Goal: Task Accomplishment & Management: Manage account settings

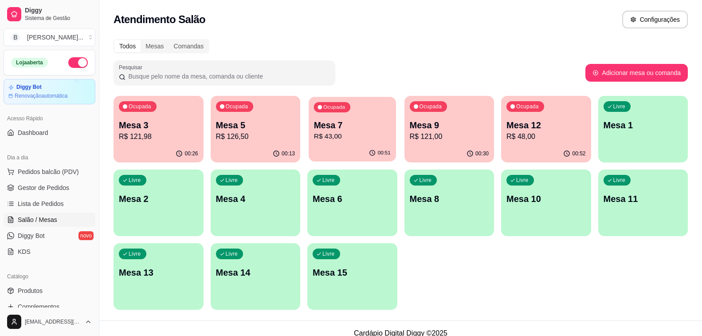
click at [334, 141] on p "R$ 43,00" at bounding box center [352, 136] width 77 height 10
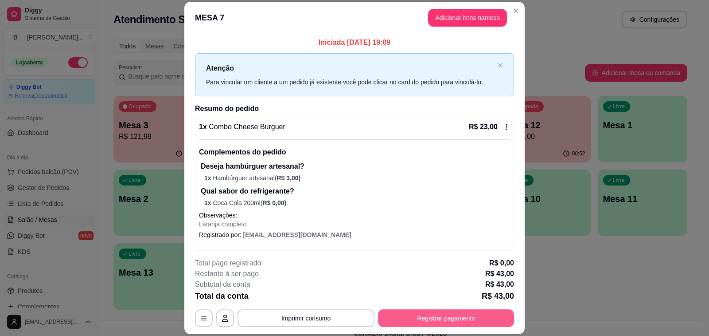
click at [428, 315] on button "Registrar pagamento" at bounding box center [446, 318] width 136 height 18
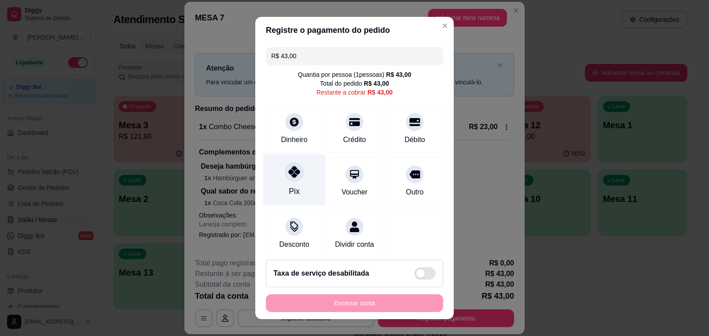
click at [279, 179] on div "Pix" at bounding box center [294, 180] width 62 height 52
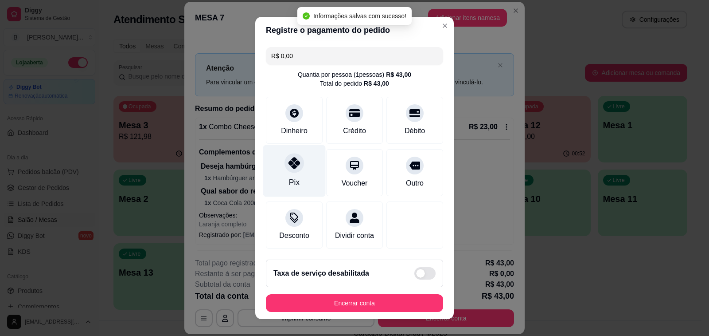
type input "R$ 0,00"
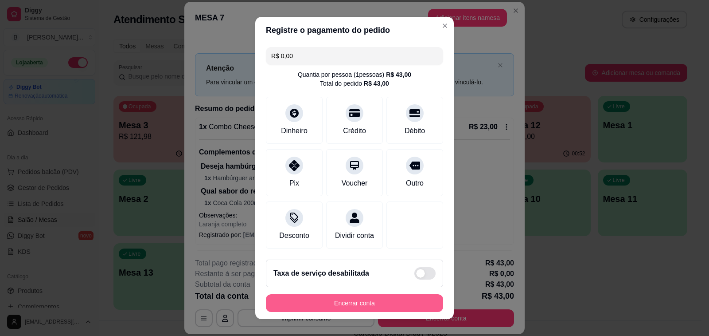
click at [297, 304] on button "Encerrar conta" at bounding box center [354, 303] width 177 height 18
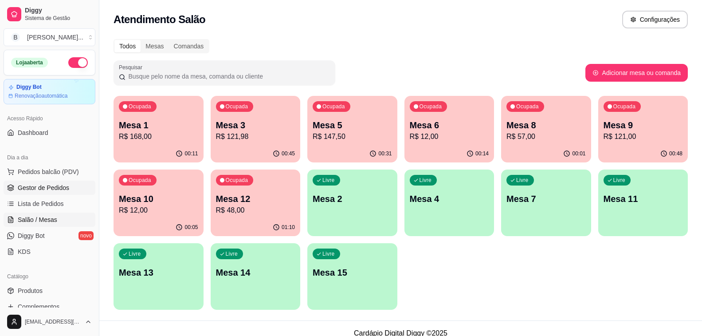
click at [53, 185] on span "Gestor de Pedidos" at bounding box center [43, 187] width 51 height 9
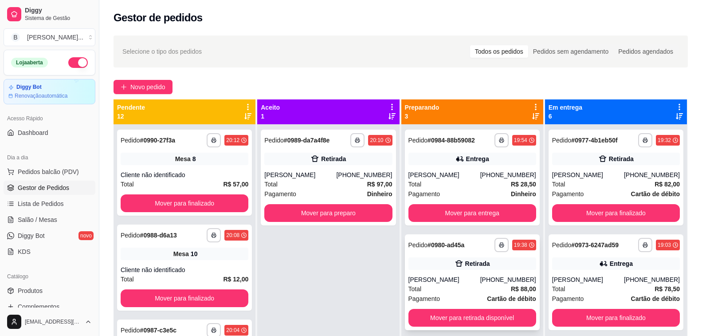
scroll to position [25, 0]
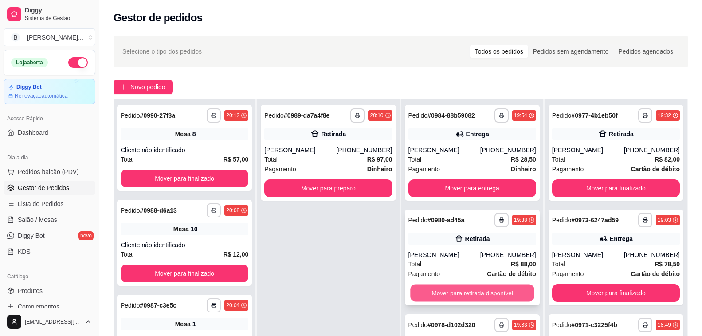
click at [453, 293] on button "Mover para retirada disponível" at bounding box center [472, 292] width 124 height 17
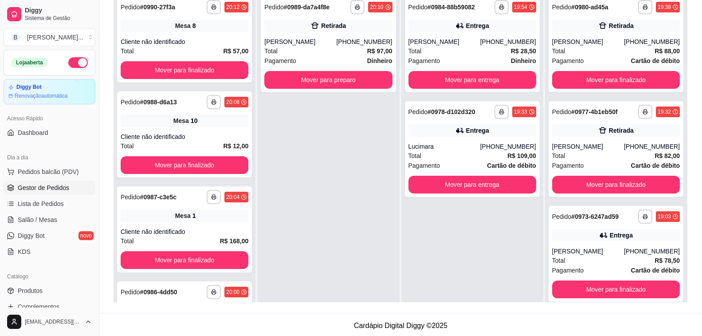
scroll to position [44, 0]
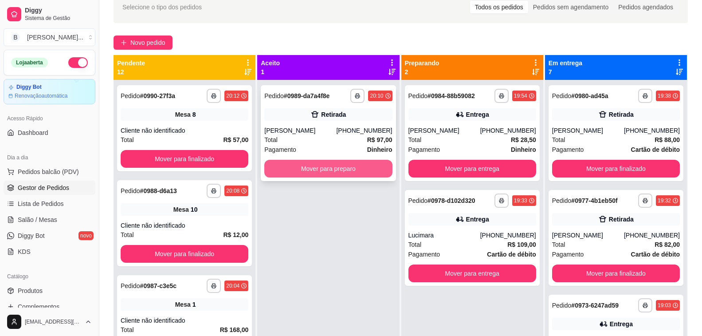
click at [344, 164] on button "Mover para preparo" at bounding box center [328, 169] width 128 height 18
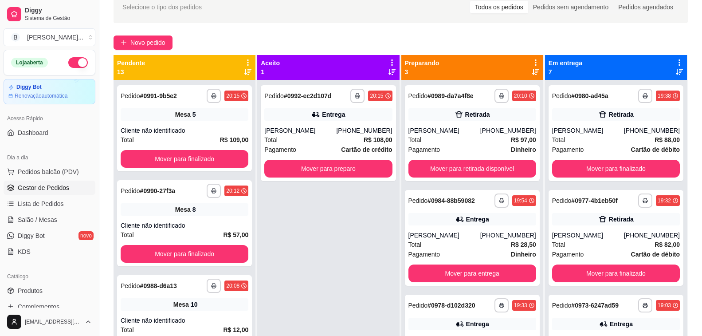
scroll to position [0, 0]
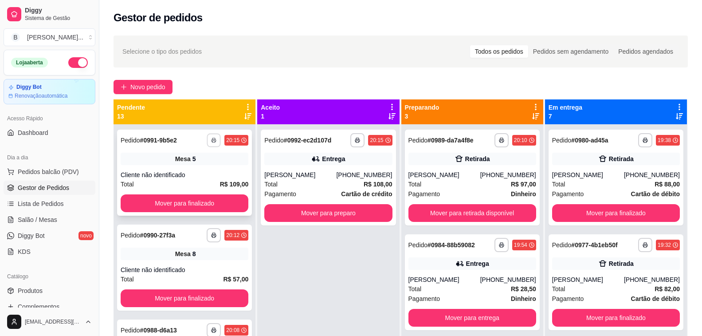
click at [211, 141] on icon "button" at bounding box center [213, 139] width 5 height 5
click at [189, 172] on button "Impressora" at bounding box center [183, 171] width 64 height 14
click at [355, 140] on icon "button" at bounding box center [357, 139] width 5 height 5
click at [350, 171] on button "Impressora" at bounding box center [332, 171] width 64 height 14
click at [356, 139] on icon "button" at bounding box center [357, 139] width 5 height 5
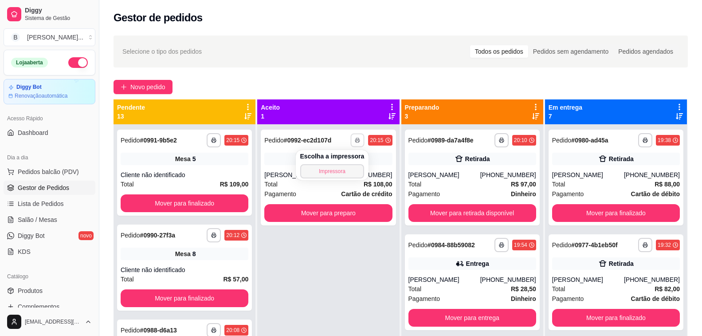
click at [336, 169] on button "Impressora" at bounding box center [332, 171] width 64 height 14
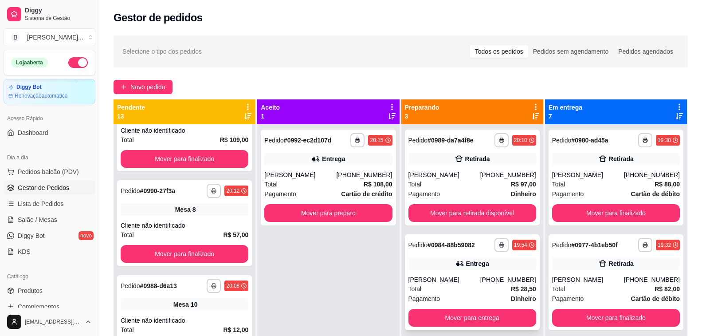
scroll to position [25, 0]
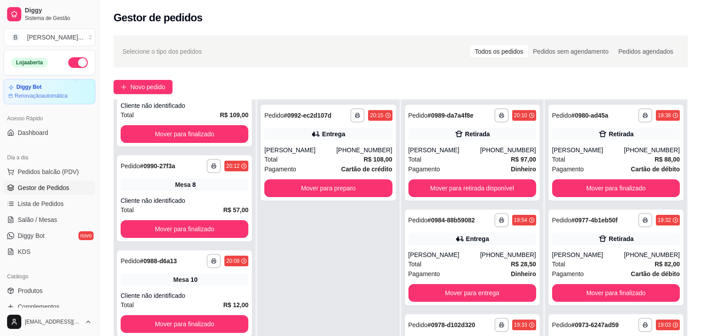
click at [254, 75] on div "**********" at bounding box center [400, 237] width 602 height 415
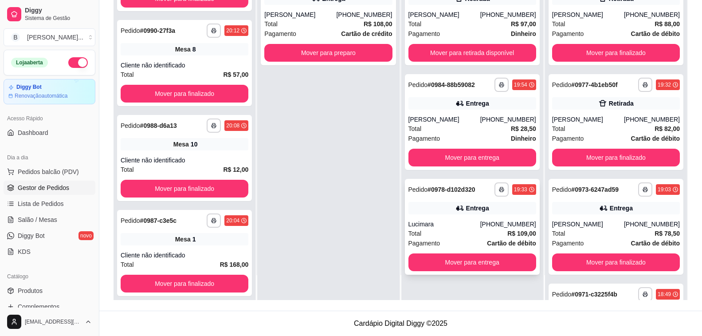
click at [462, 224] on div "Lucimara" at bounding box center [444, 223] width 72 height 9
click at [445, 118] on div "[PERSON_NAME]" at bounding box center [444, 119] width 72 height 9
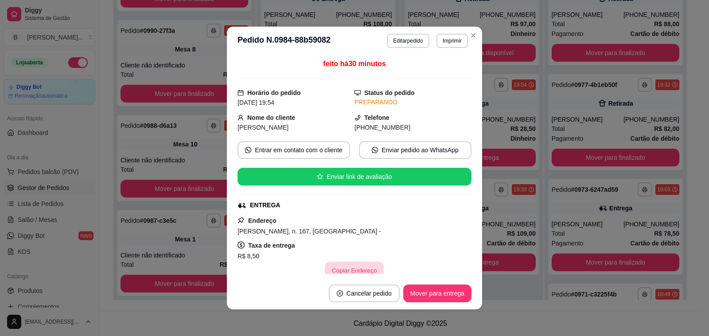
click at [338, 266] on button "Copiar Endereço" at bounding box center [354, 270] width 59 height 17
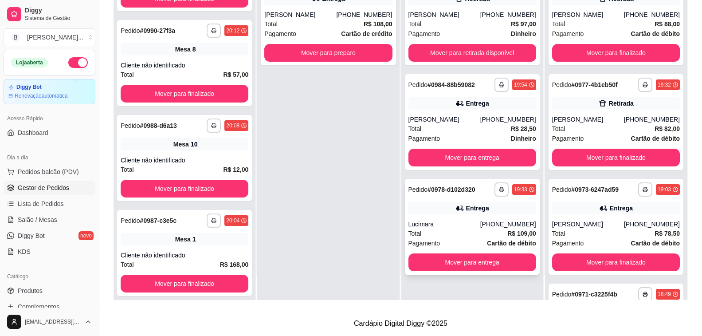
click at [433, 221] on div "Lucimara" at bounding box center [444, 223] width 72 height 9
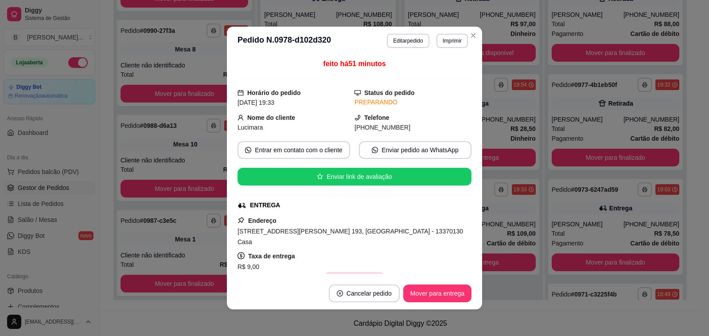
click at [351, 272] on button "Copiar Endereço" at bounding box center [354, 281] width 61 height 18
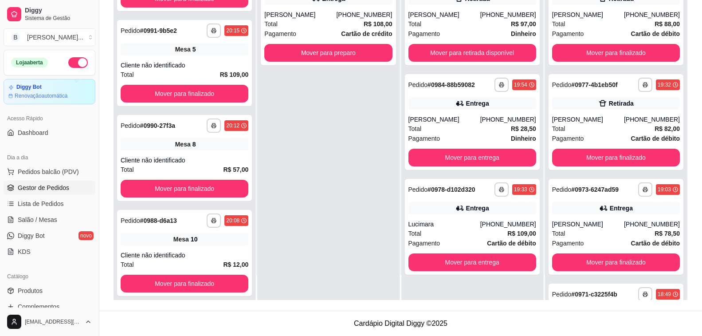
scroll to position [139, 0]
click at [45, 213] on link "Salão / Mesas" at bounding box center [50, 219] width 92 height 14
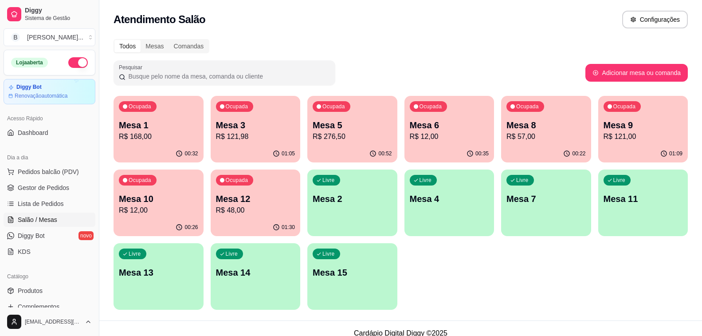
click at [629, 140] on p "R$ 121,00" at bounding box center [642, 136] width 79 height 11
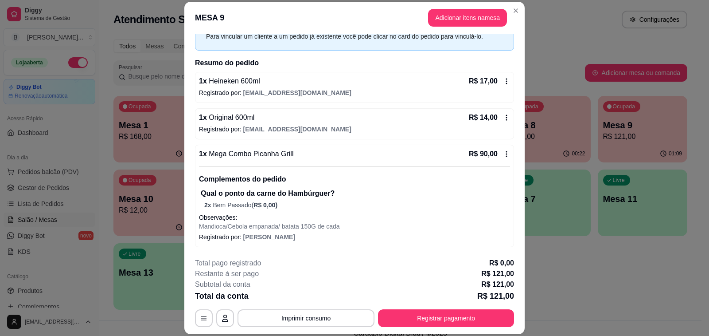
scroll to position [27, 0]
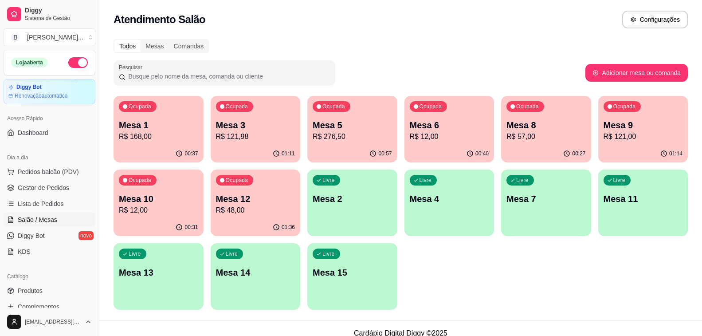
click at [254, 48] on div "Todos Mesas Comandas" at bounding box center [400, 46] width 574 height 14
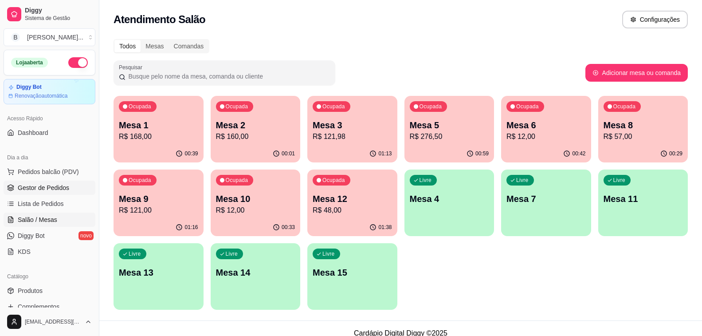
click at [68, 182] on link "Gestor de Pedidos" at bounding box center [50, 187] width 92 height 14
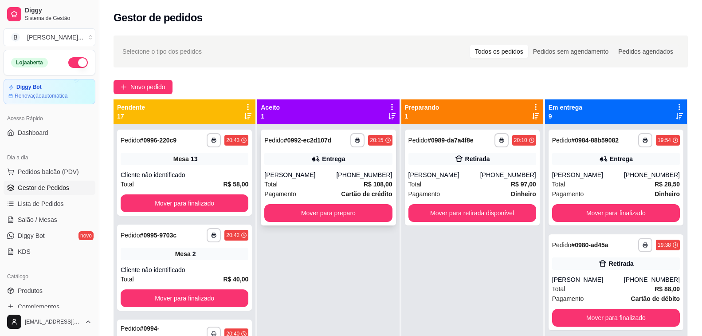
click at [294, 176] on div "[PERSON_NAME]" at bounding box center [300, 174] width 72 height 9
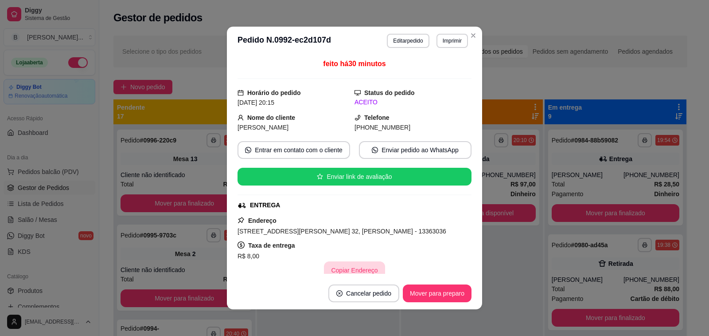
click at [350, 269] on button "Copiar Endereço" at bounding box center [354, 270] width 61 height 18
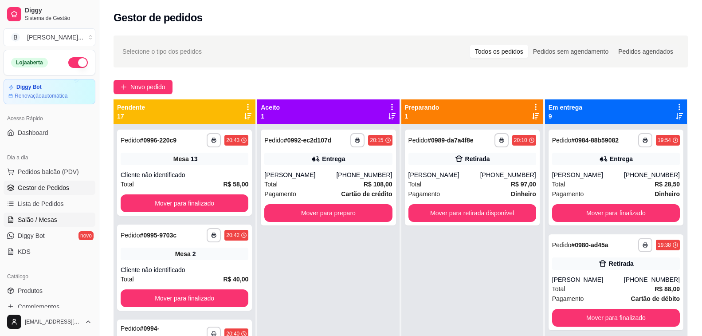
click at [40, 216] on span "Salão / Mesas" at bounding box center [37, 219] width 39 height 9
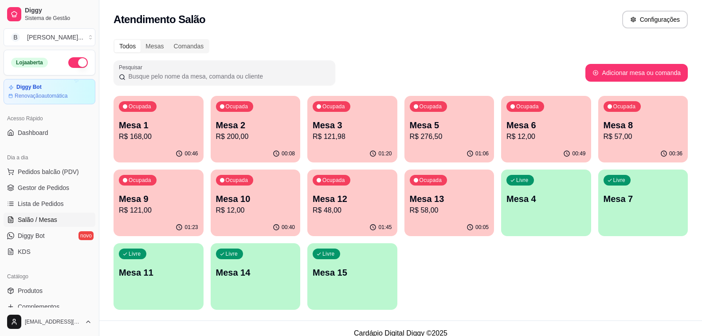
click at [176, 130] on p "Mesa 1" at bounding box center [158, 125] width 79 height 12
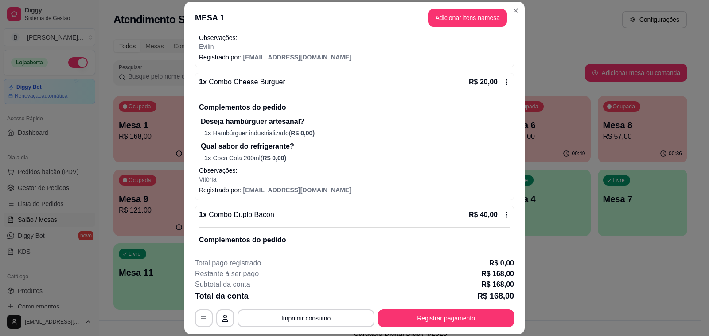
scroll to position [266, 0]
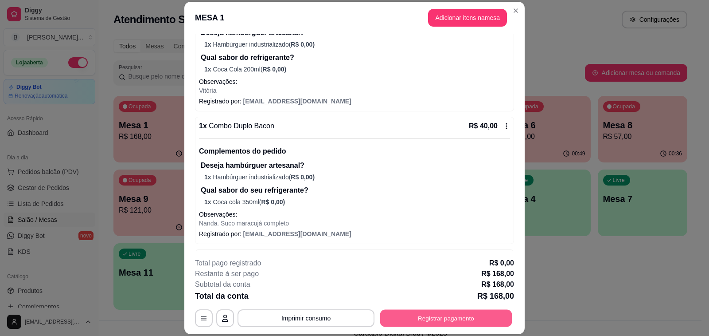
click at [456, 318] on button "Registrar pagamento" at bounding box center [446, 317] width 132 height 17
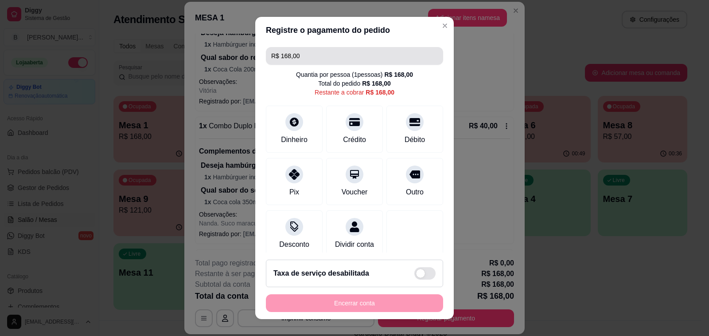
click at [295, 55] on input "R$ 168,00" at bounding box center [354, 56] width 167 height 18
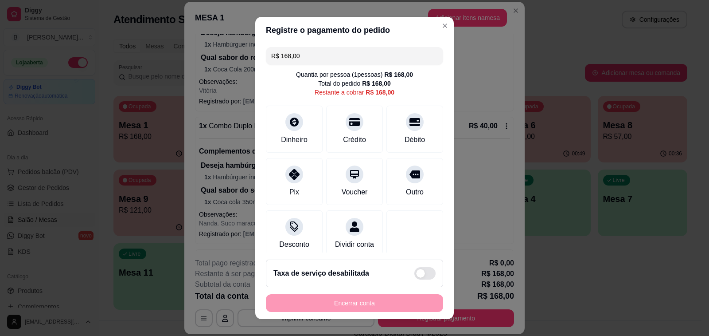
click at [295, 55] on input "R$ 168,00" at bounding box center [354, 56] width 167 height 18
click at [289, 121] on icon at bounding box center [295, 119] width 12 height 12
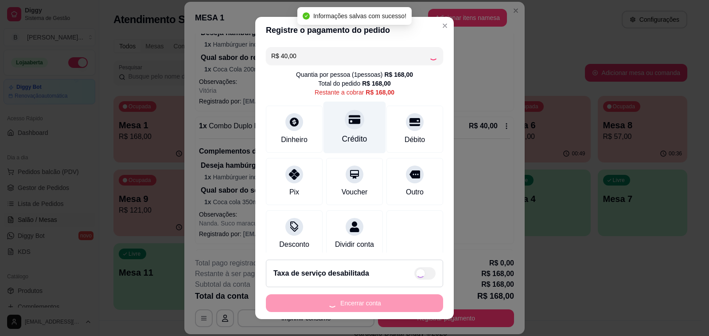
type input "R$ 128,00"
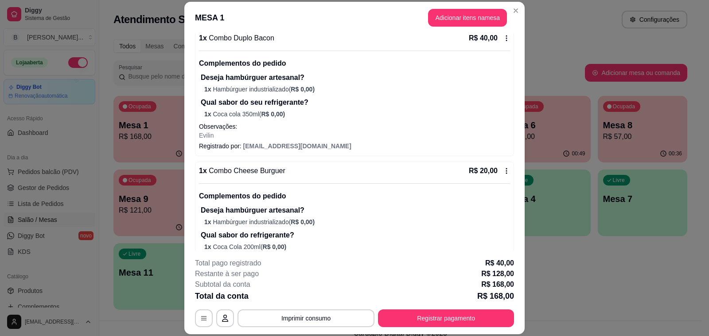
scroll to position [44, 0]
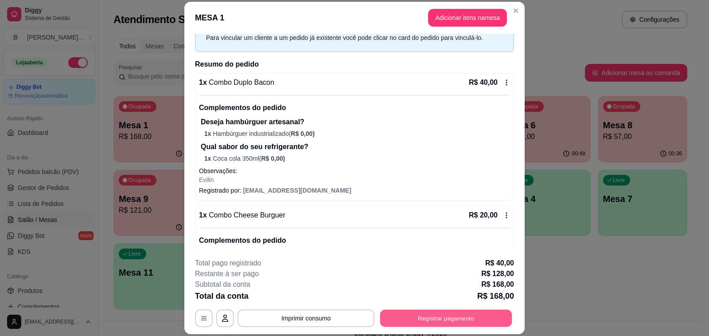
click at [429, 315] on button "Registrar pagamento" at bounding box center [446, 317] width 132 height 17
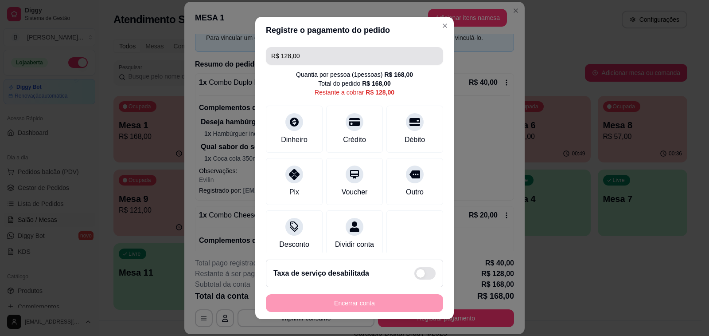
click at [349, 54] on input "R$ 128,00" at bounding box center [354, 56] width 167 height 18
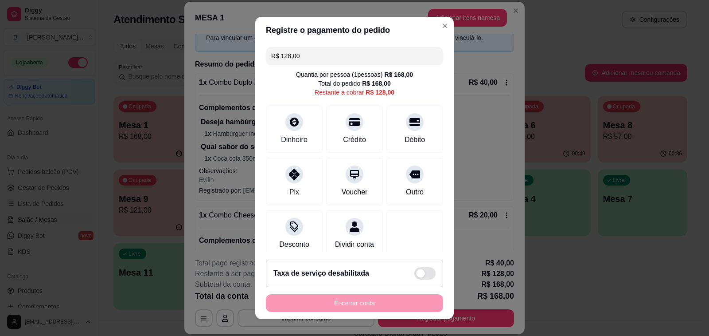
click at [349, 54] on input "R$ 128,00" at bounding box center [354, 56] width 167 height 18
click at [400, 132] on div "Débito" at bounding box center [415, 127] width 62 height 52
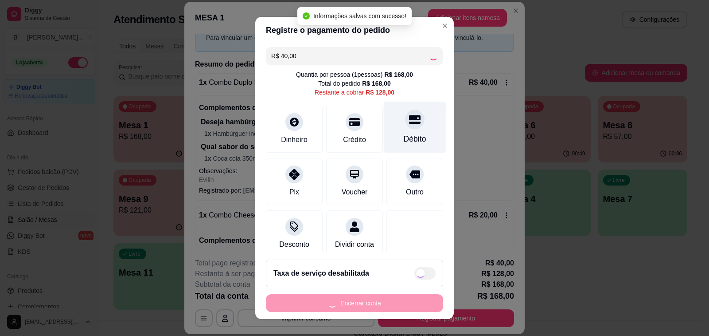
type input "R$ 88,00"
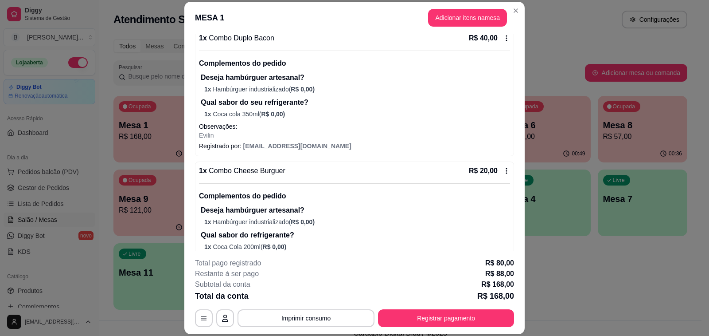
scroll to position [133, 0]
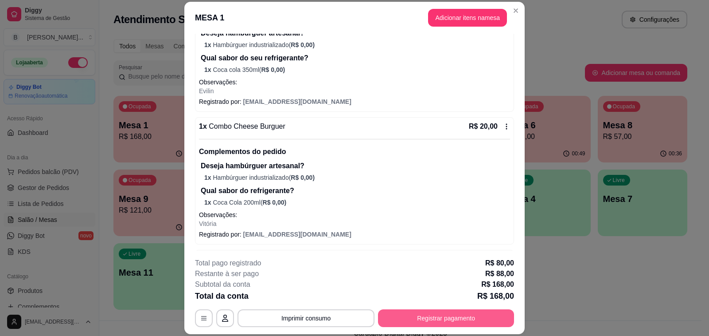
click at [437, 318] on button "Registrar pagamento" at bounding box center [446, 318] width 136 height 18
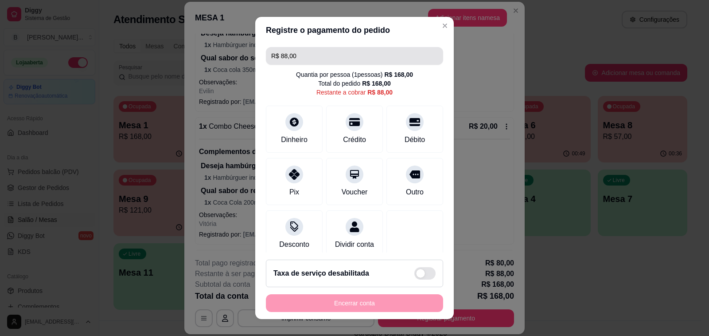
click at [345, 57] on input "R$ 88,00" at bounding box center [354, 56] width 167 height 18
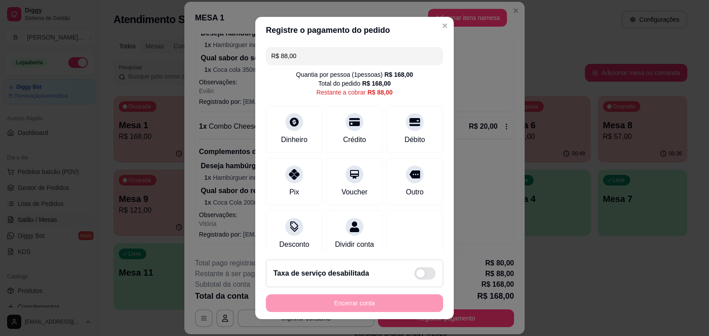
click at [345, 57] on input "R$ 88,00" at bounding box center [354, 56] width 167 height 18
click at [406, 134] on div "Débito" at bounding box center [415, 127] width 62 height 52
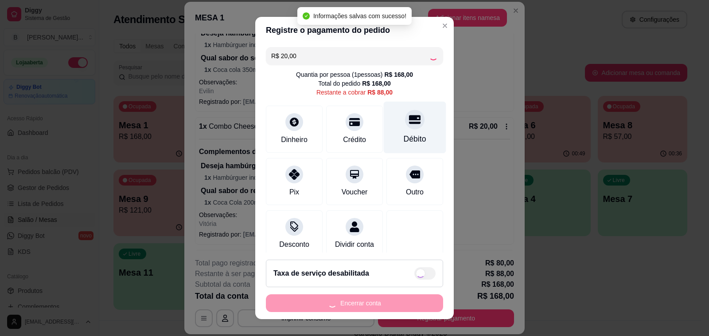
type input "R$ 68,00"
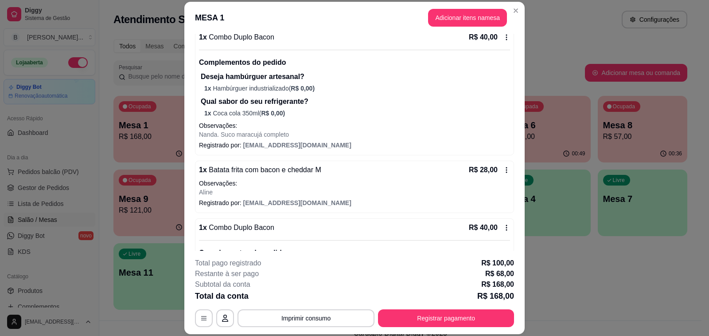
scroll to position [453, 0]
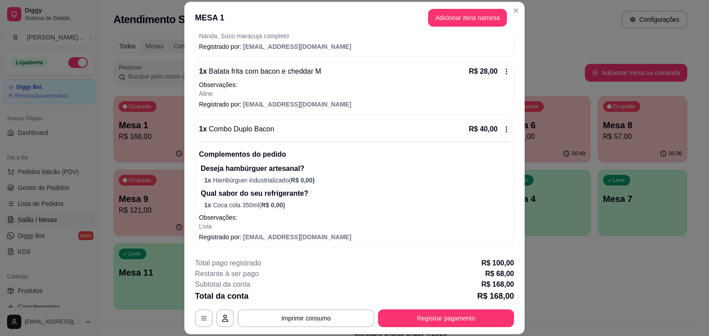
drag, startPoint x: 227, startPoint y: 14, endPoint x: 325, endPoint y: 151, distance: 168.6
click at [227, 14] on header "MESA 1 Adicionar itens na mesa" at bounding box center [354, 18] width 340 height 32
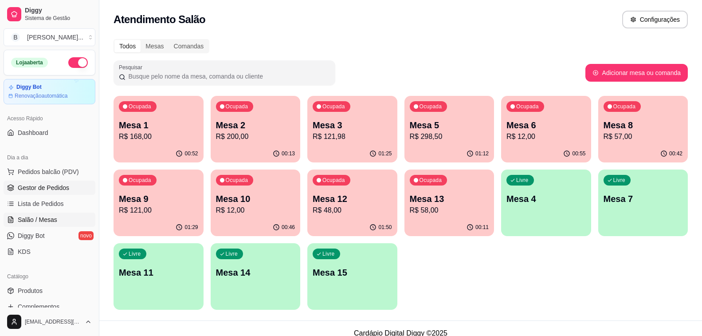
click at [53, 192] on link "Gestor de Pedidos" at bounding box center [50, 187] width 92 height 14
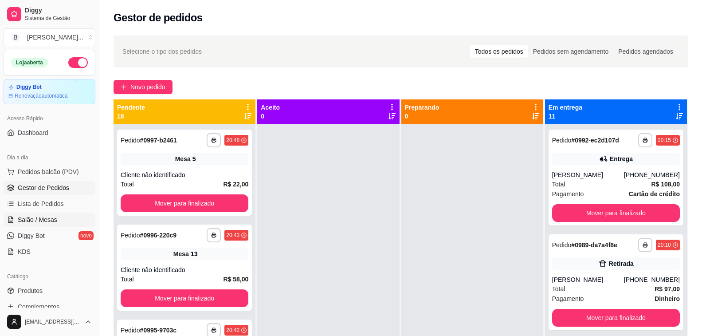
click at [44, 216] on span "Salão / Mesas" at bounding box center [37, 219] width 39 height 9
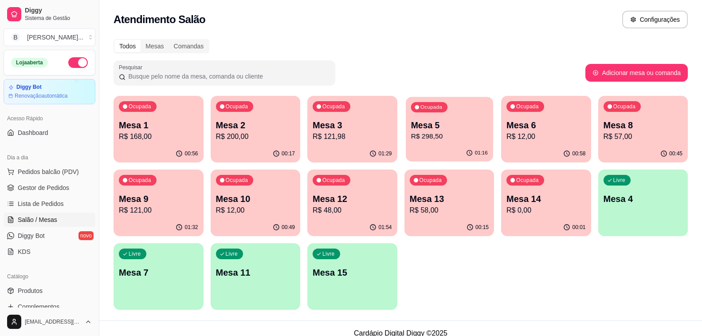
click at [455, 140] on p "R$ 298,50" at bounding box center [448, 136] width 77 height 10
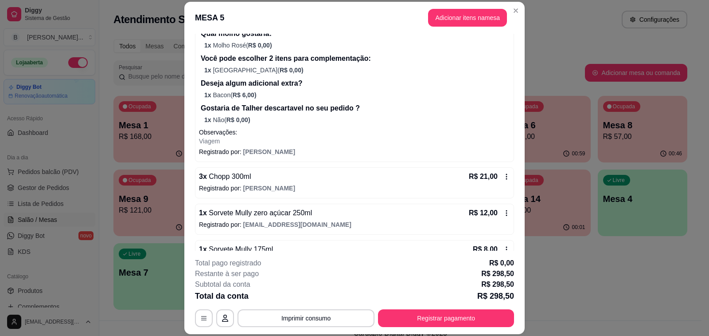
scroll to position [709, 0]
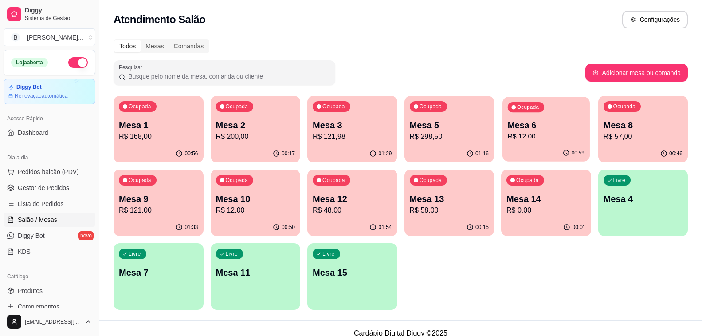
click at [539, 141] on p "R$ 12,00" at bounding box center [545, 136] width 77 height 10
click at [441, 149] on div "01:22" at bounding box center [449, 153] width 90 height 17
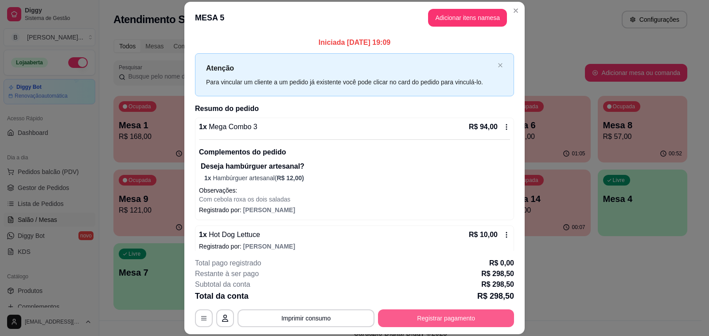
click at [454, 321] on button "Registrar pagamento" at bounding box center [446, 318] width 136 height 18
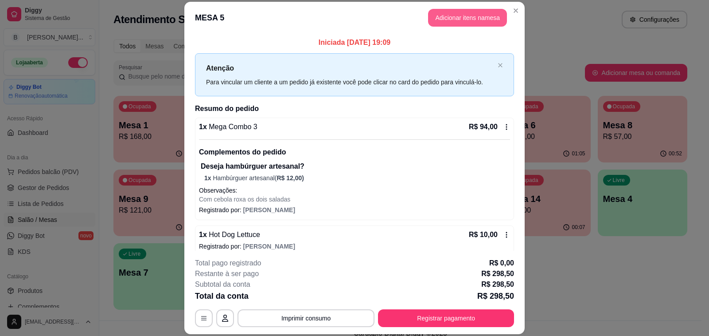
click at [452, 22] on button "Adicionar itens na mesa" at bounding box center [467, 18] width 79 height 18
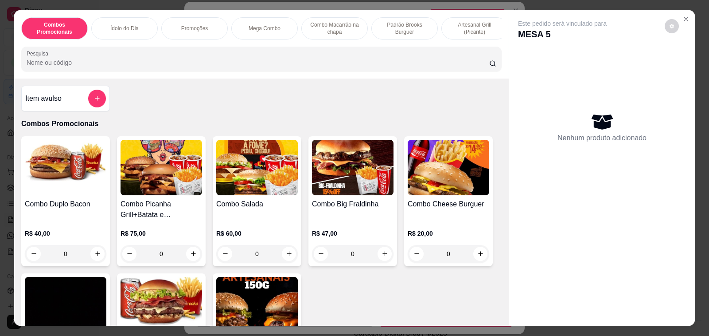
click at [55, 107] on div "Item avulso" at bounding box center [65, 99] width 81 height 18
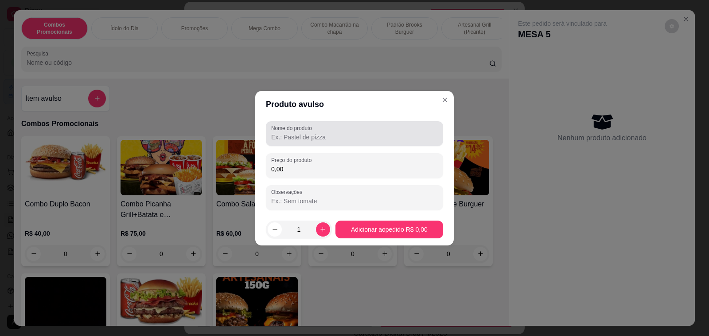
click at [347, 141] on input "Nome do produto" at bounding box center [354, 137] width 167 height 9
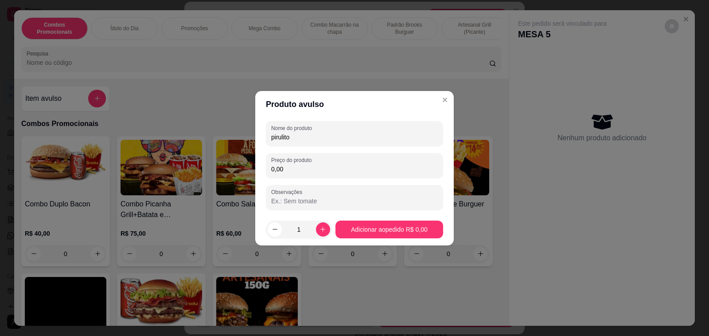
type input "pirulito"
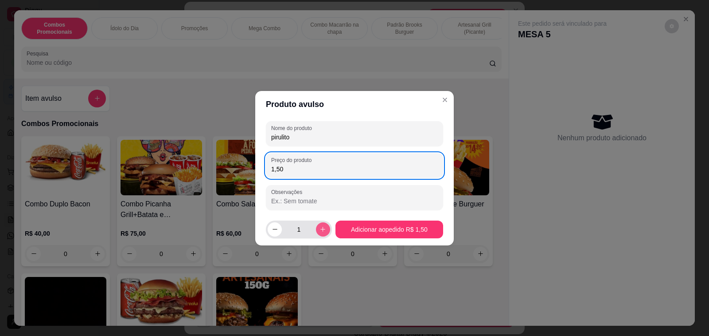
type input "1,50"
click at [320, 229] on icon "increase-product-quantity" at bounding box center [322, 228] width 5 height 5
type input "2"
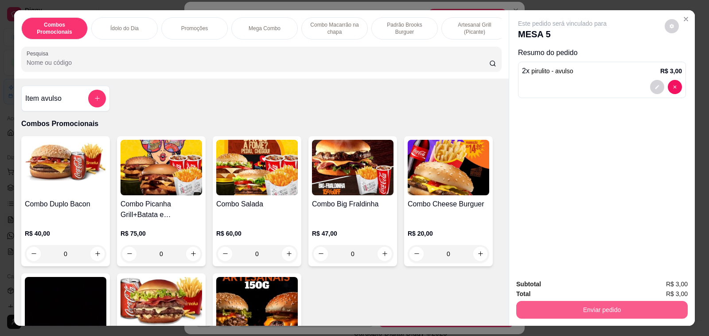
click at [594, 305] on button "Enviar pedido" at bounding box center [602, 310] width 172 height 18
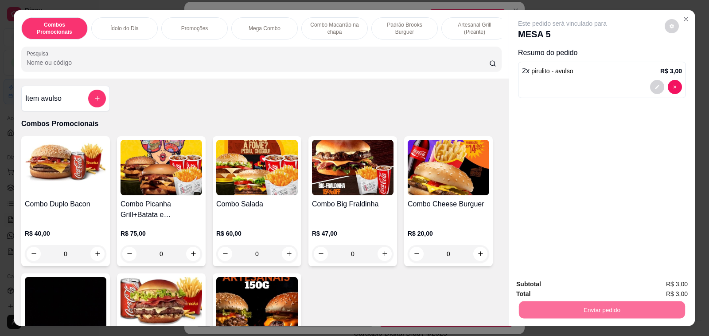
click at [595, 286] on button "Não registrar e enviar pedido" at bounding box center [572, 284] width 92 height 17
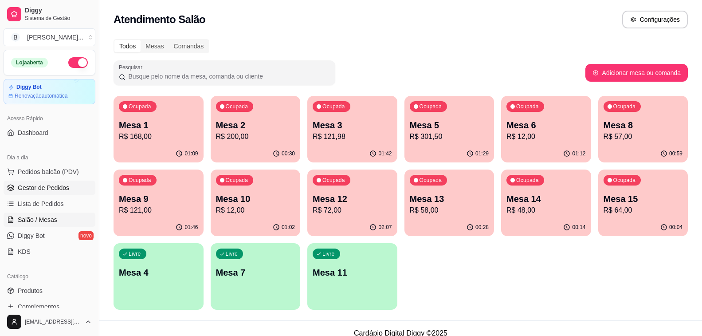
click at [49, 188] on span "Gestor de Pedidos" at bounding box center [43, 187] width 51 height 9
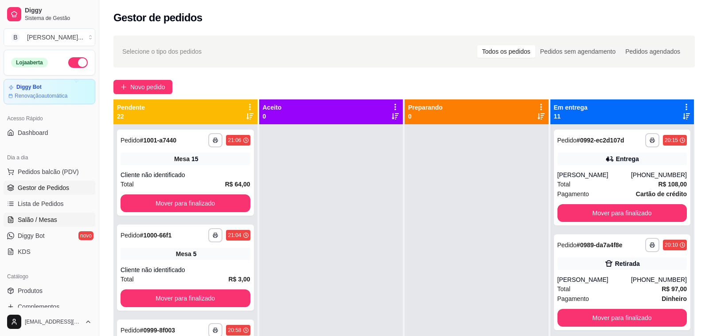
click at [39, 219] on span "Salão / Mesas" at bounding box center [37, 219] width 39 height 9
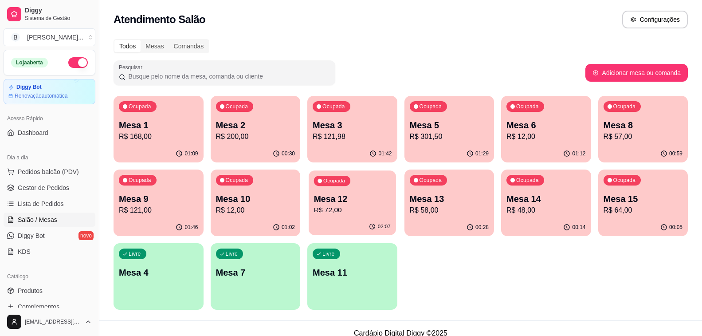
click at [347, 211] on p "R$ 72,00" at bounding box center [352, 210] width 77 height 10
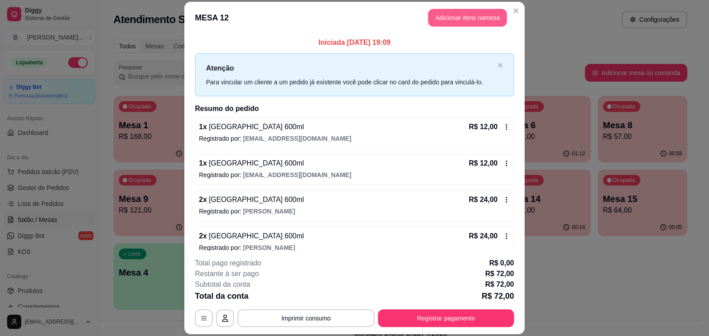
click at [449, 19] on button "Adicionar itens na mesa" at bounding box center [467, 18] width 79 height 18
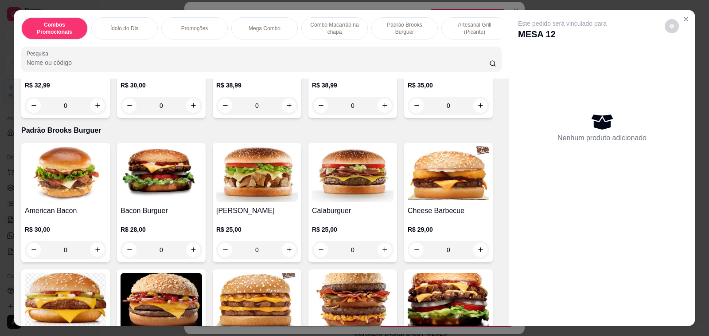
scroll to position [886, 0]
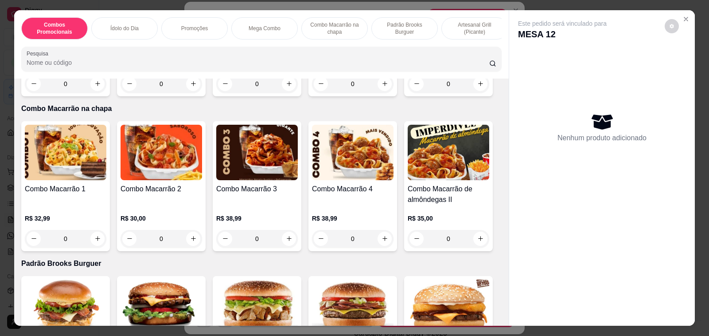
click at [55, 187] on h4 "Combo Macarrão 1" at bounding box center [66, 188] width 82 height 11
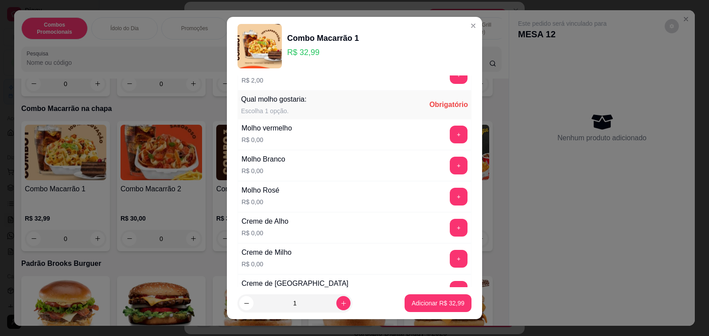
scroll to position [355, 0]
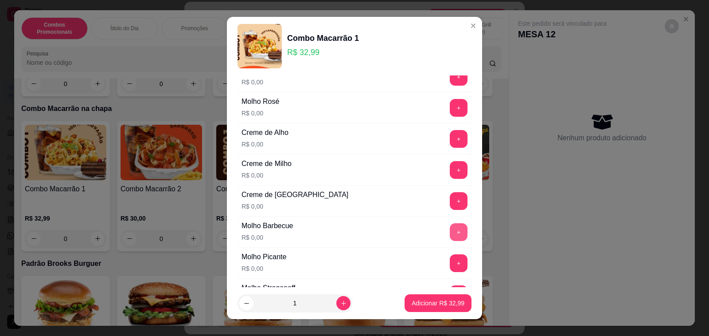
click at [450, 230] on button "+" at bounding box center [459, 232] width 18 height 18
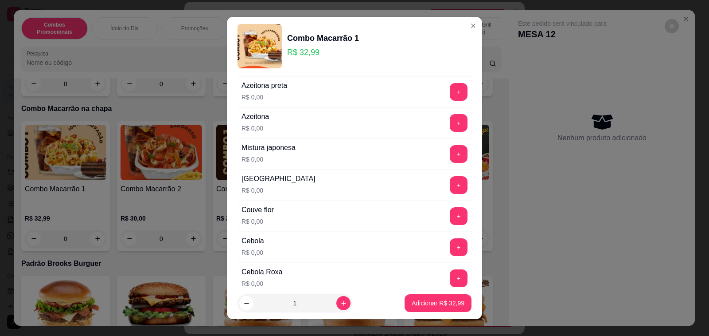
scroll to position [798, 0]
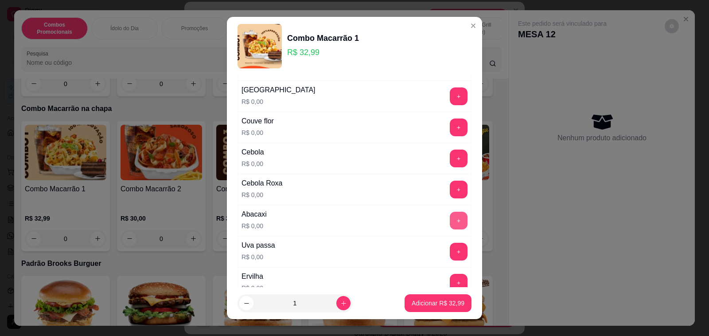
click at [450, 219] on button "+" at bounding box center [459, 220] width 18 height 18
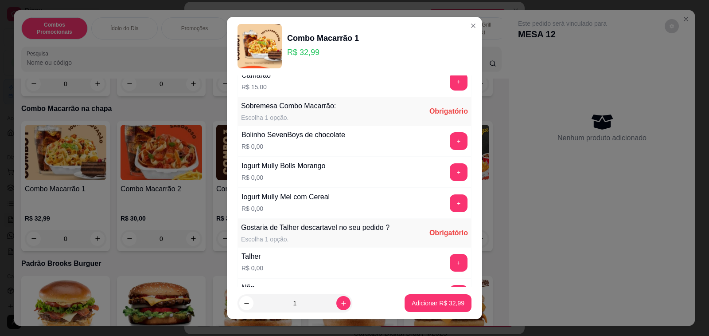
scroll to position [1643, 0]
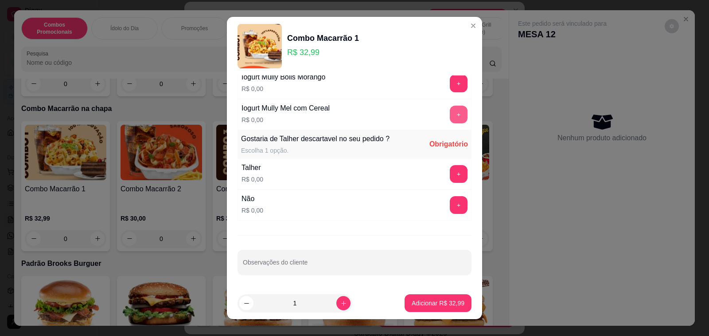
click at [450, 116] on button "+" at bounding box center [459, 114] width 18 height 18
click at [450, 203] on button "+" at bounding box center [458, 204] width 17 height 17
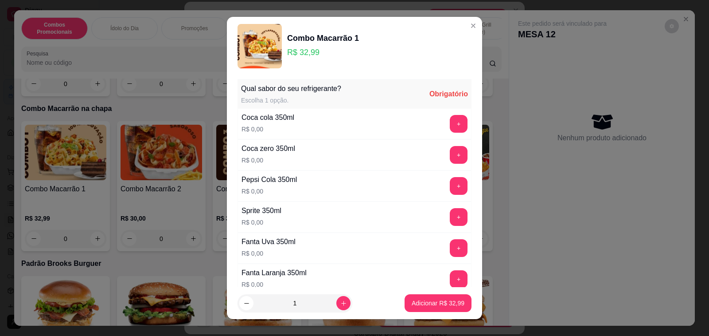
scroll to position [89, 0]
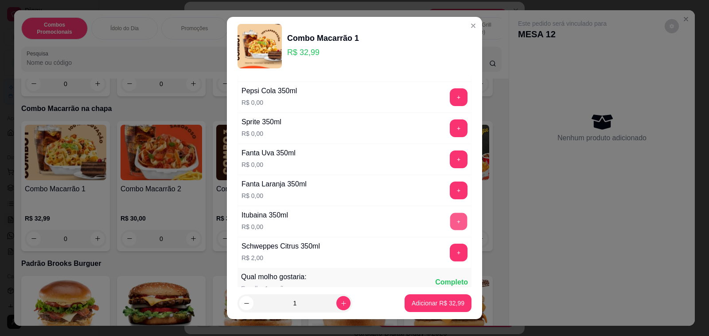
click at [450, 223] on button "+" at bounding box center [458, 220] width 17 height 17
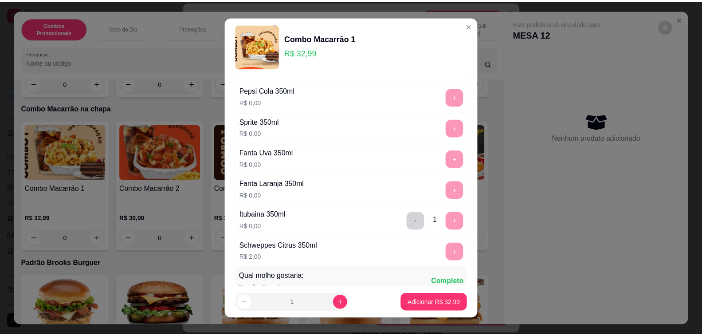
scroll to position [281, 0]
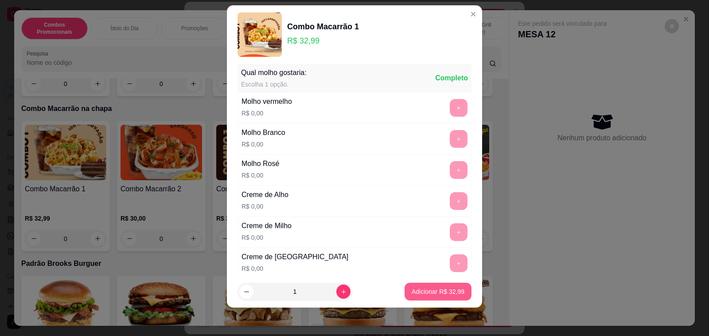
click at [438, 289] on p "Adicionar R$ 32,99" at bounding box center [438, 291] width 53 height 9
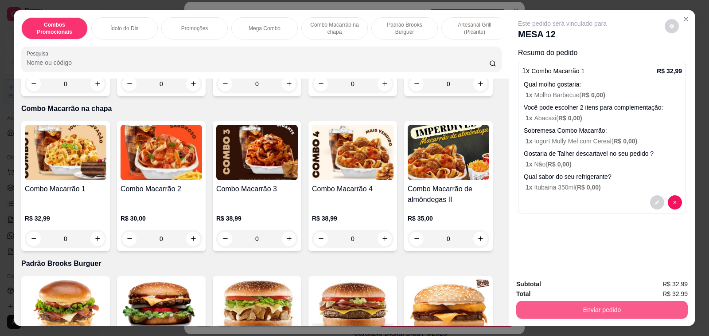
click at [565, 308] on button "Enviar pedido" at bounding box center [602, 310] width 172 height 18
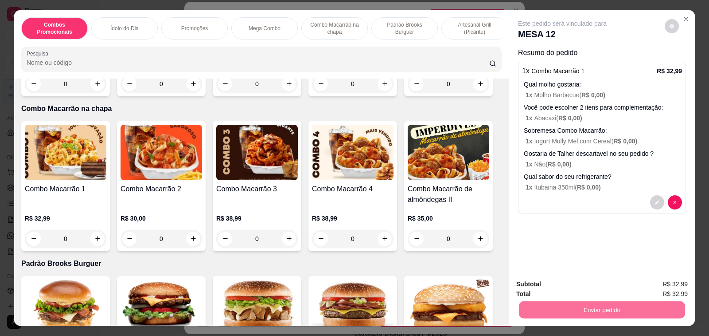
click at [551, 282] on button "Não registrar e enviar pedido" at bounding box center [572, 284] width 92 height 17
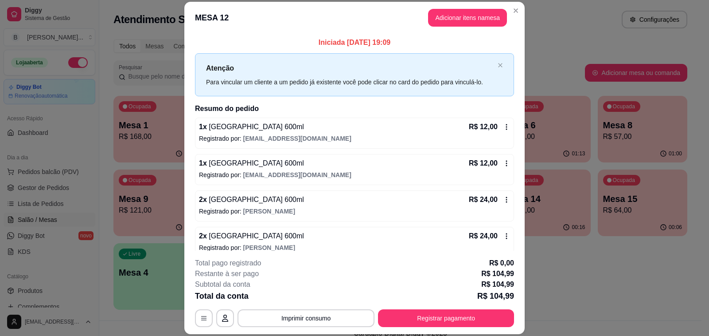
click at [258, 46] on p "Iniciada 19/09/2025 às 19:09" at bounding box center [354, 42] width 319 height 11
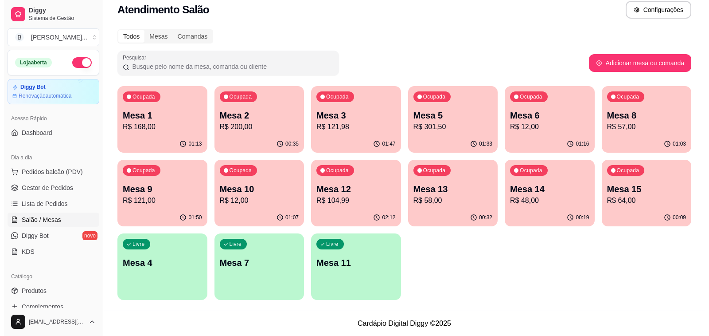
scroll to position [0, 0]
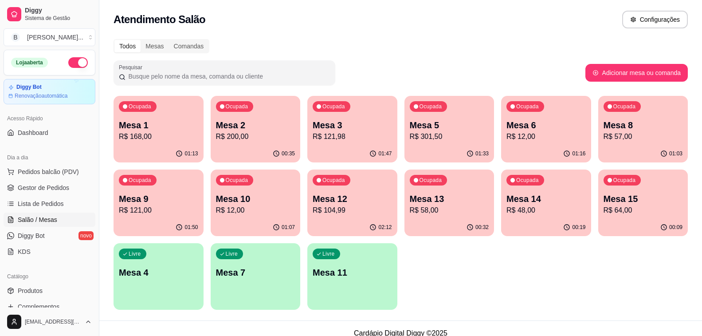
click at [450, 130] on p "Mesa 5" at bounding box center [449, 125] width 79 height 12
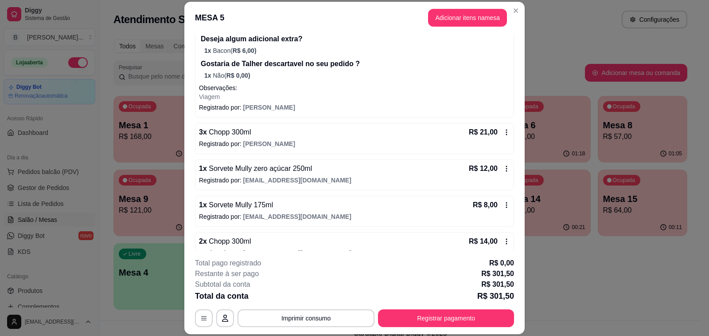
scroll to position [798, 0]
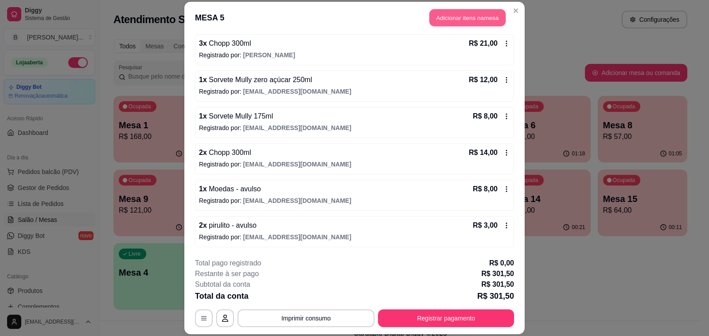
click at [468, 15] on button "Adicionar itens na mesa" at bounding box center [467, 17] width 76 height 17
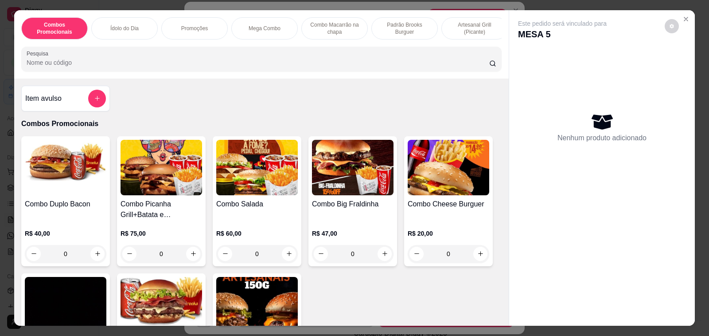
click at [46, 104] on h4 "Item avulso" at bounding box center [43, 98] width 36 height 11
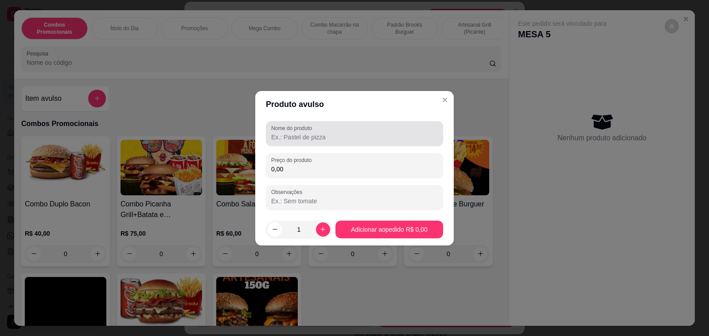
click at [311, 137] on input "Nome do produto" at bounding box center [354, 137] width 167 height 9
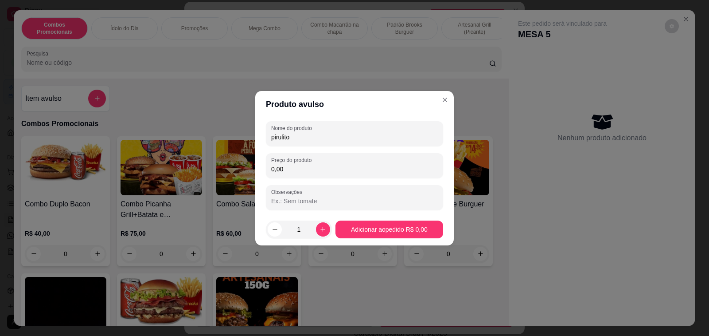
type input "pirulito"
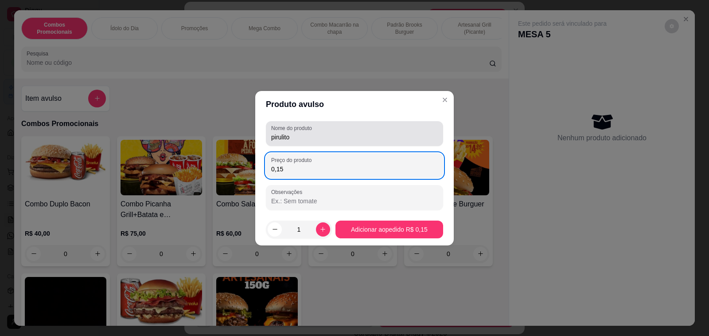
type input "1,50"
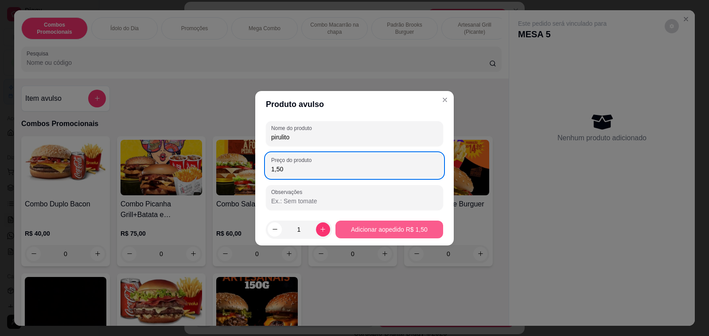
click at [360, 229] on div "R$ 47,00 0" at bounding box center [353, 241] width 82 height 43
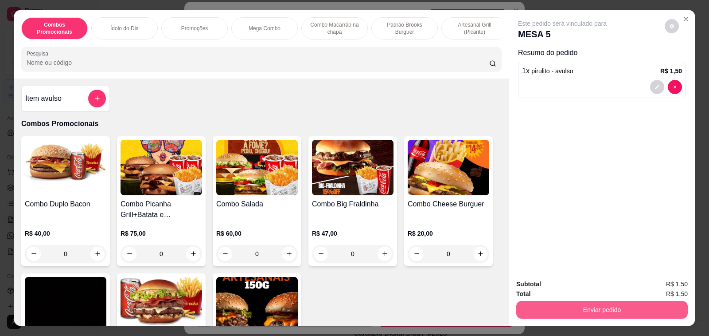
click at [573, 307] on button "Enviar pedido" at bounding box center [602, 310] width 172 height 18
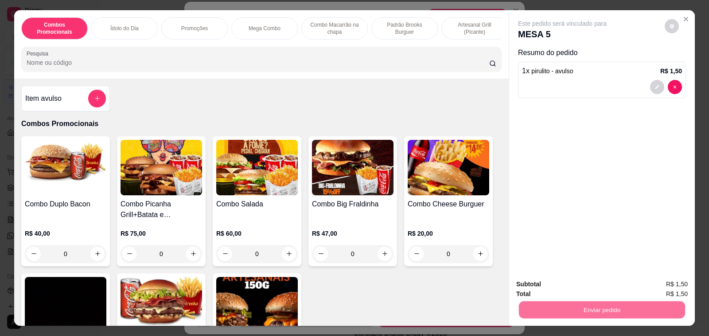
click at [562, 289] on button "Não registrar e enviar pedido" at bounding box center [572, 284] width 92 height 17
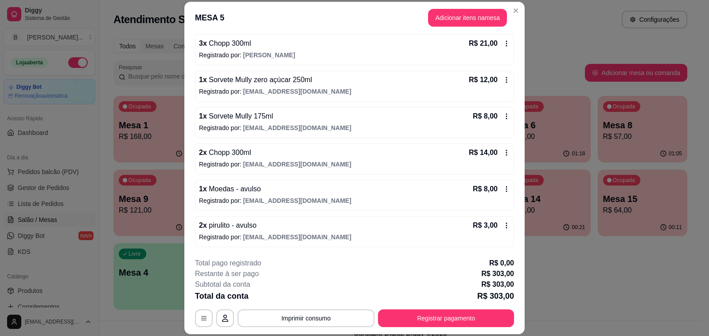
click at [257, 24] on header "MESA 5 Adicionar itens na mesa" at bounding box center [354, 18] width 340 height 32
click at [476, 320] on button "Registrar pagamento" at bounding box center [446, 318] width 136 height 18
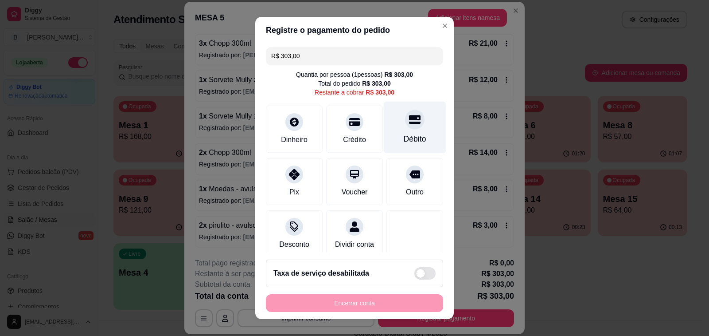
click at [409, 124] on icon at bounding box center [415, 119] width 12 height 9
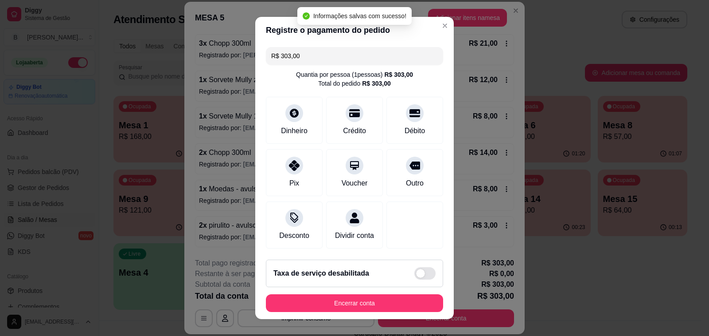
type input "R$ 0,00"
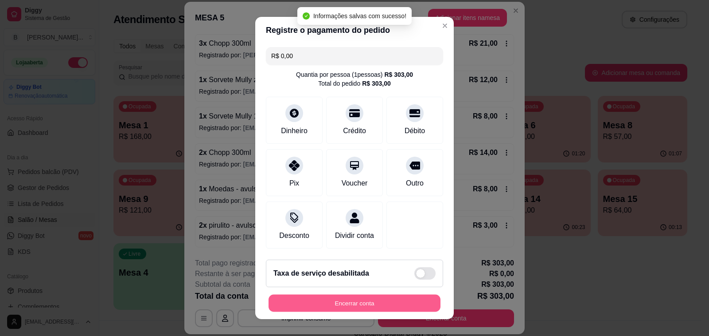
click at [356, 305] on button "Encerrar conta" at bounding box center [355, 302] width 172 height 17
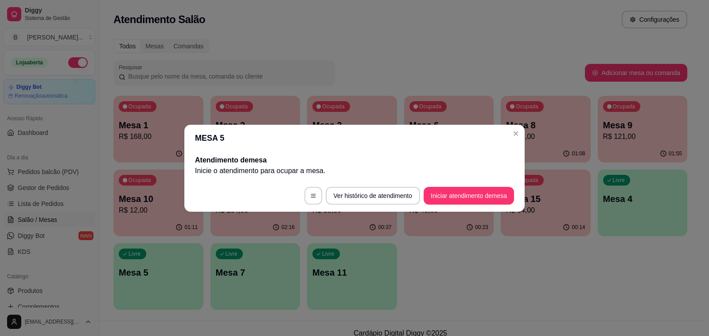
scroll to position [0, 0]
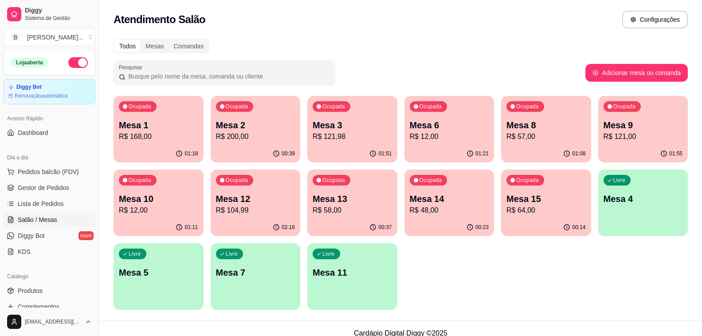
click at [574, 138] on p "R$ 57,00" at bounding box center [545, 136] width 79 height 11
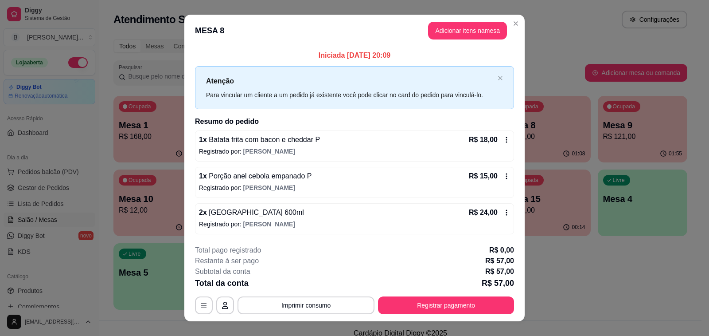
scroll to position [14, 0]
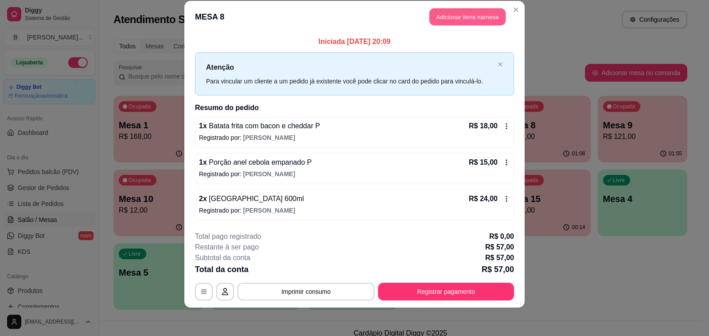
click at [471, 17] on button "Adicionar itens na mesa" at bounding box center [467, 16] width 76 height 17
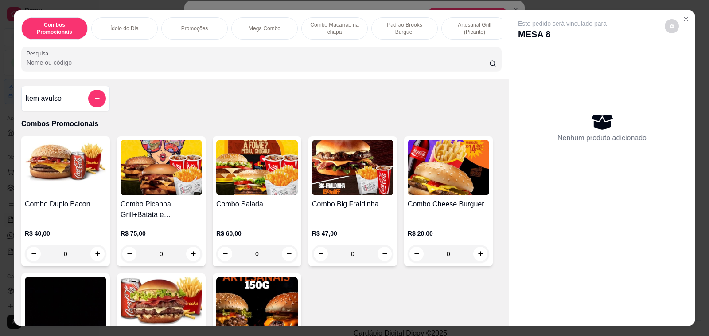
click at [162, 63] on input "Pesquisa" at bounding box center [258, 62] width 463 height 9
click at [162, 63] on input "antar" at bounding box center [258, 62] width 463 height 9
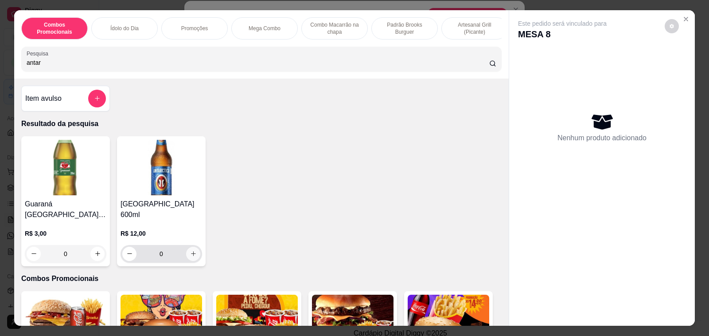
type input "antar"
click at [190, 250] on icon "increase-product-quantity" at bounding box center [193, 253] width 7 height 7
type input "1"
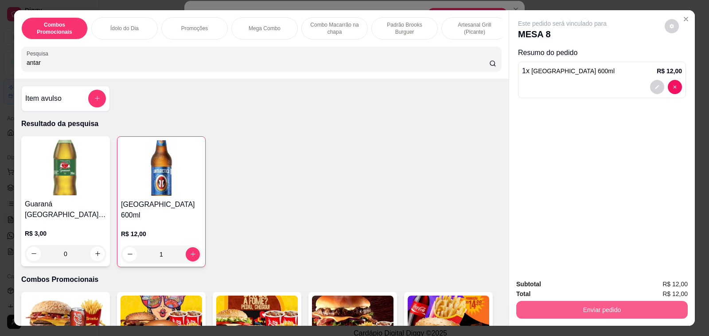
click at [577, 309] on button "Enviar pedido" at bounding box center [602, 310] width 172 height 18
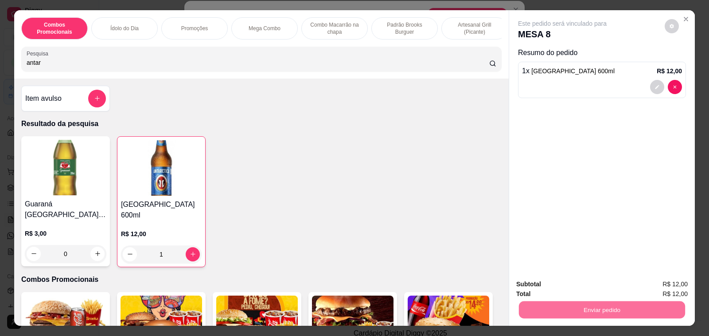
click at [564, 284] on button "Não registrar e enviar pedido" at bounding box center [572, 284] width 92 height 17
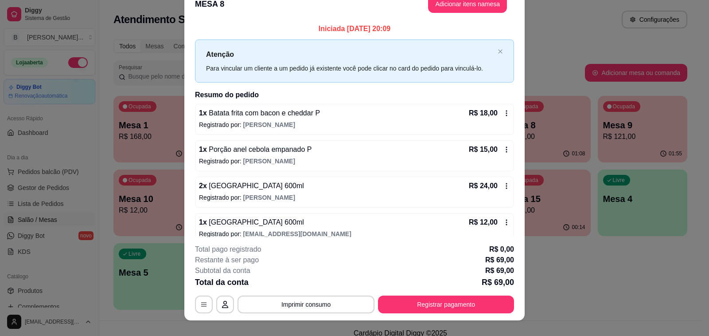
scroll to position [1, 0]
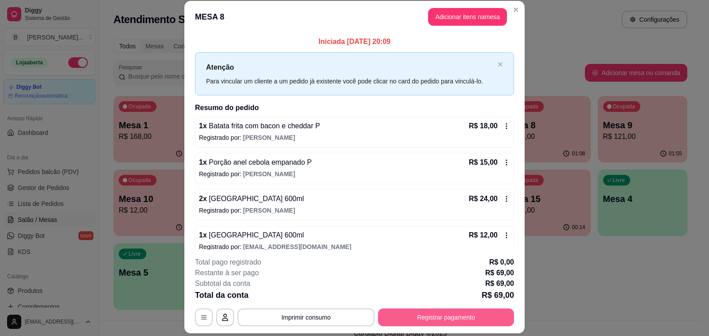
click at [459, 320] on button "Registrar pagamento" at bounding box center [446, 317] width 136 height 18
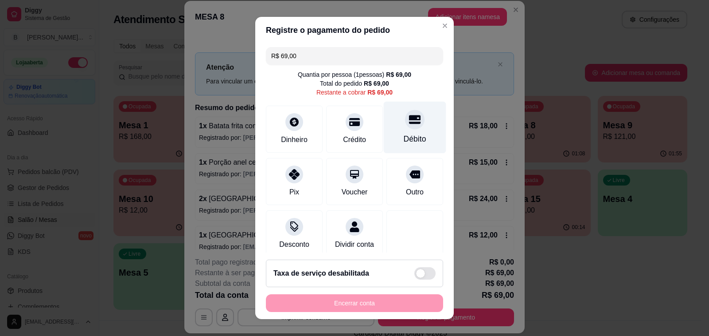
click at [409, 123] on icon at bounding box center [415, 119] width 12 height 12
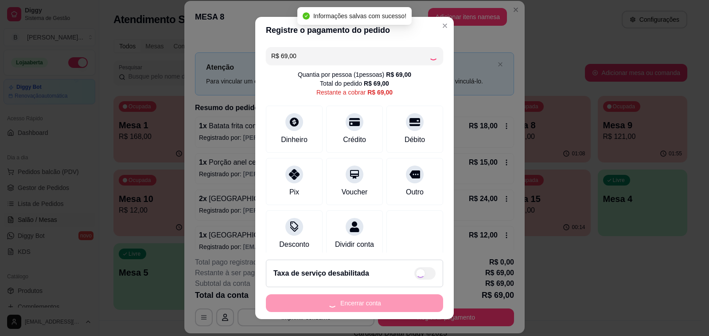
type input "R$ 0,00"
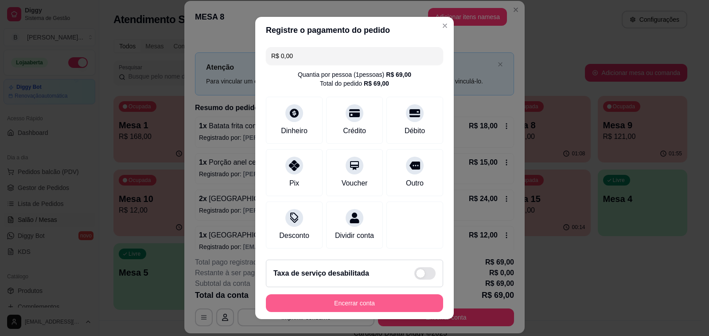
click at [396, 302] on button "Encerrar conta" at bounding box center [354, 303] width 177 height 18
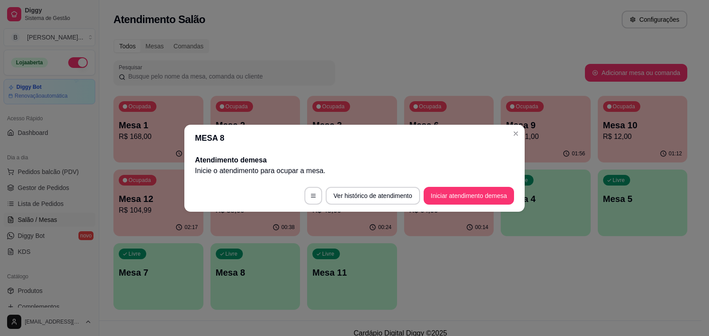
scroll to position [0, 0]
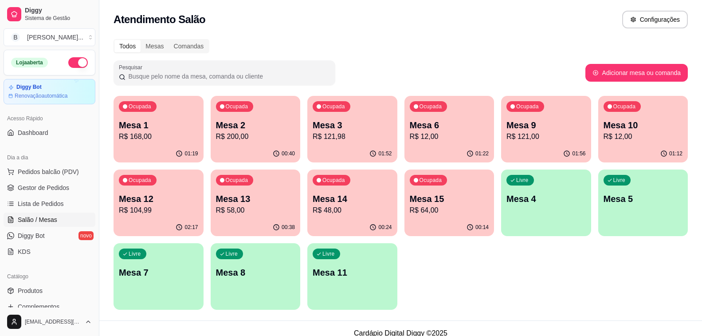
click at [161, 142] on div "Ocupada Mesa 1 R$ 168,00" at bounding box center [158, 120] width 90 height 49
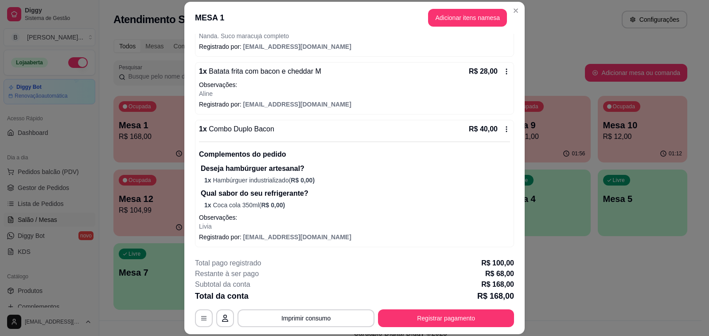
scroll to position [27, 0]
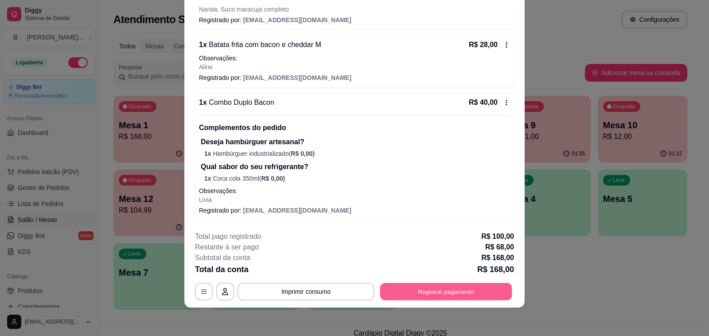
click at [408, 292] on button "Registrar pagamento" at bounding box center [446, 291] width 132 height 17
click at [425, 297] on button "Registrar pagamento" at bounding box center [446, 291] width 136 height 18
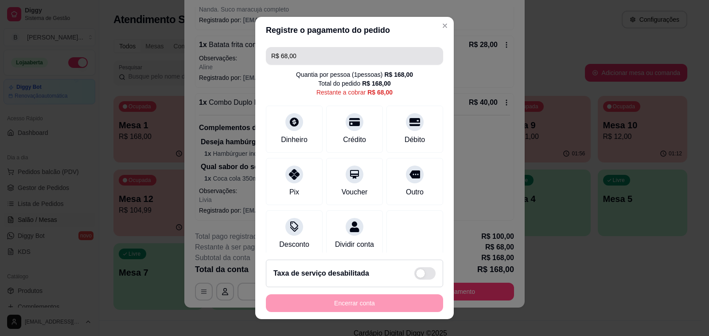
click at [340, 58] on input "R$ 68,00" at bounding box center [354, 56] width 167 height 18
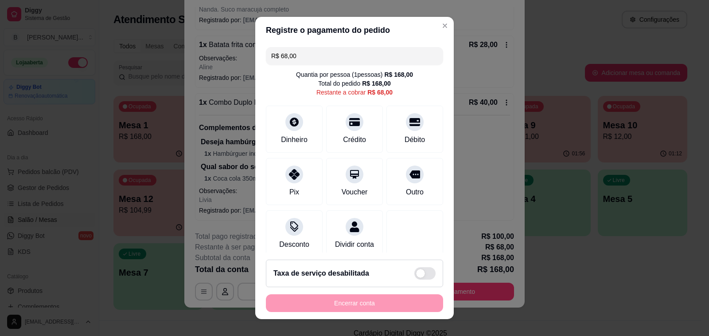
click at [340, 58] on input "R$ 68,00" at bounding box center [354, 56] width 167 height 18
click at [409, 119] on icon at bounding box center [415, 119] width 12 height 9
click at [295, 174] on div at bounding box center [295, 172] width 20 height 20
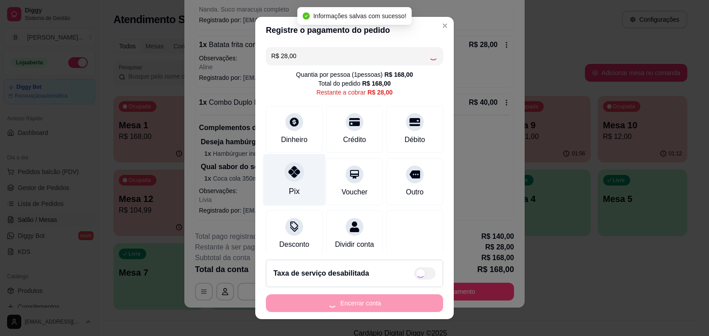
type input "R$ 0,00"
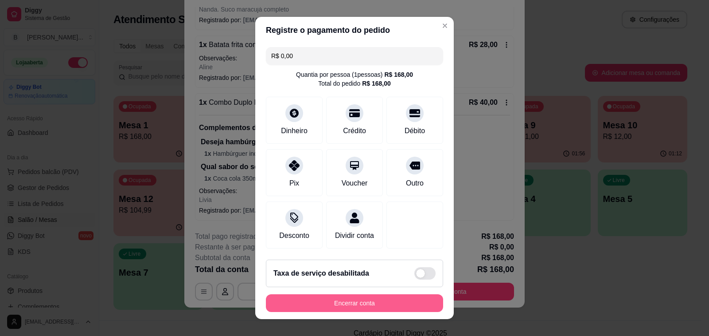
click at [342, 306] on button "Encerrar conta" at bounding box center [354, 303] width 177 height 18
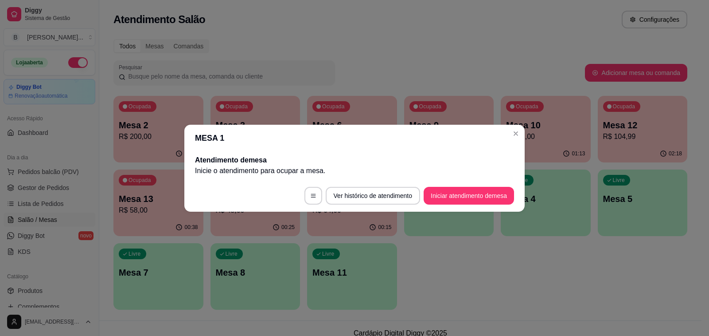
scroll to position [0, 0]
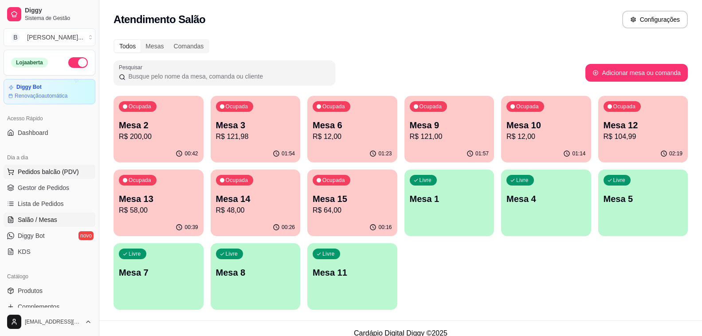
click at [48, 172] on span "Pedidos balcão (PDV)" at bounding box center [48, 171] width 61 height 9
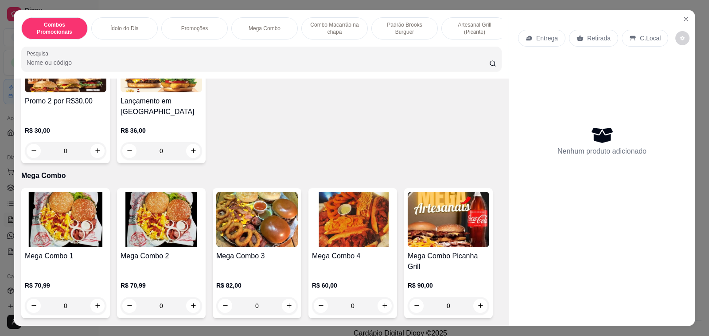
scroll to position [709, 0]
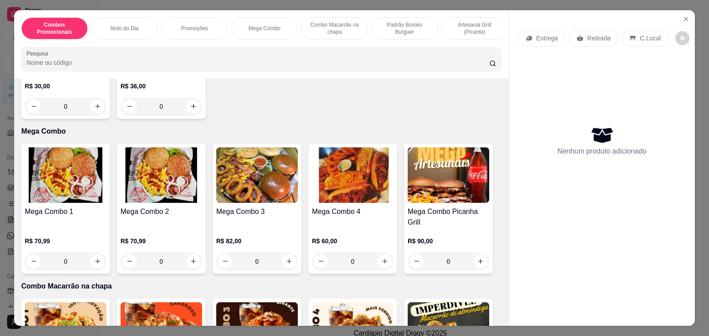
click at [250, 206] on h4 "Mega Combo 3" at bounding box center [257, 211] width 82 height 11
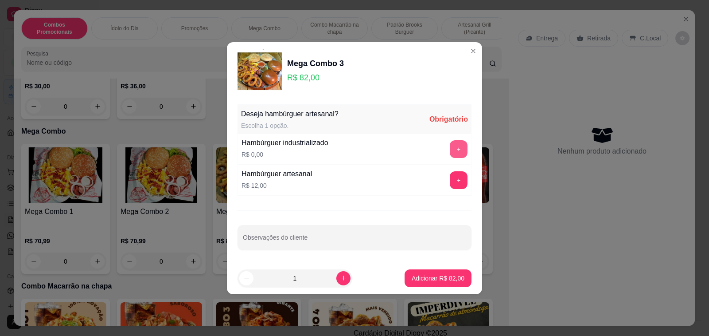
click at [455, 147] on button "+" at bounding box center [459, 149] width 18 height 18
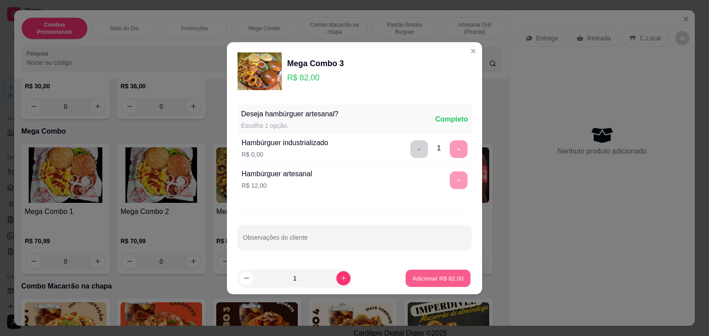
click at [449, 275] on p "Adicionar R$ 82,00" at bounding box center [438, 277] width 51 height 8
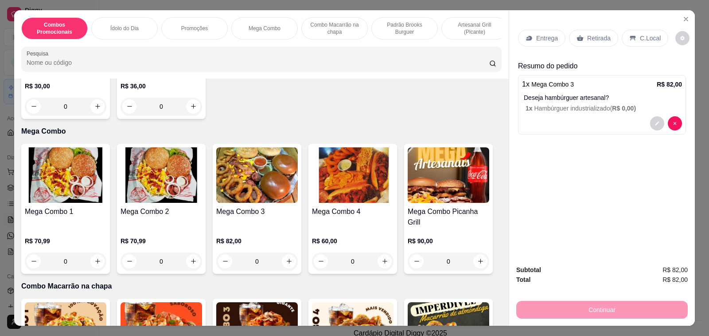
click at [593, 34] on p "Retirada" at bounding box center [598, 38] width 23 height 9
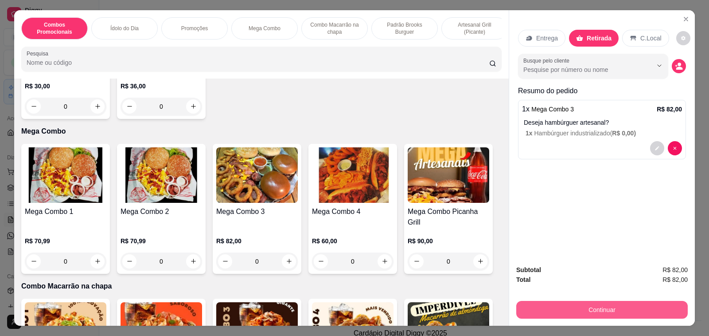
click at [588, 310] on button "Continuar" at bounding box center [602, 310] width 172 height 18
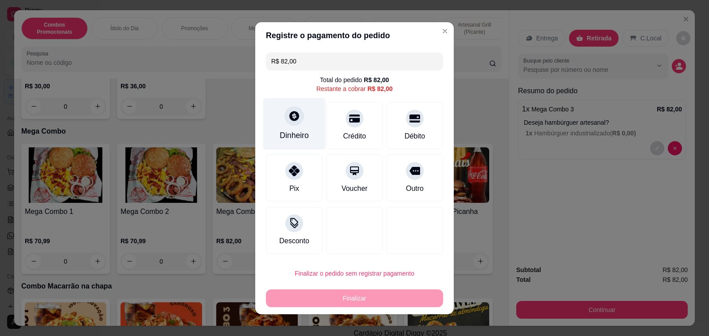
click at [289, 121] on icon at bounding box center [294, 116] width 10 height 10
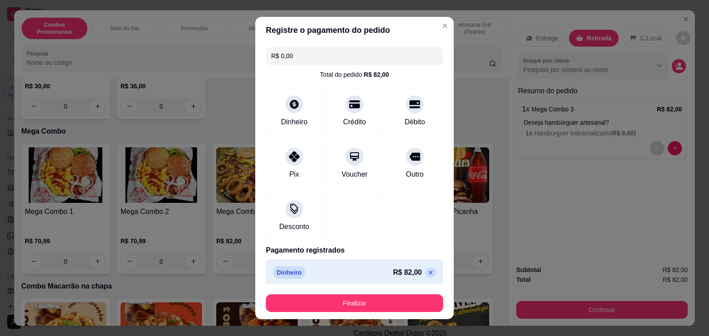
type input "R$ 0,00"
click at [374, 304] on button "Finalizar" at bounding box center [354, 303] width 177 height 18
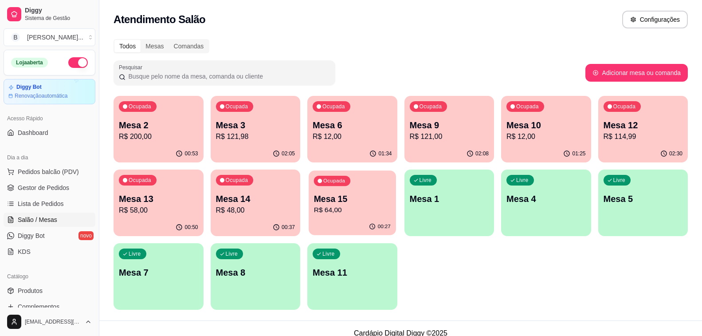
click at [349, 212] on p "R$ 64,00" at bounding box center [352, 210] width 77 height 10
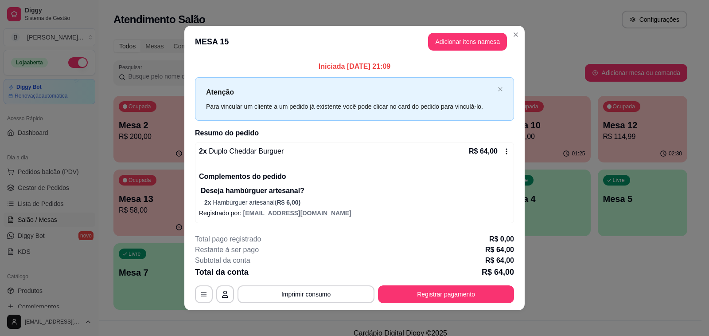
scroll to position [3, 0]
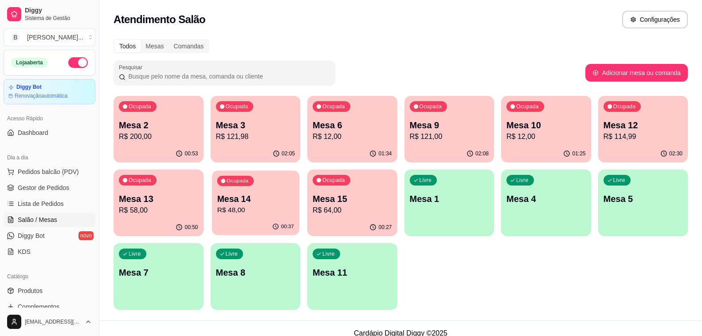
click at [266, 199] on p "Mesa 14" at bounding box center [255, 199] width 77 height 12
click at [159, 210] on p "R$ 58,00" at bounding box center [158, 210] width 79 height 11
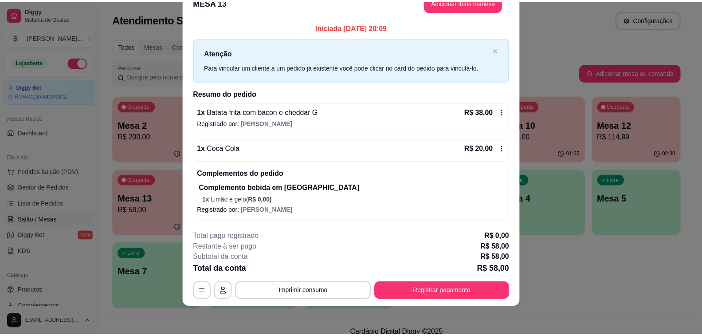
scroll to position [0, 0]
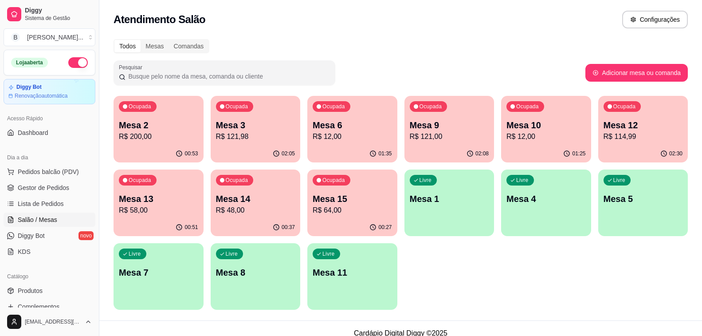
click at [333, 30] on div "Atendimento Salão Configurações" at bounding box center [400, 17] width 602 height 34
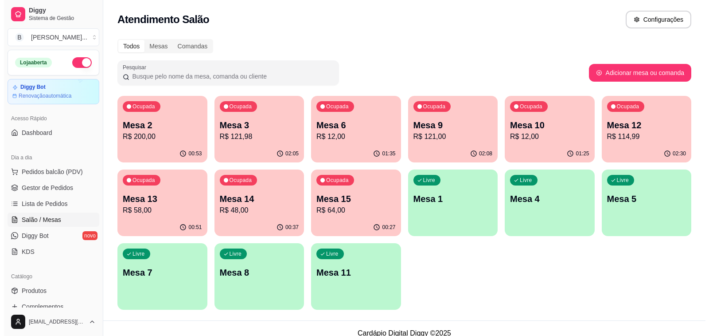
scroll to position [10, 0]
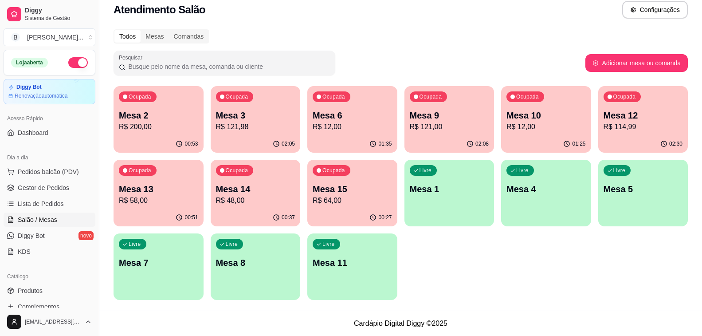
click at [471, 250] on div "Ocupada Mesa 2 R$ 200,00 00:53 Ocupada Mesa 3 R$ 121,98 02:05 Ocupada Mesa 6 R$…" at bounding box center [400, 193] width 574 height 214
click at [267, 113] on p "Mesa 3" at bounding box center [255, 115] width 77 height 12
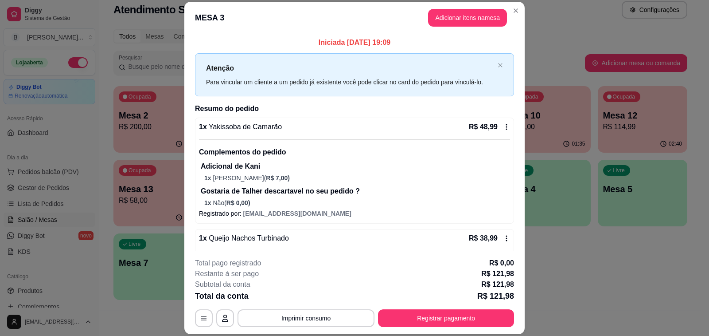
click at [298, 43] on p "Iniciada 19/09/2025 às 19:09" at bounding box center [354, 42] width 319 height 11
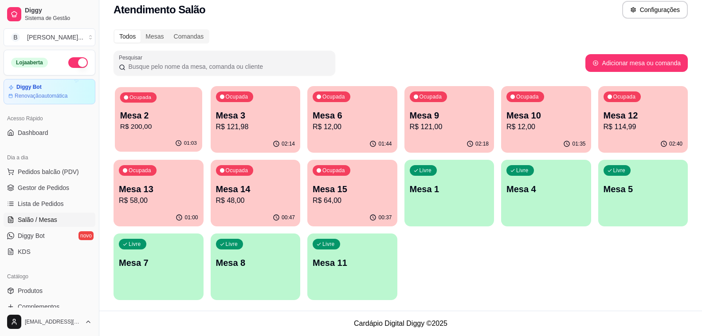
click at [137, 121] on p "R$ 200,00" at bounding box center [158, 126] width 77 height 10
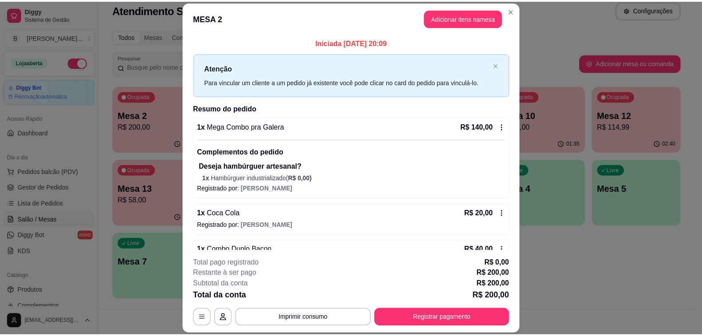
scroll to position [44, 0]
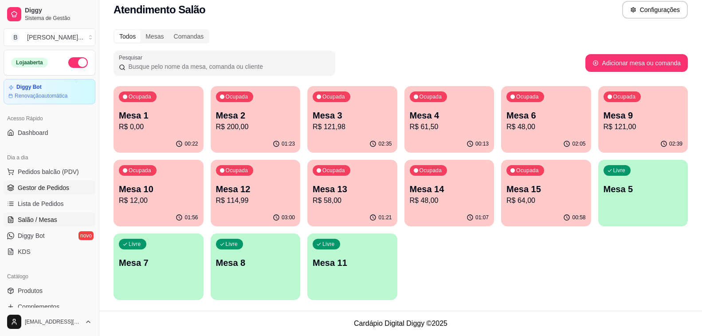
click at [54, 183] on span "Gestor de Pedidos" at bounding box center [43, 187] width 51 height 9
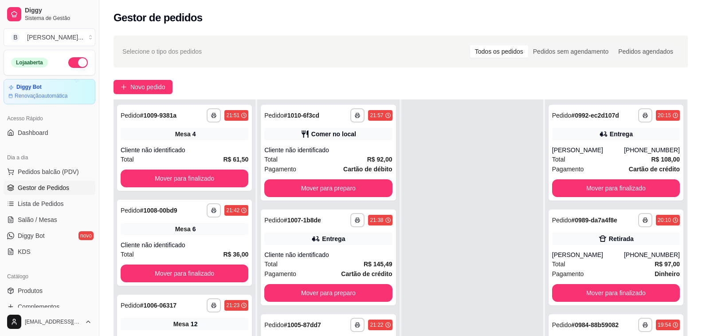
scroll to position [89, 0]
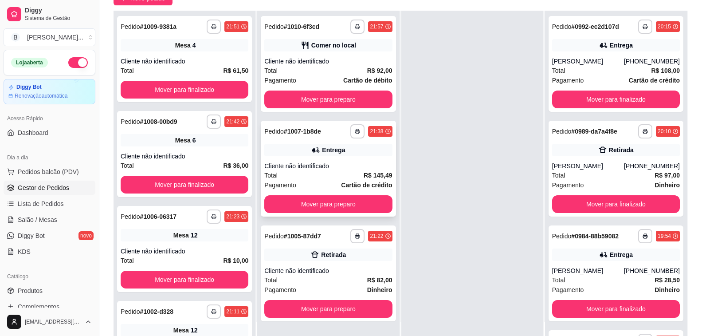
click at [305, 169] on div "Cliente não identificado" at bounding box center [328, 165] width 128 height 9
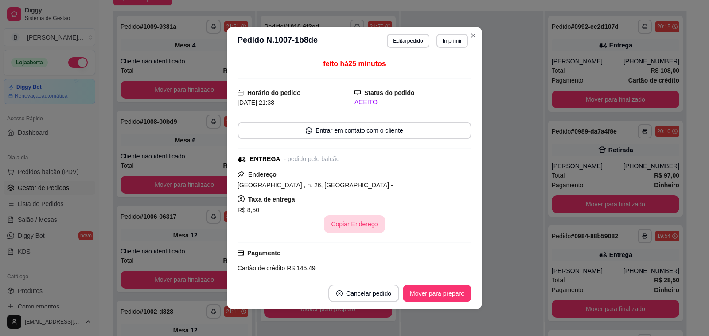
click at [351, 224] on button "Copiar Endereço" at bounding box center [354, 224] width 61 height 18
click at [452, 292] on button "Mover para preparo" at bounding box center [437, 293] width 69 height 18
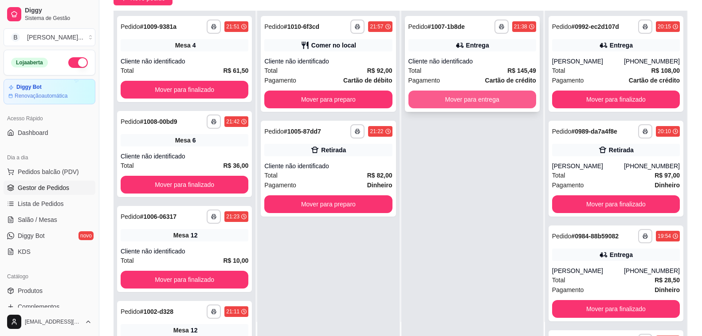
click at [449, 96] on button "Mover para entrega" at bounding box center [472, 99] width 128 height 18
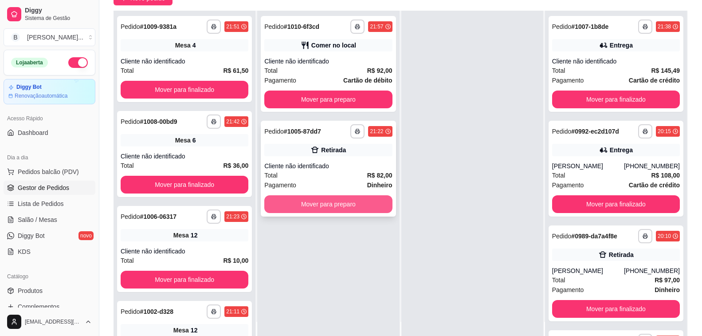
click at [327, 203] on button "Mover para preparo" at bounding box center [328, 204] width 128 height 18
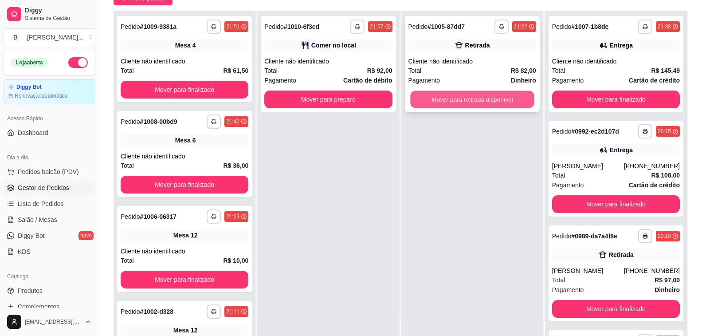
click at [458, 100] on button "Mover para retirada disponível" at bounding box center [472, 99] width 124 height 17
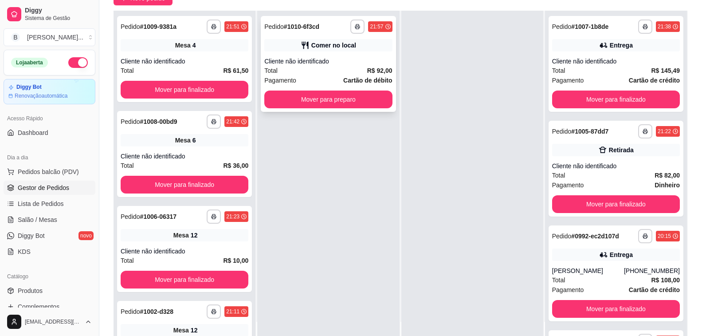
click at [323, 61] on div "Cliente não identificado" at bounding box center [328, 61] width 128 height 9
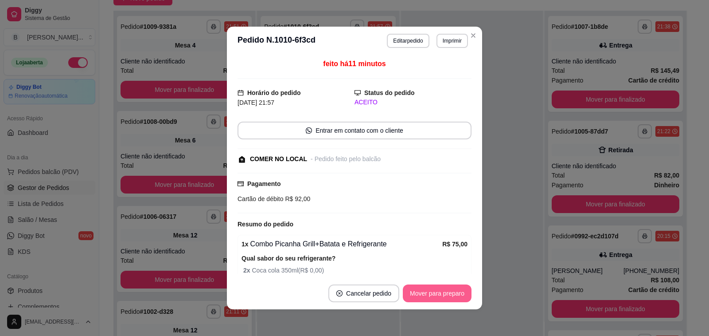
click at [441, 292] on button "Mover para preparo" at bounding box center [437, 293] width 69 height 18
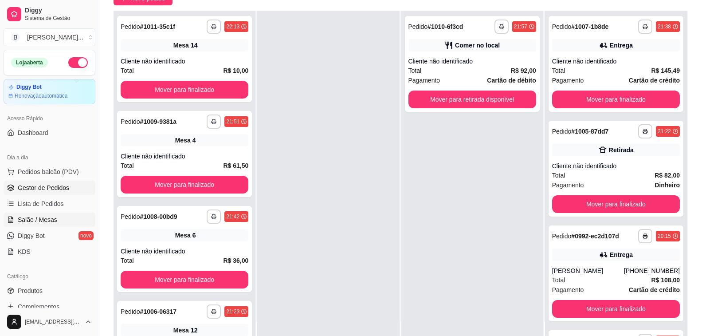
click at [29, 220] on span "Salão / Mesas" at bounding box center [37, 219] width 39 height 9
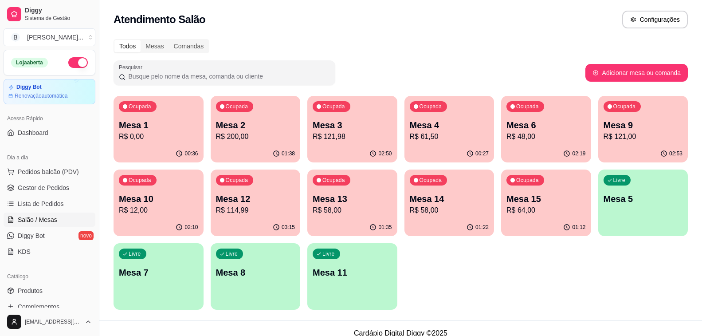
click at [547, 216] on div "Ocupada Mesa 15 R$ 64,00" at bounding box center [546, 193] width 90 height 49
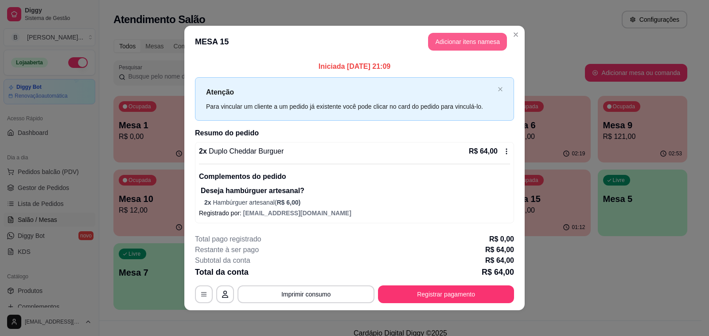
click at [465, 38] on button "Adicionar itens na mesa" at bounding box center [467, 42] width 79 height 18
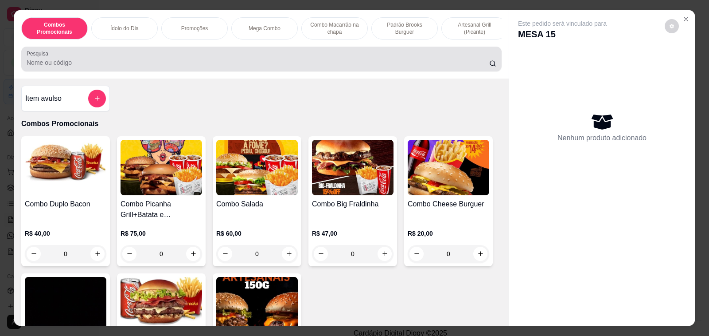
click at [171, 62] on input "Pesquisa" at bounding box center [258, 62] width 463 height 9
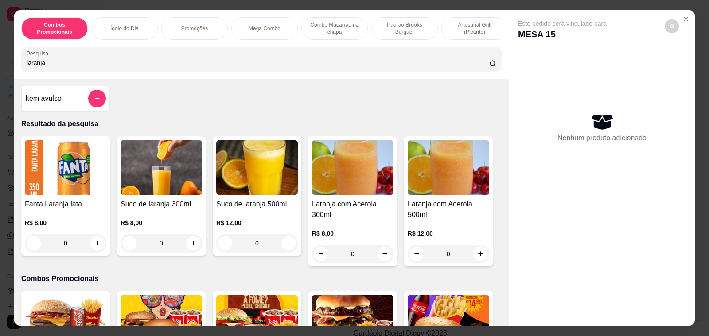
type input "laranja"
click at [161, 213] on div "R$ 8,00 0" at bounding box center [162, 230] width 82 height 43
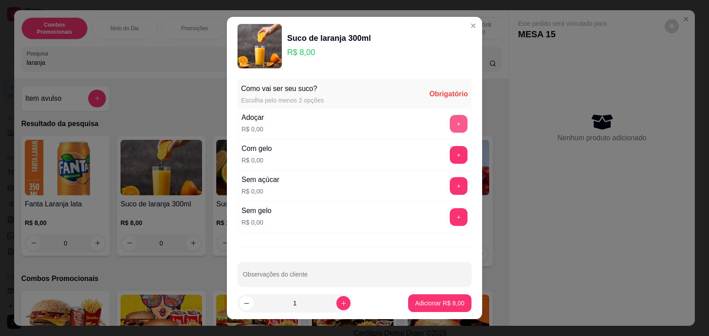
click at [450, 125] on button "+" at bounding box center [459, 124] width 18 height 18
click at [410, 124] on button "-" at bounding box center [419, 124] width 18 height 18
click at [450, 189] on button "+" at bounding box center [458, 185] width 17 height 17
click at [450, 218] on button "+" at bounding box center [459, 217] width 18 height 18
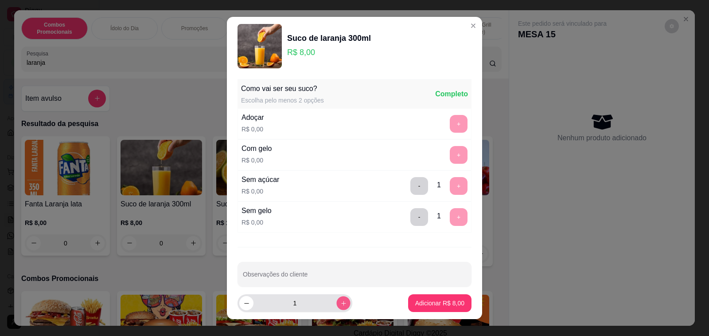
click at [340, 304] on icon "increase-product-quantity" at bounding box center [343, 303] width 7 height 7
type input "2"
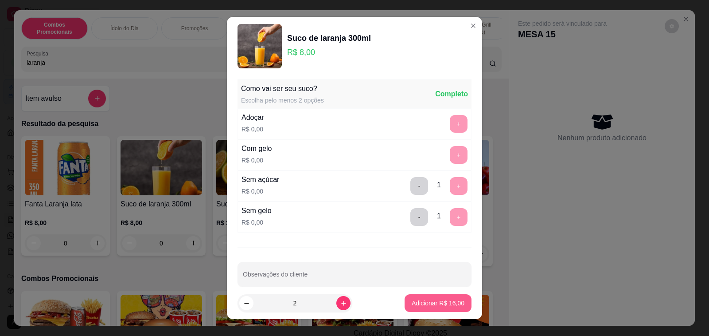
click at [428, 299] on p "Adicionar R$ 16,00" at bounding box center [438, 302] width 53 height 9
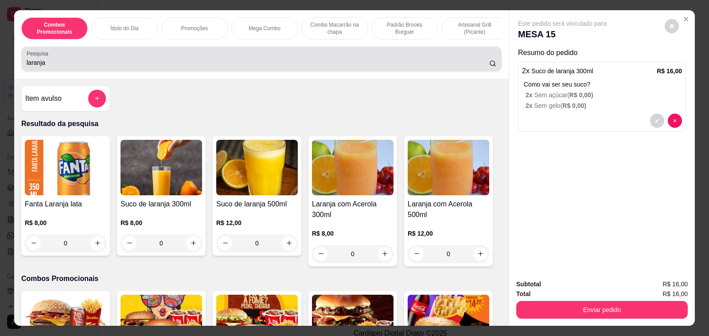
click at [50, 65] on input "laranja" at bounding box center [258, 62] width 463 height 9
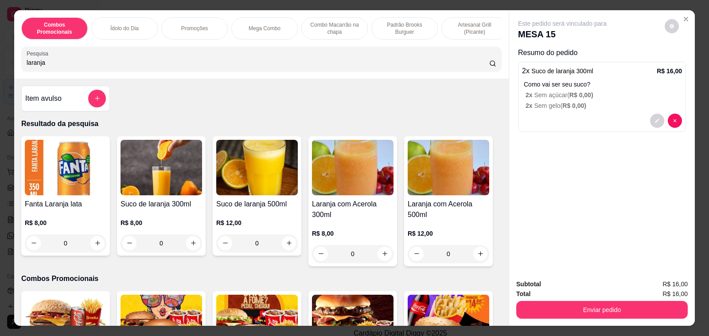
click at [50, 65] on input "laranja" at bounding box center [258, 62] width 463 height 9
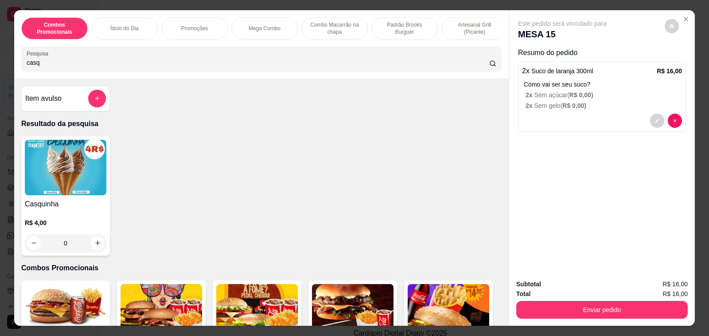
type input "casq"
click at [53, 207] on h4 "Casquinha" at bounding box center [66, 204] width 82 height 11
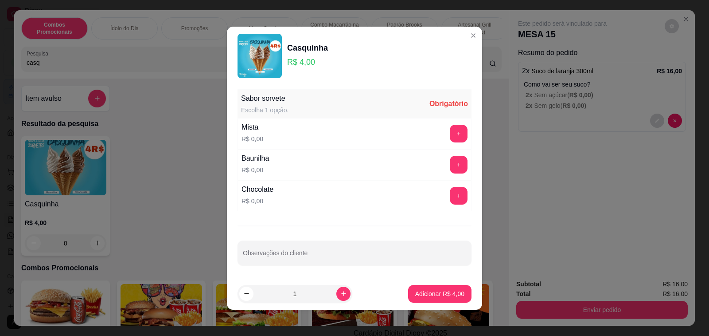
click at [450, 131] on button "+" at bounding box center [459, 134] width 18 height 18
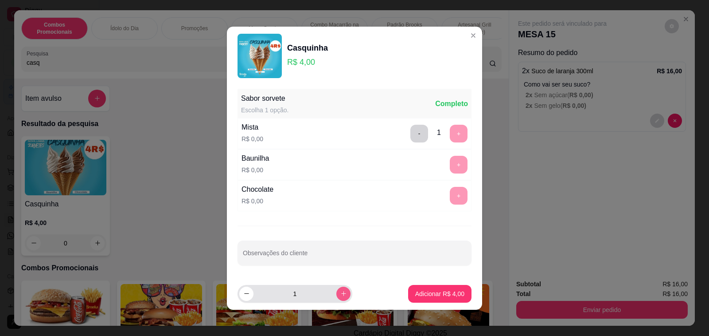
click at [336, 293] on button "increase-product-quantity" at bounding box center [343, 293] width 14 height 14
type input "3"
click at [414, 294] on p "Adicionar R$ 12,00" at bounding box center [438, 293] width 51 height 8
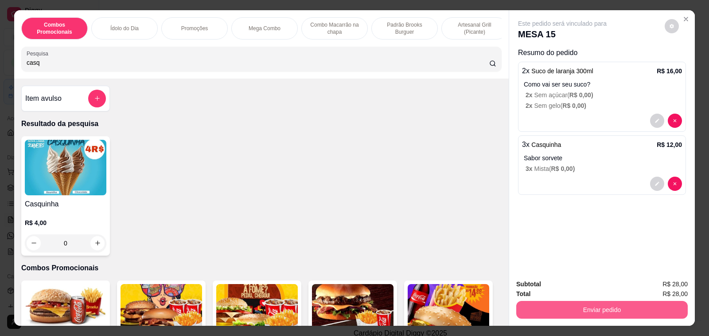
click at [574, 307] on button "Enviar pedido" at bounding box center [602, 310] width 172 height 18
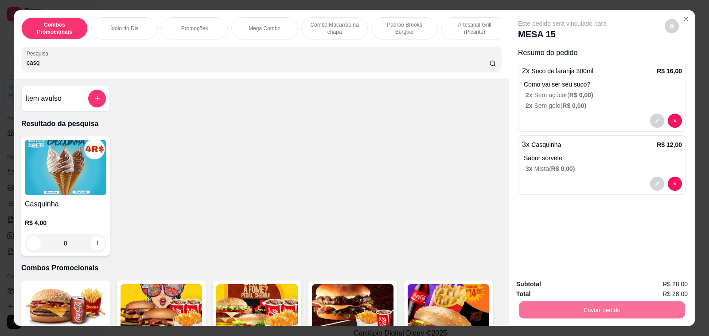
click at [576, 282] on button "Não registrar e enviar pedido" at bounding box center [572, 284] width 90 height 16
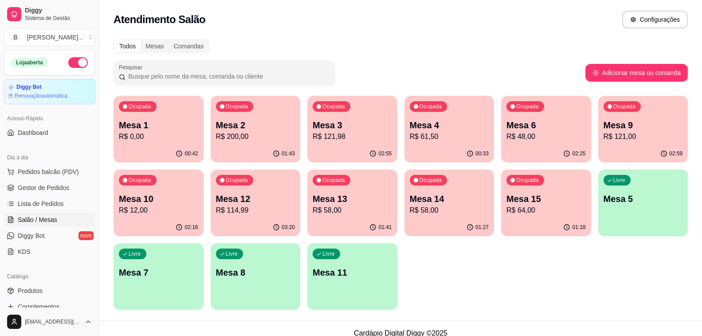
click at [432, 215] on p "R$ 58,00" at bounding box center [449, 210] width 79 height 11
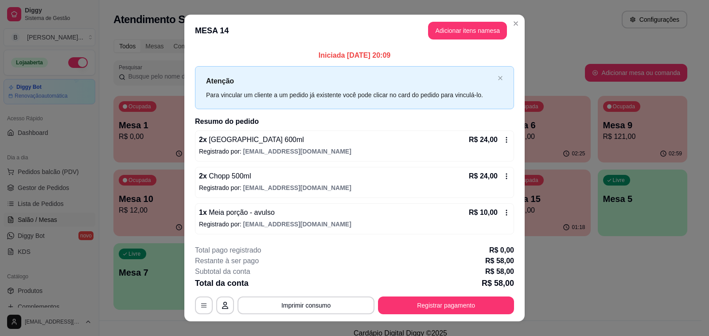
scroll to position [14, 0]
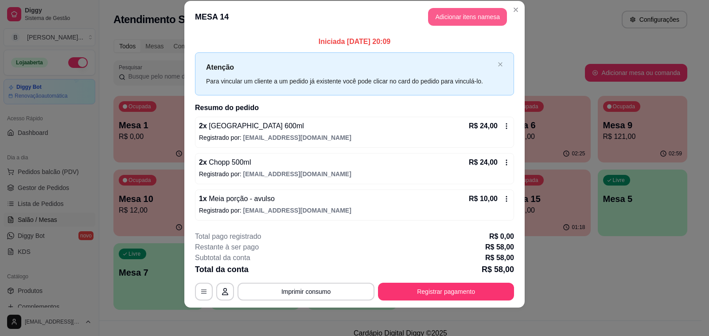
click at [454, 14] on button "Adicionar itens na mesa" at bounding box center [467, 17] width 79 height 18
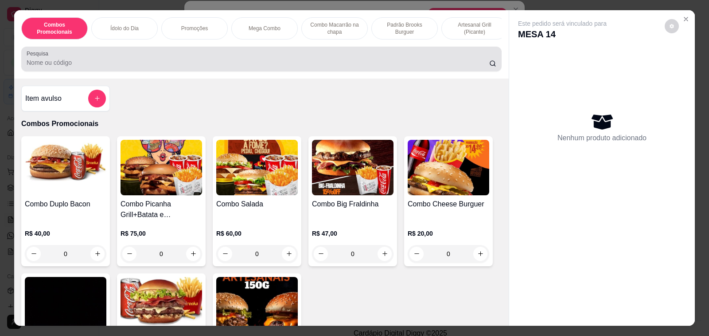
click at [138, 65] on input "Pesquisa" at bounding box center [258, 62] width 463 height 9
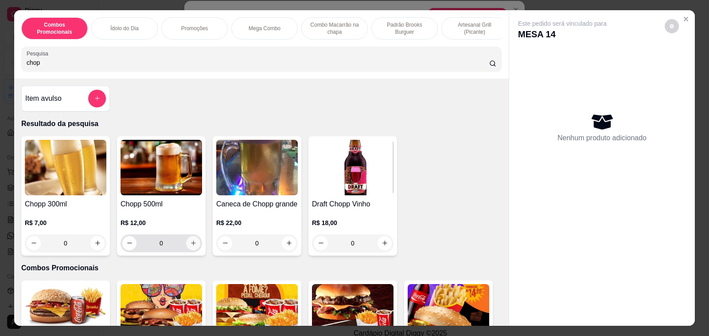
type input "chop"
click at [190, 246] on icon "increase-product-quantity" at bounding box center [193, 242] width 7 height 7
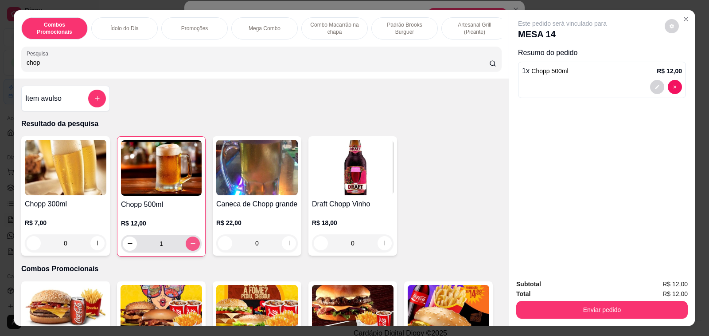
type input "1"
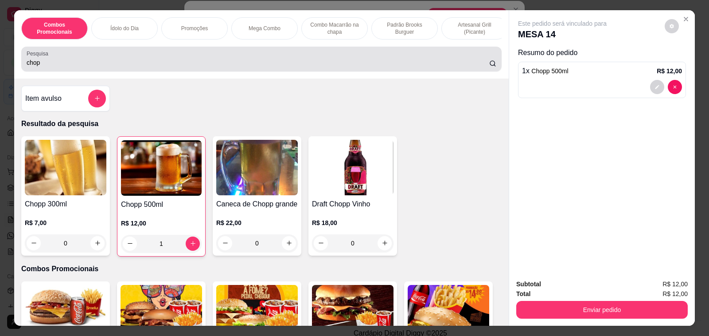
click at [56, 66] on input "chop" at bounding box center [258, 62] width 463 height 9
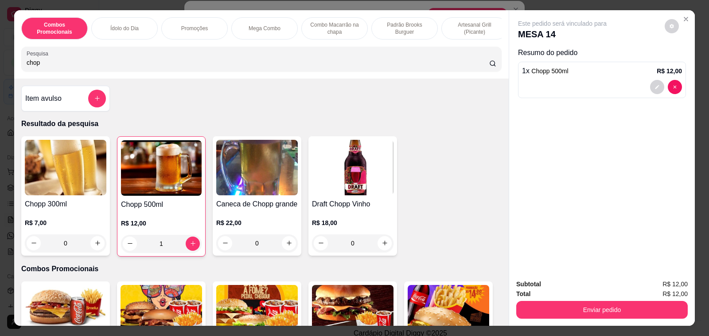
click at [56, 66] on input "chop" at bounding box center [258, 62] width 463 height 9
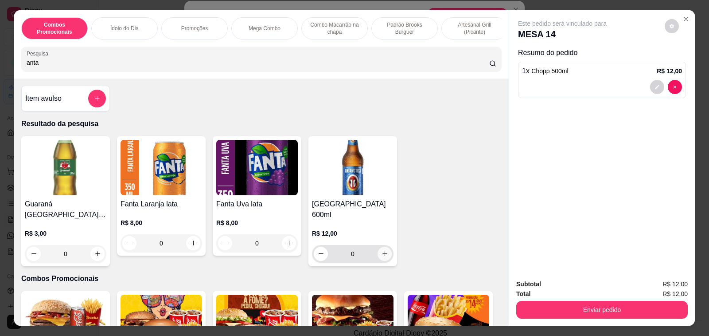
type input "anta"
click at [379, 246] on button "increase-product-quantity" at bounding box center [385, 253] width 14 height 14
type input "1"
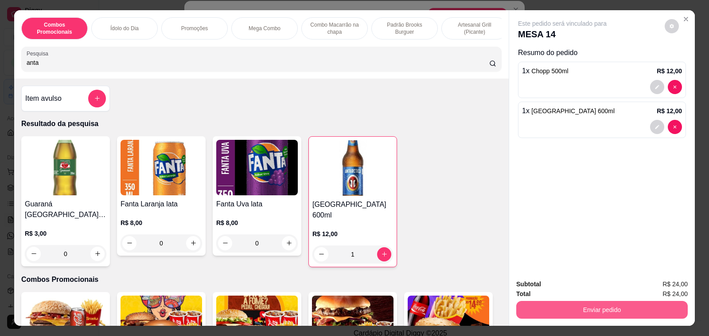
click at [608, 301] on button "Enviar pedido" at bounding box center [602, 310] width 172 height 18
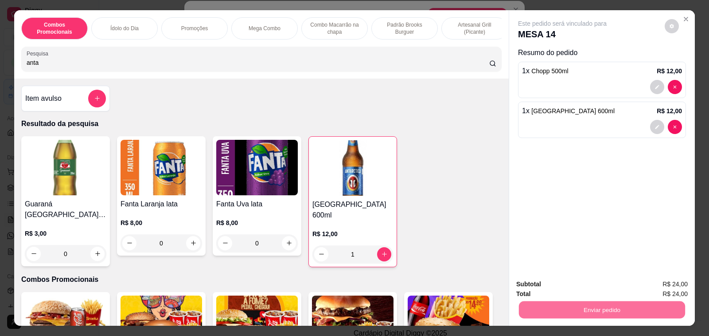
click at [601, 287] on button "Não registrar e enviar pedido" at bounding box center [572, 284] width 90 height 16
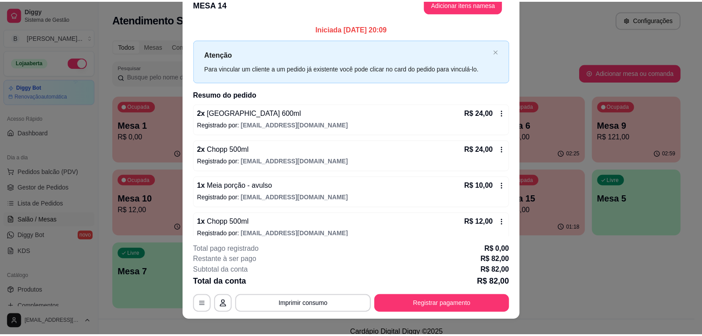
scroll to position [1, 0]
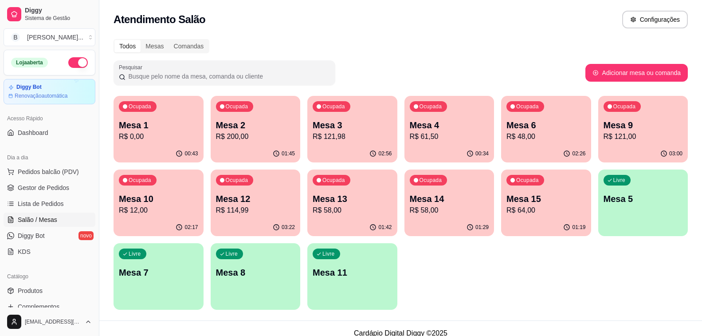
click at [131, 197] on p "Mesa 10" at bounding box center [158, 198] width 79 height 12
click at [478, 192] on p "Mesa 14" at bounding box center [449, 198] width 79 height 12
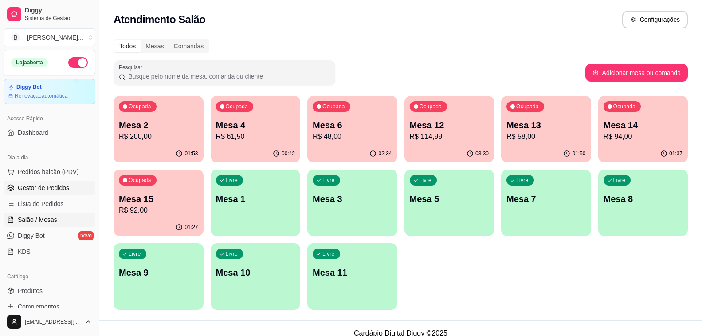
click at [73, 188] on link "Gestor de Pedidos" at bounding box center [50, 187] width 92 height 14
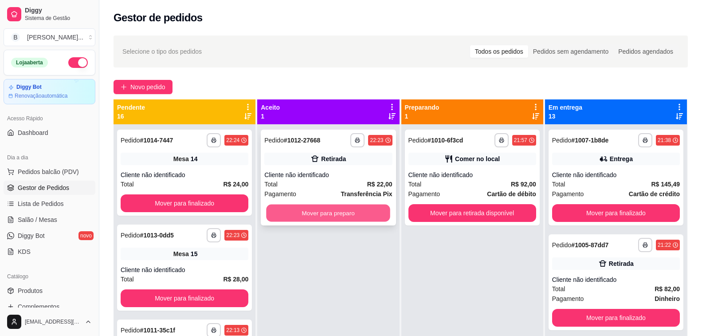
click at [325, 210] on button "Mover para preparo" at bounding box center [328, 212] width 124 height 17
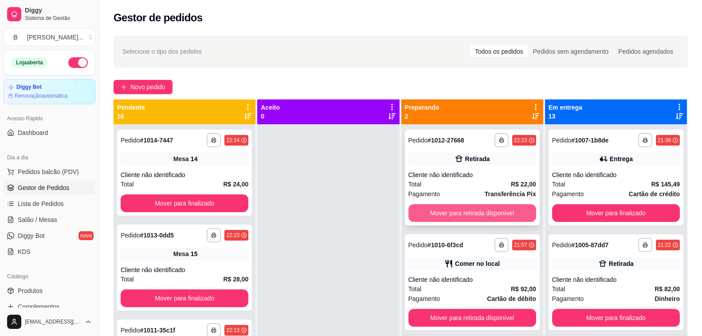
click at [481, 208] on button "Mover para retirada disponível" at bounding box center [472, 213] width 128 height 18
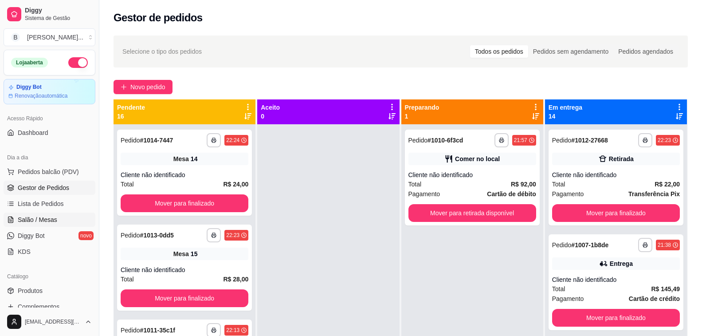
click at [39, 221] on span "Salão / Mesas" at bounding box center [37, 219] width 39 height 9
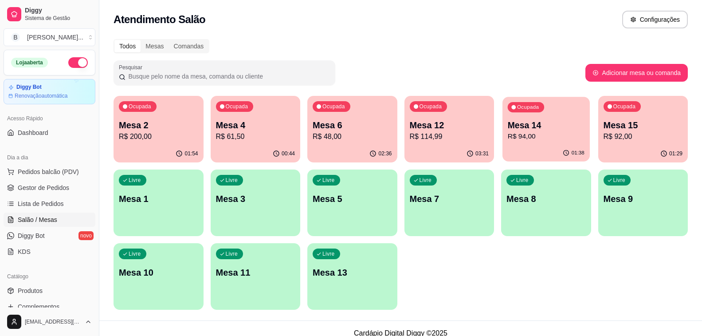
click at [552, 135] on p "R$ 94,00" at bounding box center [545, 136] width 77 height 10
click at [422, 135] on p "R$ 114,99" at bounding box center [449, 136] width 79 height 11
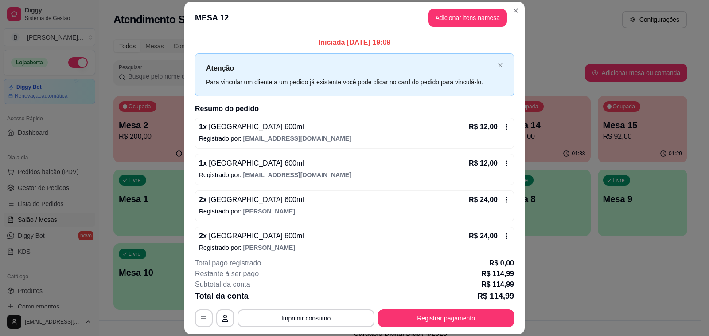
scroll to position [133, 0]
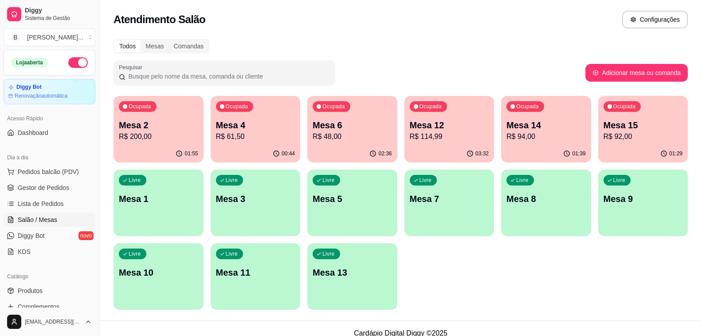
click at [515, 139] on p "R$ 94,00" at bounding box center [545, 136] width 79 height 11
click at [650, 136] on p "R$ 92,00" at bounding box center [642, 136] width 77 height 10
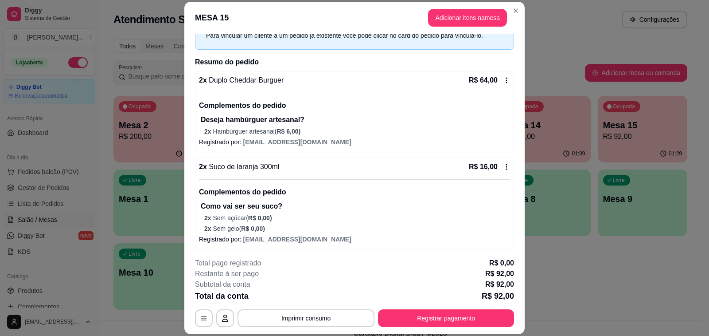
scroll to position [0, 0]
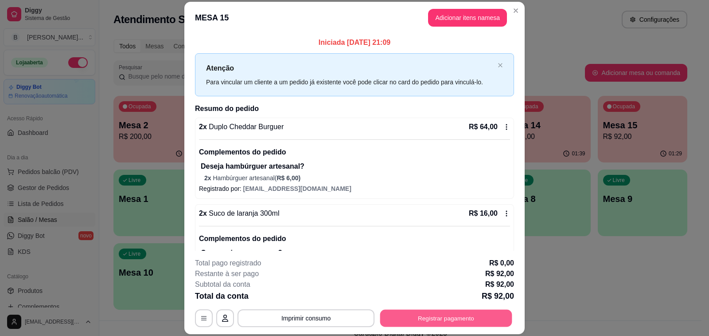
click at [426, 319] on button "Registrar pagamento" at bounding box center [446, 317] width 132 height 17
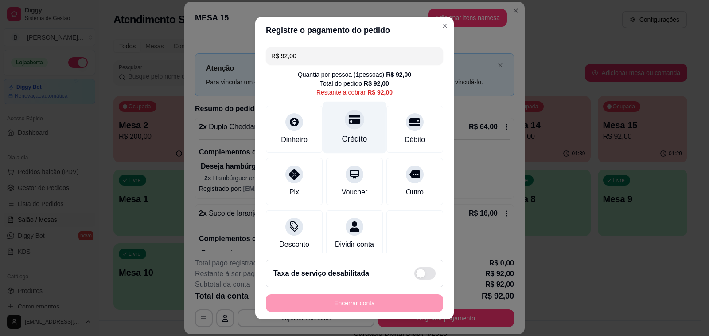
click at [349, 120] on icon at bounding box center [355, 119] width 12 height 9
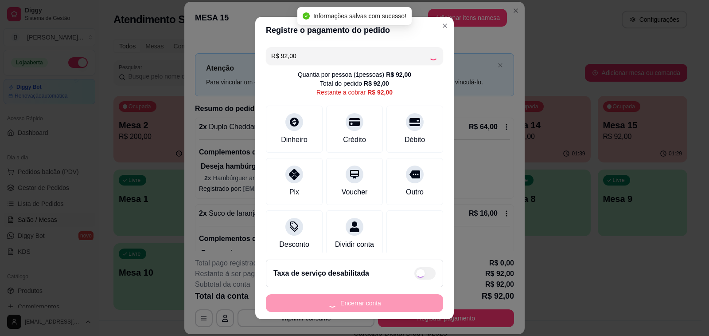
type input "R$ 0,00"
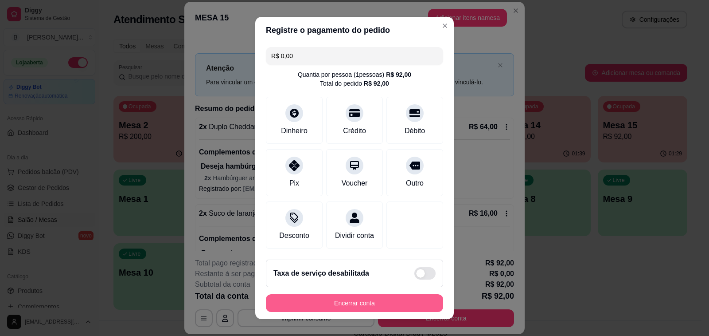
click at [333, 303] on button "Encerrar conta" at bounding box center [354, 303] width 177 height 18
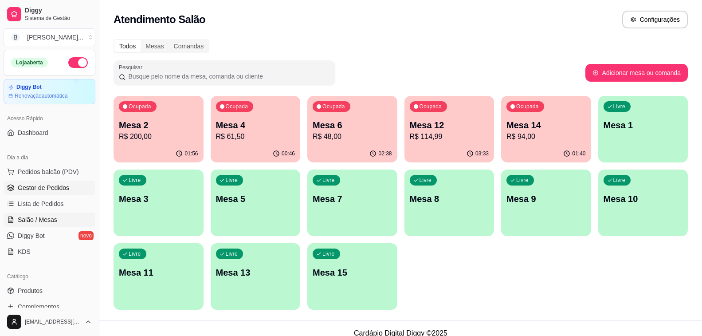
click at [66, 190] on span "Gestor de Pedidos" at bounding box center [43, 187] width 51 height 9
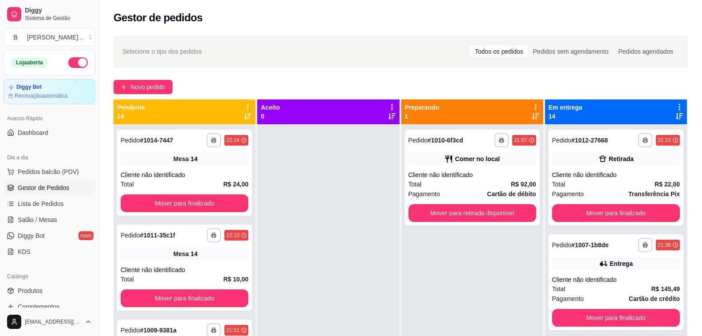
click at [297, 80] on div "Novo pedido" at bounding box center [400, 87] width 574 height 14
click at [48, 221] on span "Salão / Mesas" at bounding box center [37, 219] width 39 height 9
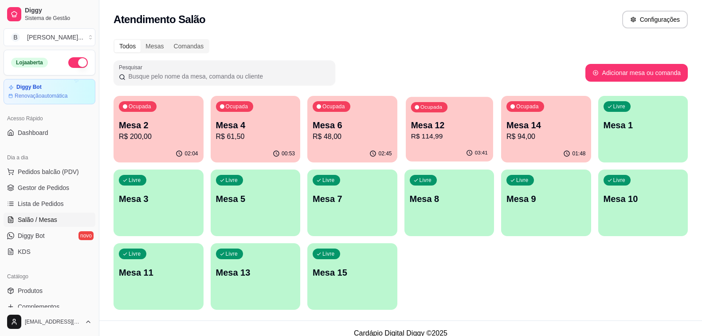
click at [441, 140] on p "R$ 114,99" at bounding box center [448, 136] width 77 height 10
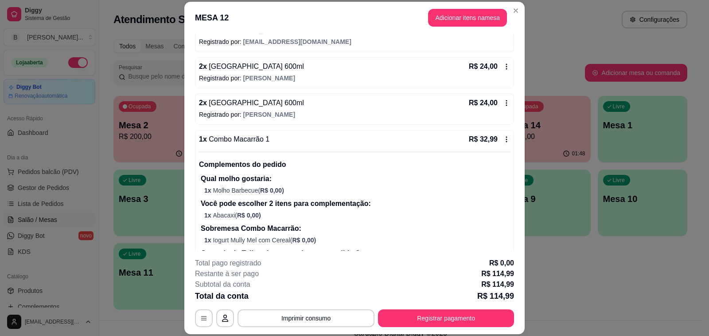
scroll to position [233, 0]
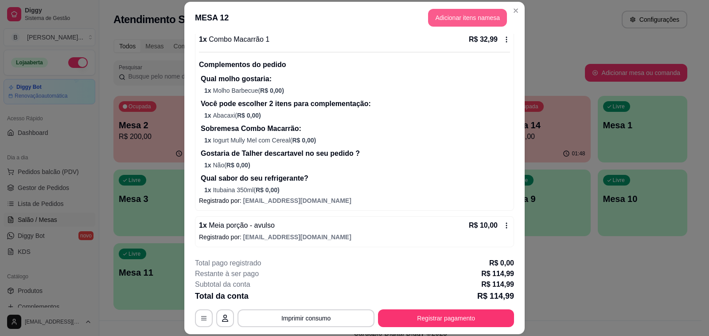
click at [457, 21] on button "Adicionar itens na mesa" at bounding box center [467, 18] width 79 height 18
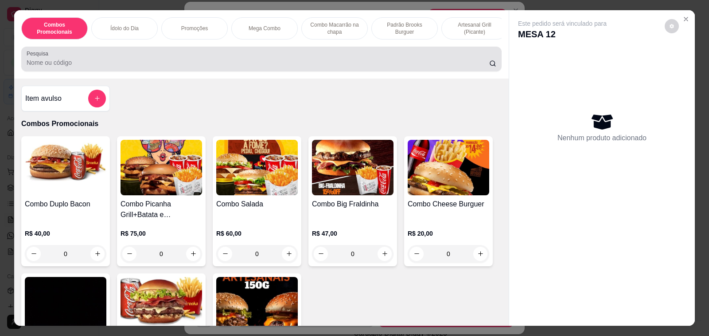
click at [65, 66] on input "Pesquisa" at bounding box center [258, 62] width 463 height 9
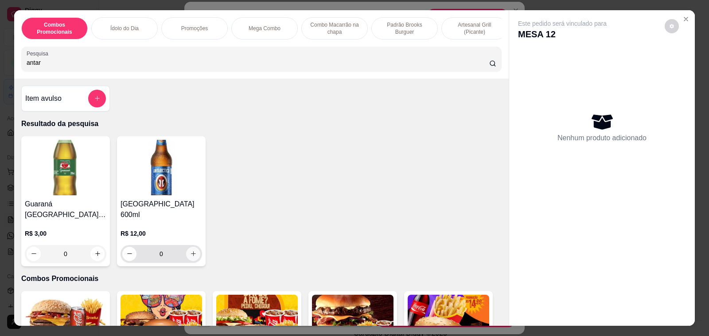
type input "antar"
click at [191, 250] on icon "increase-product-quantity" at bounding box center [193, 253] width 7 height 7
type input "2"
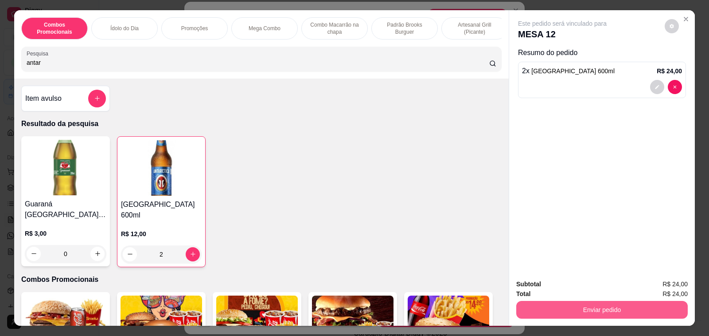
click at [577, 309] on button "Enviar pedido" at bounding box center [602, 310] width 172 height 18
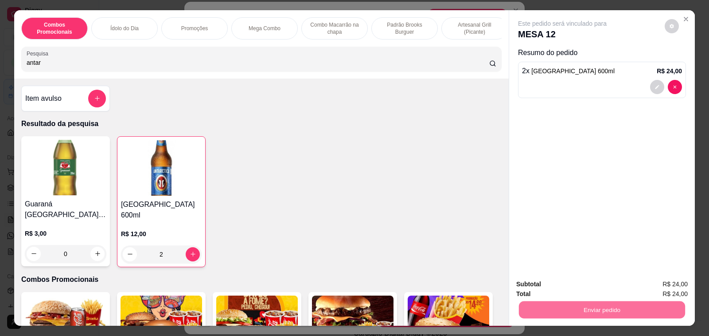
click at [575, 285] on button "Não registrar e enviar pedido" at bounding box center [572, 284] width 92 height 17
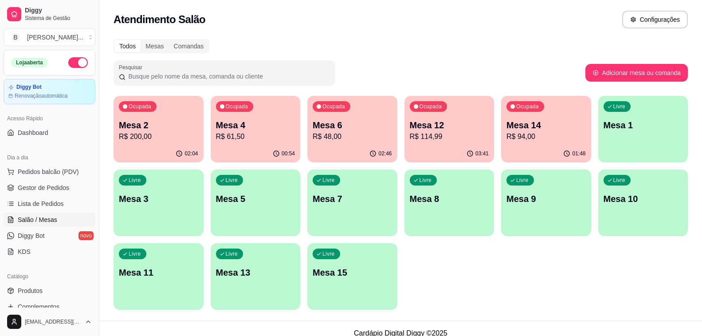
click at [258, 137] on p "R$ 61,50" at bounding box center [255, 136] width 79 height 11
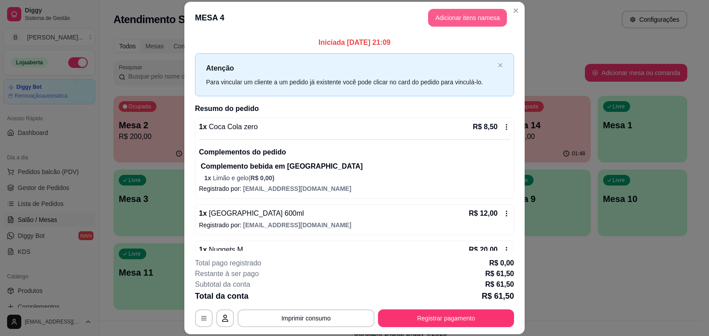
click at [466, 16] on button "Adicionar itens na mesa" at bounding box center [467, 18] width 79 height 18
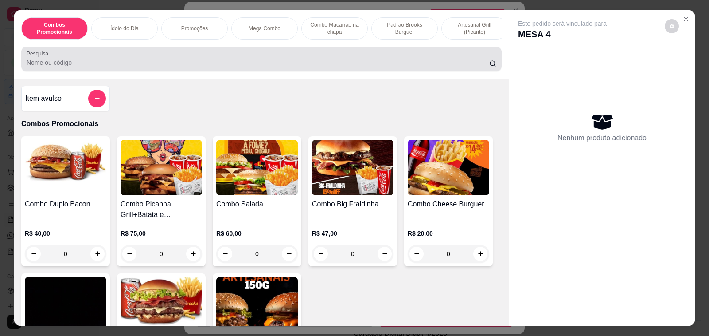
click at [190, 65] on input "Pesquisa" at bounding box center [258, 62] width 463 height 9
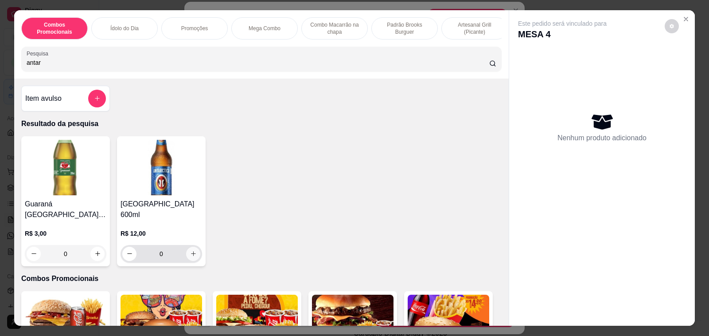
type input "antar"
click at [190, 250] on icon "increase-product-quantity" at bounding box center [193, 253] width 7 height 7
type input "1"
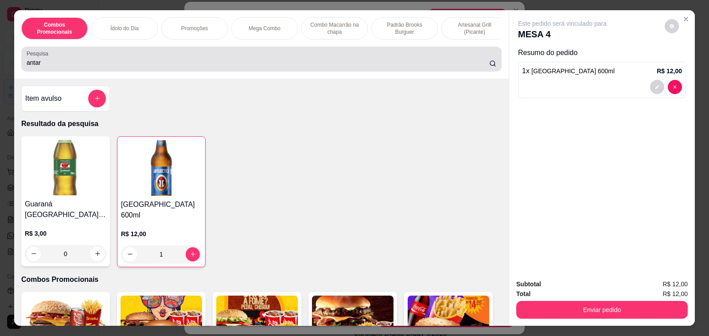
click at [101, 67] on input "antar" at bounding box center [258, 62] width 463 height 9
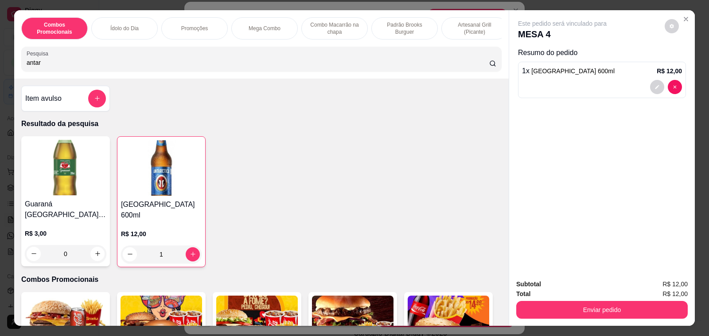
click at [101, 67] on input "antar" at bounding box center [258, 62] width 463 height 9
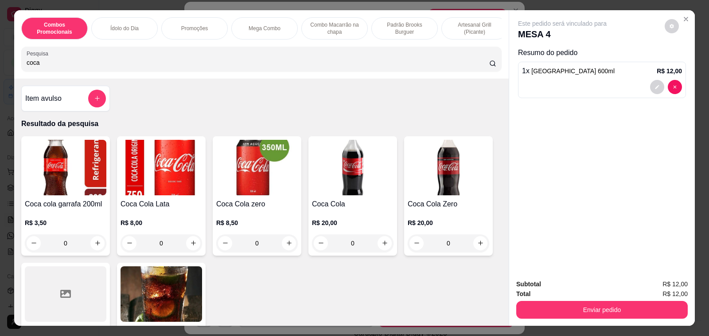
type input "coca"
click at [283, 244] on div "0" at bounding box center [257, 243] width 82 height 18
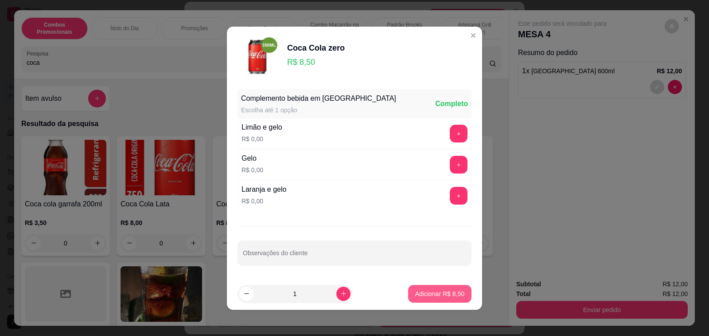
click at [426, 290] on p "Adicionar R$ 8,50" at bounding box center [439, 293] width 49 height 9
type input "1"
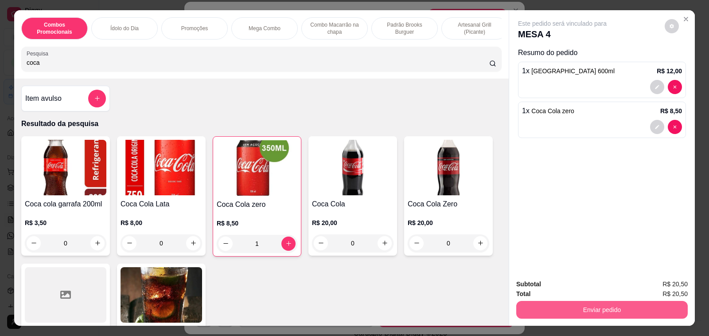
click at [547, 301] on button "Enviar pedido" at bounding box center [602, 310] width 172 height 18
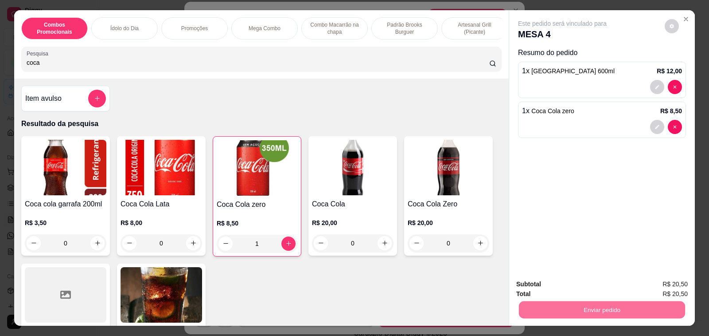
click at [553, 279] on button "Não registrar e enviar pedido" at bounding box center [572, 284] width 92 height 17
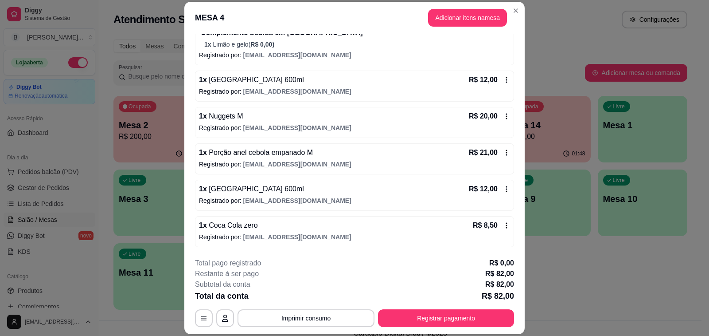
scroll to position [27, 0]
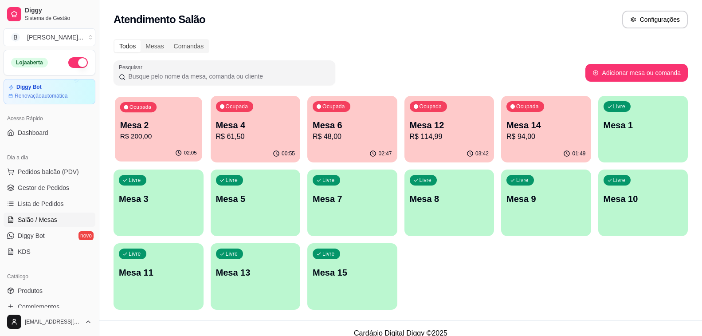
click at [177, 148] on div "02:05" at bounding box center [158, 152] width 87 height 17
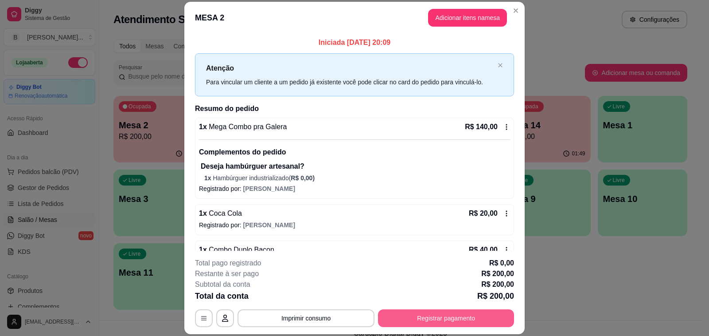
click at [437, 317] on button "Registrar pagamento" at bounding box center [446, 318] width 136 height 18
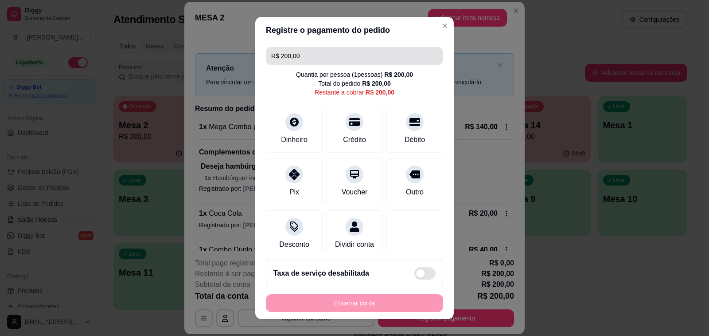
click at [359, 59] on input "R$ 200,00" at bounding box center [354, 56] width 167 height 18
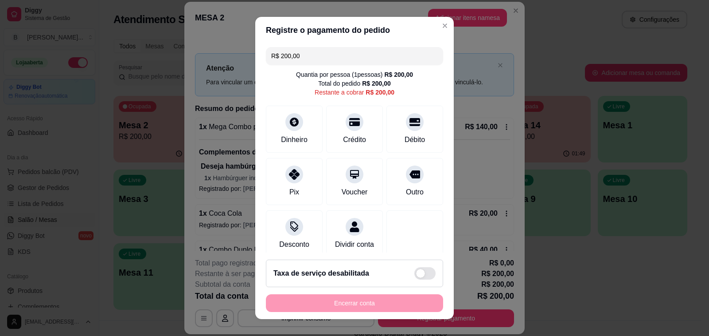
click at [359, 59] on input "R$ 200,00" at bounding box center [354, 56] width 167 height 18
click at [409, 121] on icon at bounding box center [415, 119] width 12 height 12
click at [389, 128] on div "Débito" at bounding box center [415, 127] width 62 height 52
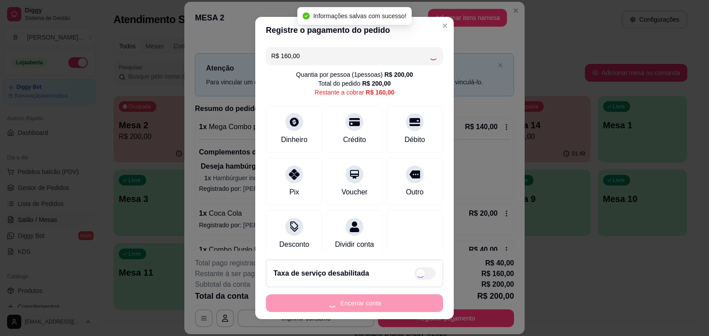
type input "R$ 0,00"
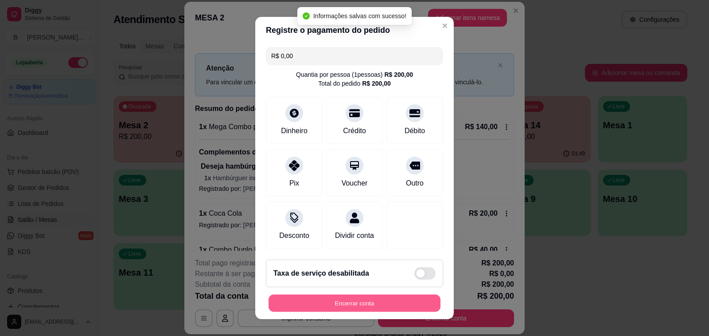
click at [352, 307] on button "Encerrar conta" at bounding box center [355, 302] width 172 height 17
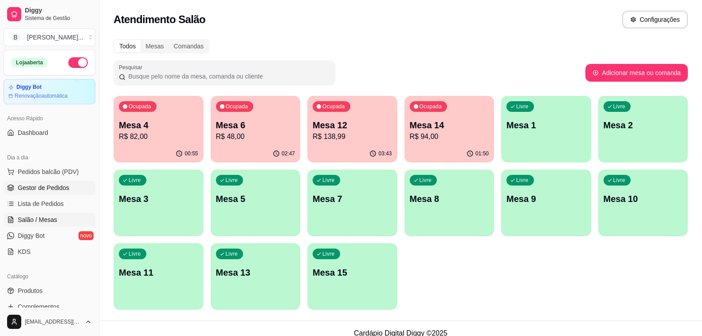
click at [33, 184] on span "Gestor de Pedidos" at bounding box center [43, 187] width 51 height 9
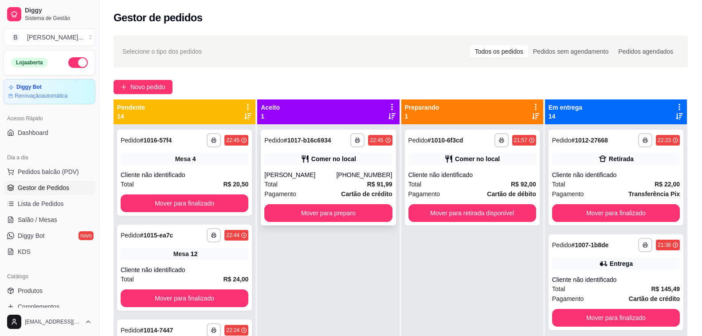
click at [300, 176] on div "[PERSON_NAME]" at bounding box center [300, 174] width 72 height 9
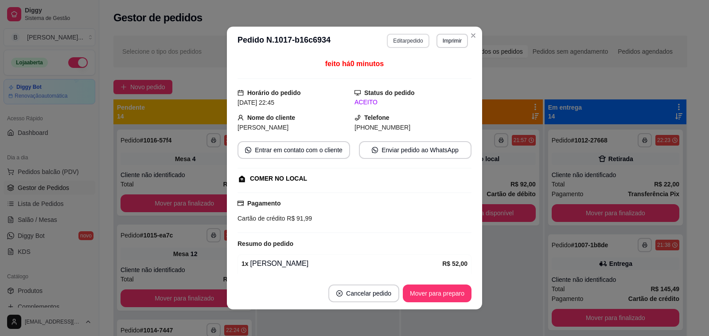
click at [404, 40] on button "Editar pedido" at bounding box center [408, 41] width 42 height 14
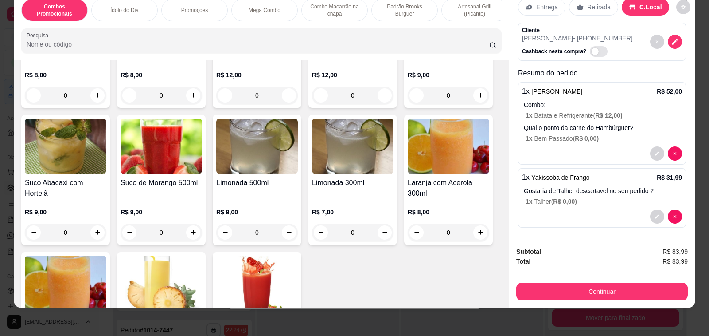
scroll to position [4565, 0]
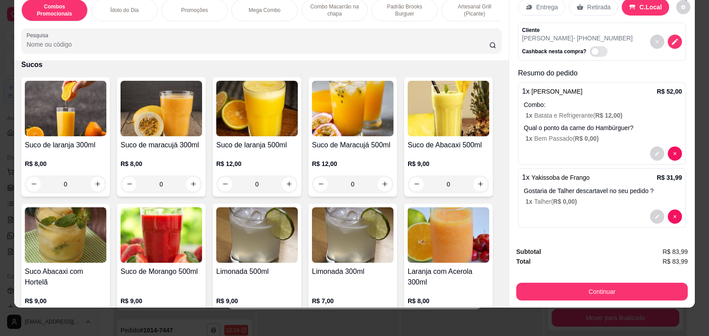
click at [244, 140] on h4 "Suco de laranja 500ml" at bounding box center [257, 145] width 82 height 11
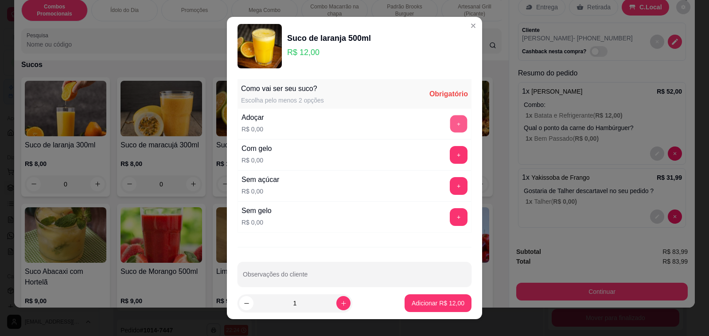
click at [450, 116] on button "+" at bounding box center [458, 123] width 17 height 17
click at [450, 222] on button "+" at bounding box center [458, 216] width 17 height 17
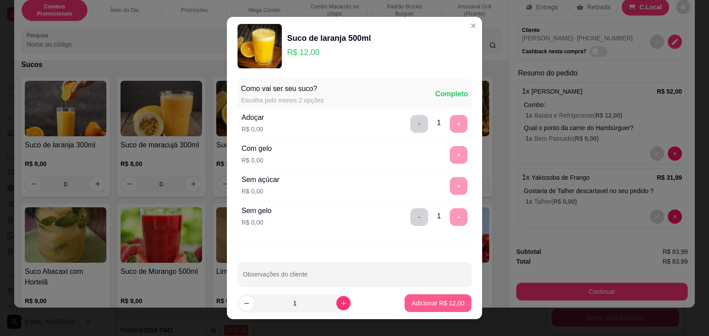
click at [445, 309] on button "Adicionar R$ 12,00" at bounding box center [438, 303] width 67 height 18
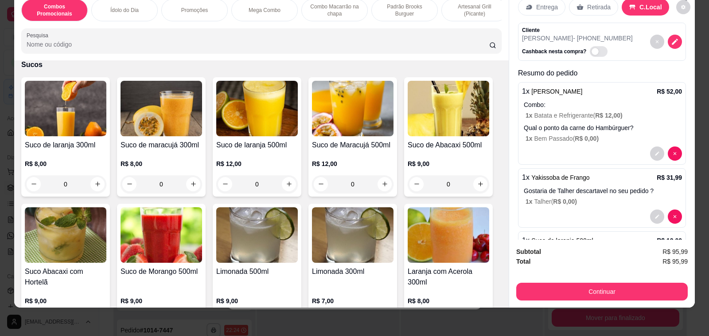
scroll to position [86, 0]
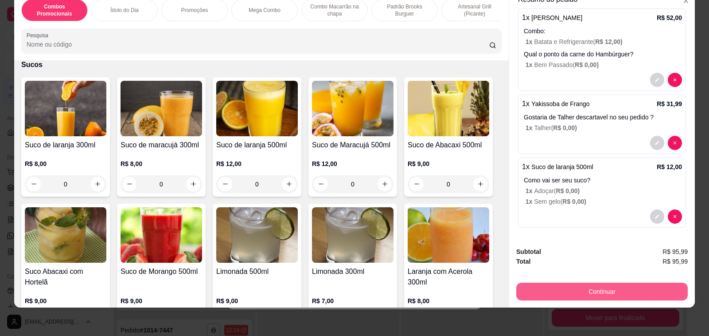
click at [612, 284] on button "Continuar" at bounding box center [602, 291] width 172 height 18
click at [585, 283] on button "Continuar" at bounding box center [602, 291] width 166 height 17
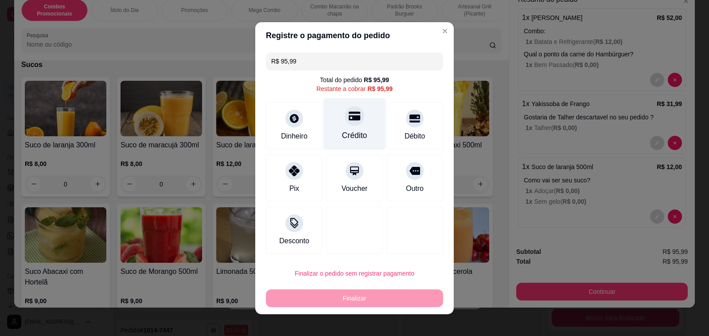
click at [355, 117] on div at bounding box center [355, 116] width 20 height 20
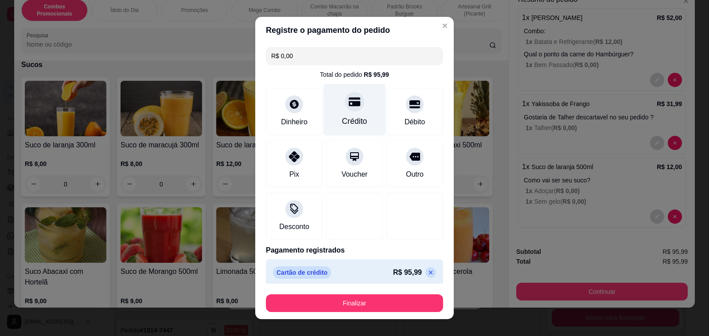
type input "R$ 0,00"
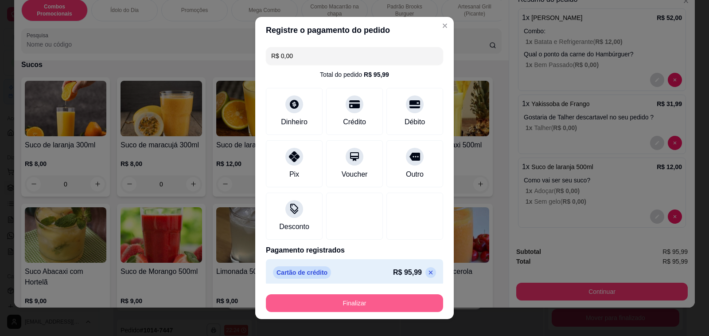
click at [373, 302] on button "Finalizar" at bounding box center [354, 303] width 177 height 18
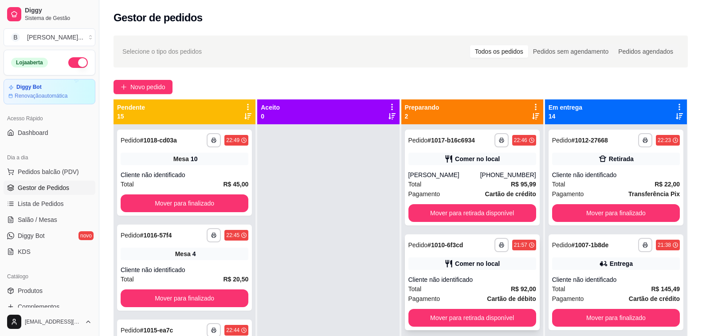
click at [483, 292] on div "Total R$ 92,00" at bounding box center [472, 289] width 128 height 10
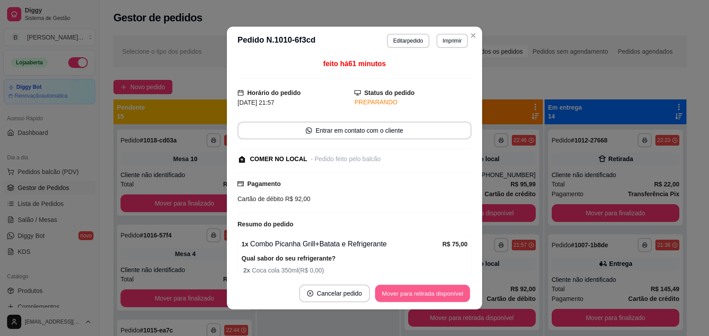
click at [416, 293] on button "Mover para retirada disponível" at bounding box center [422, 293] width 95 height 17
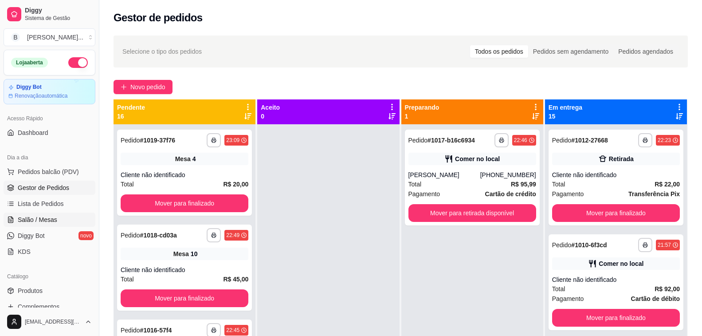
click at [50, 215] on span "Salão / Mesas" at bounding box center [37, 219] width 39 height 9
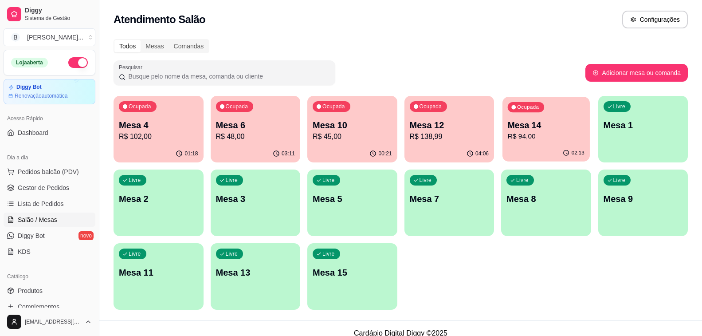
click at [534, 154] on div "02:13" at bounding box center [545, 152] width 87 height 17
click at [156, 122] on p "Mesa 4" at bounding box center [158, 125] width 79 height 12
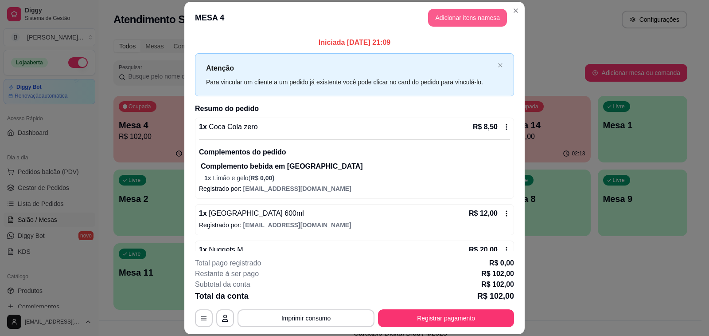
click at [468, 19] on button "Adicionar itens na mesa" at bounding box center [467, 18] width 79 height 18
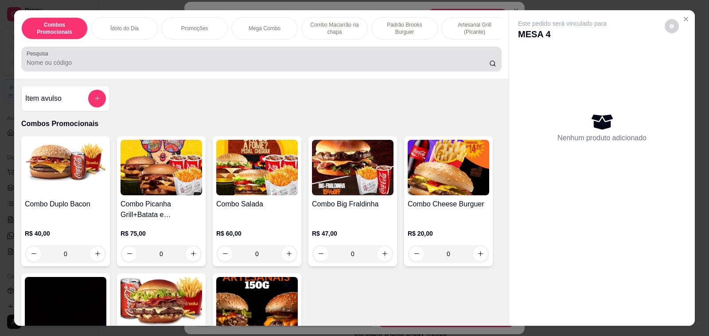
click at [210, 64] on input "Pesquisa" at bounding box center [258, 62] width 463 height 9
click at [210, 64] on input "nugget" at bounding box center [258, 62] width 463 height 9
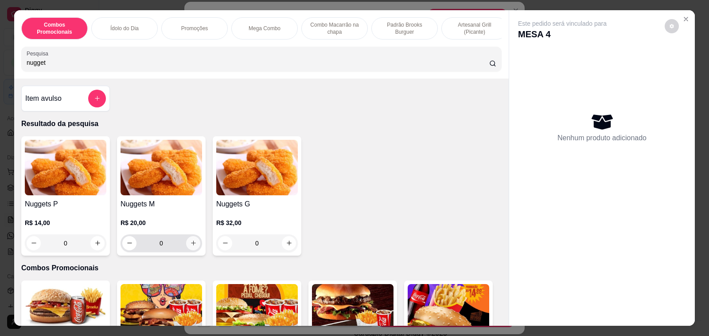
type input "nugget"
click at [190, 250] on button "increase-product-quantity" at bounding box center [193, 243] width 14 height 14
type input "1"
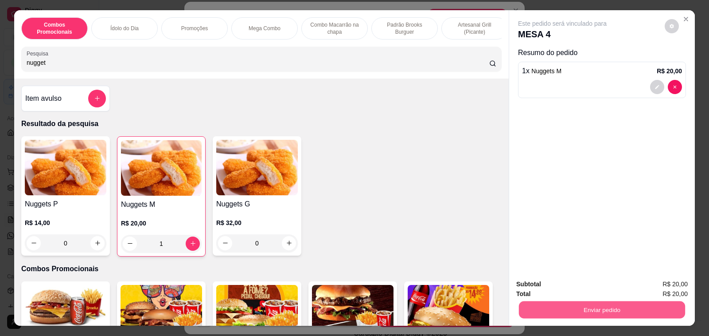
click at [569, 309] on button "Enviar pedido" at bounding box center [602, 309] width 166 height 17
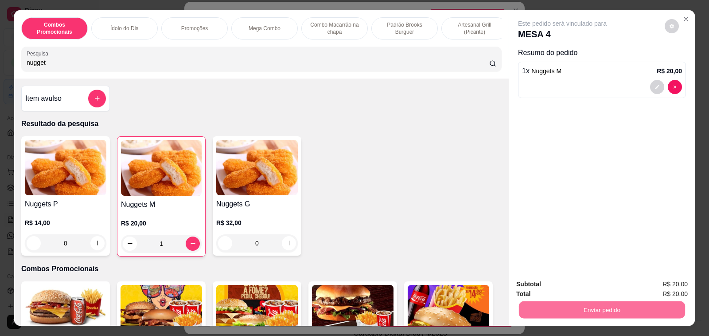
click at [562, 280] on button "Não registrar e enviar pedido" at bounding box center [572, 284] width 92 height 17
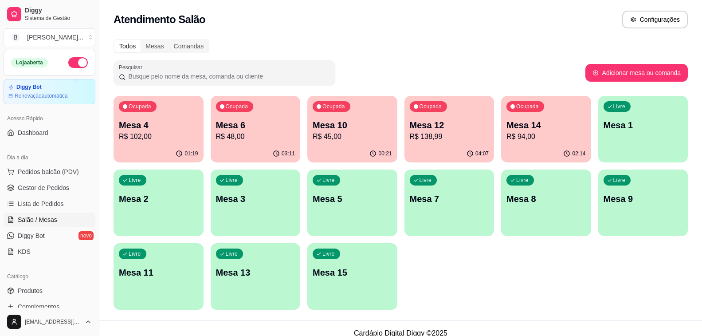
click at [262, 137] on p "R$ 48,00" at bounding box center [255, 136] width 79 height 11
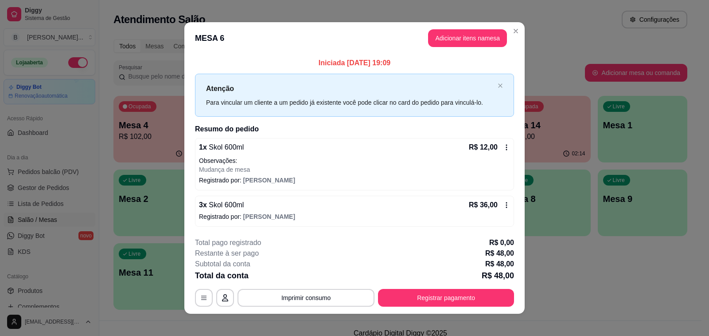
scroll to position [6, 0]
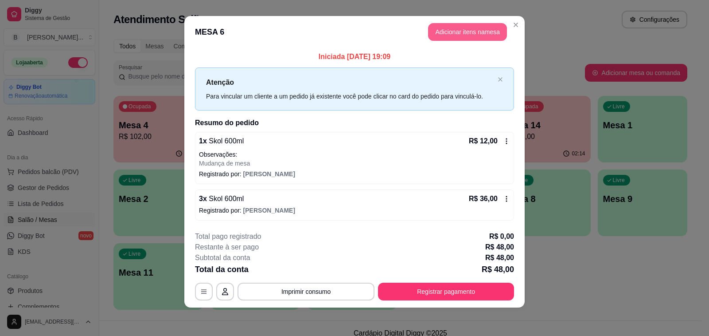
click at [456, 31] on button "Adicionar itens na mesa" at bounding box center [467, 32] width 79 height 18
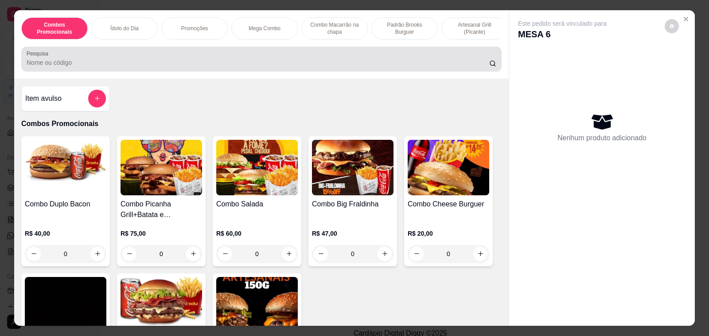
click at [101, 64] on input "Pesquisa" at bounding box center [258, 62] width 463 height 9
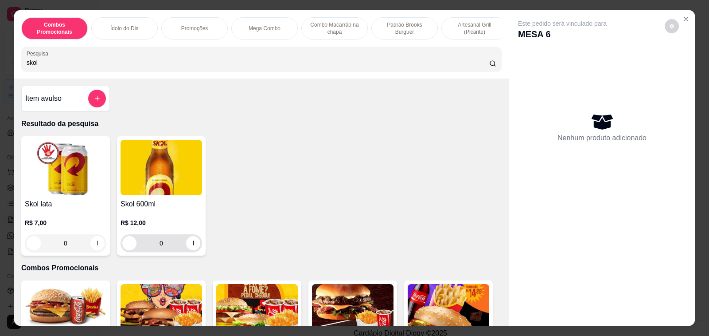
type input "skol"
click at [191, 246] on icon "increase-product-quantity" at bounding box center [193, 242] width 7 height 7
type input "1"
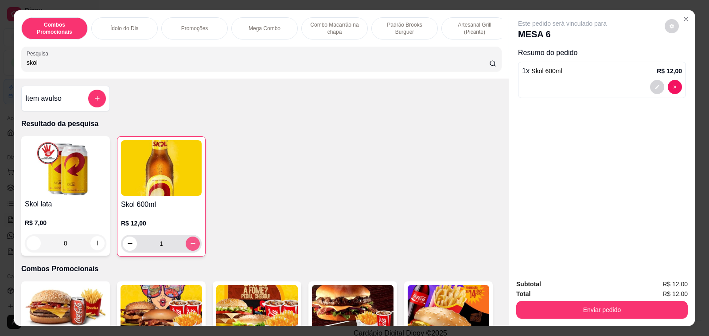
click at [191, 246] on icon "increase-product-quantity" at bounding box center [193, 243] width 7 height 7
type input "2"
click at [533, 304] on button "Enviar pedido" at bounding box center [602, 310] width 172 height 18
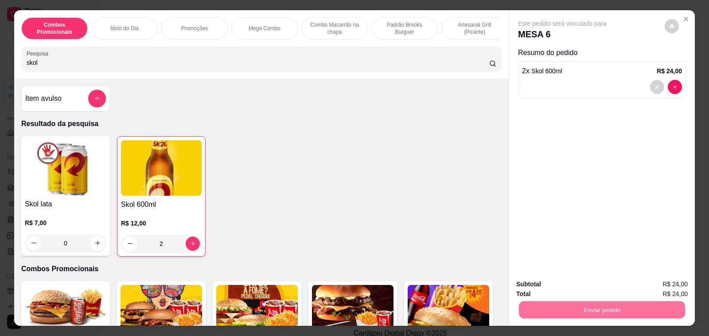
click at [554, 285] on button "Não registrar e enviar pedido" at bounding box center [572, 284] width 90 height 16
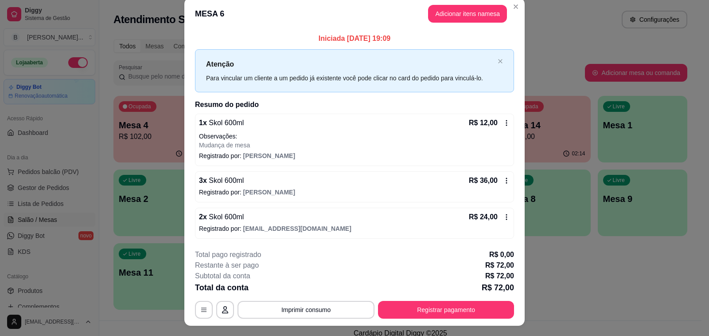
scroll to position [0, 0]
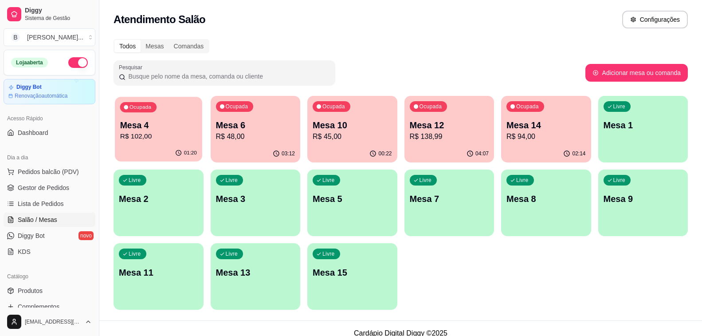
click at [132, 123] on p "Mesa 4" at bounding box center [158, 125] width 77 height 12
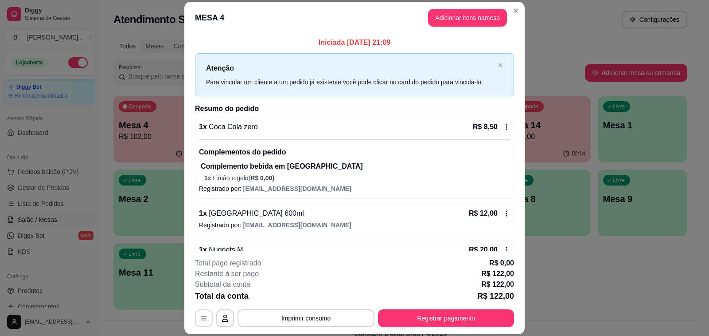
click at [201, 316] on icon "button" at bounding box center [203, 318] width 5 height 4
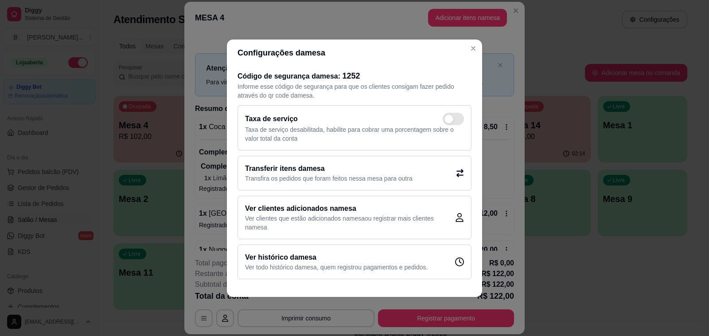
click at [309, 167] on h2 "Transferir itens da mesa" at bounding box center [329, 168] width 168 height 11
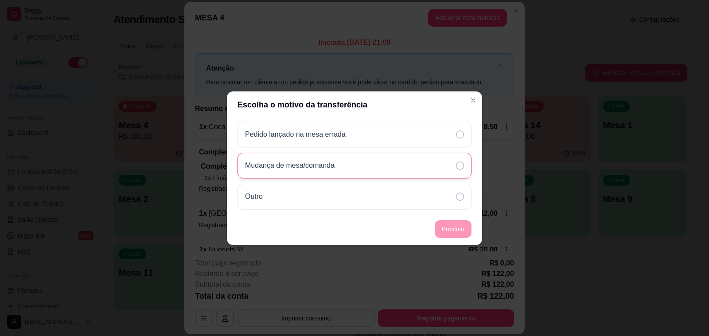
click at [321, 168] on p "Mudança de mesa/comanda" at bounding box center [290, 165] width 90 height 11
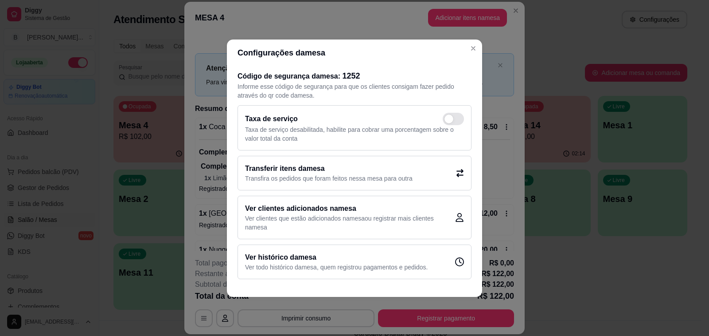
click at [339, 176] on p "Transfira os pedidos que foram feitos nessa mesa para outra" at bounding box center [329, 178] width 168 height 9
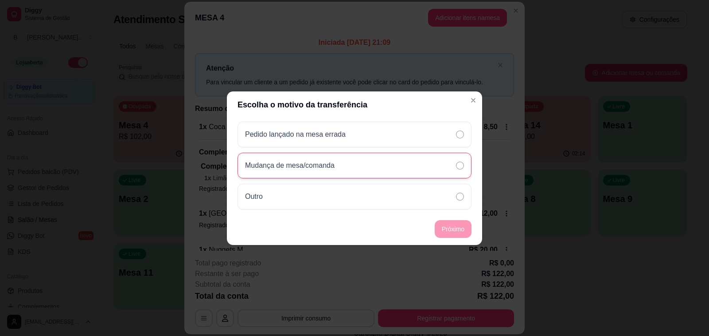
click at [299, 169] on p "Mudança de mesa/comanda" at bounding box center [290, 165] width 90 height 11
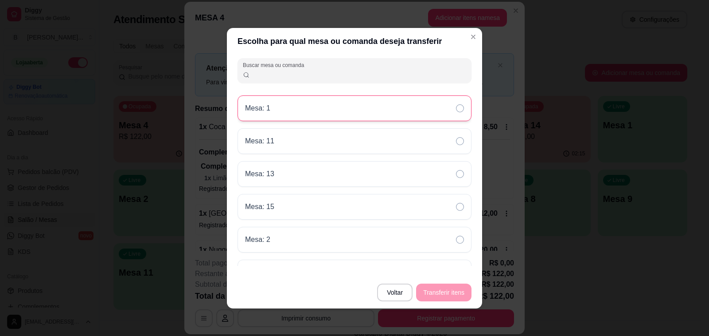
click at [280, 109] on div "Mesa: 1" at bounding box center [355, 108] width 234 height 26
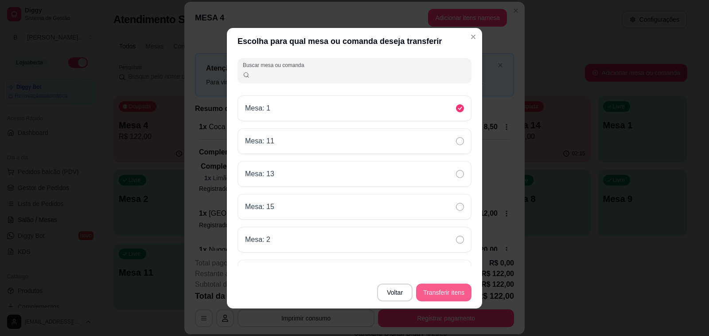
click at [441, 288] on button "Transferir itens" at bounding box center [443, 292] width 55 height 18
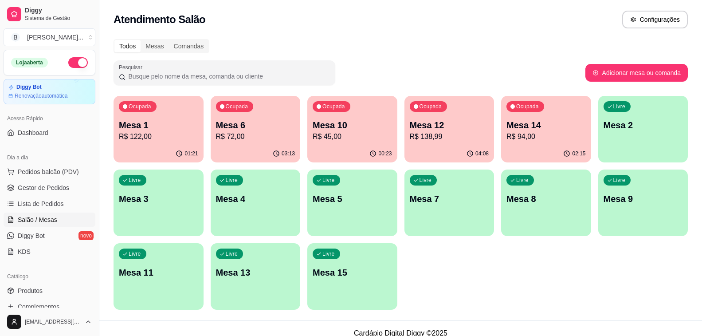
click at [237, 132] on p "R$ 72,00" at bounding box center [255, 136] width 79 height 11
click at [323, 115] on div "Ocupada Mesa 10 R$ 45,00" at bounding box center [351, 121] width 87 height 48
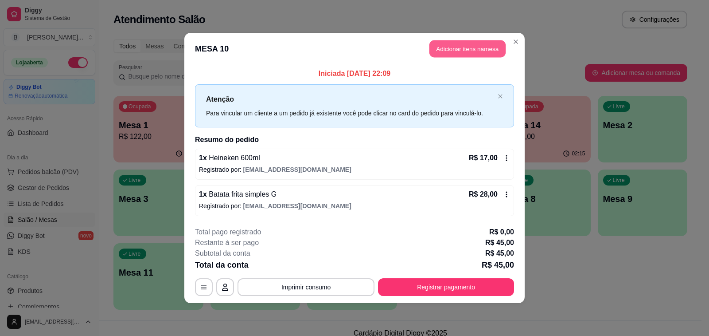
click at [459, 54] on button "Adicionar itens na mesa" at bounding box center [467, 48] width 76 height 17
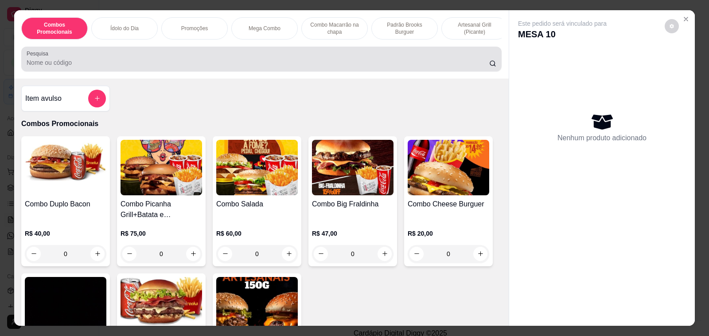
click at [242, 66] on input "Pesquisa" at bounding box center [258, 62] width 463 height 9
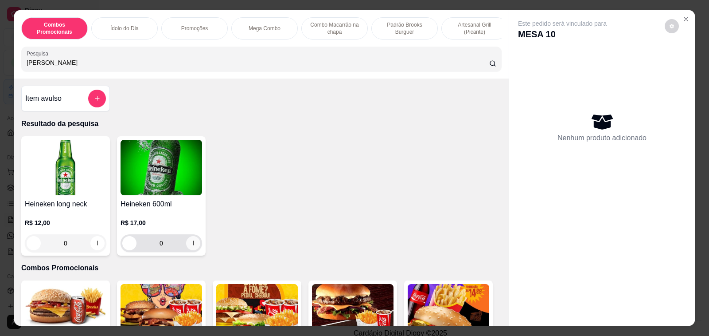
type input "[PERSON_NAME]"
click at [190, 246] on icon "increase-product-quantity" at bounding box center [193, 242] width 7 height 7
type input "1"
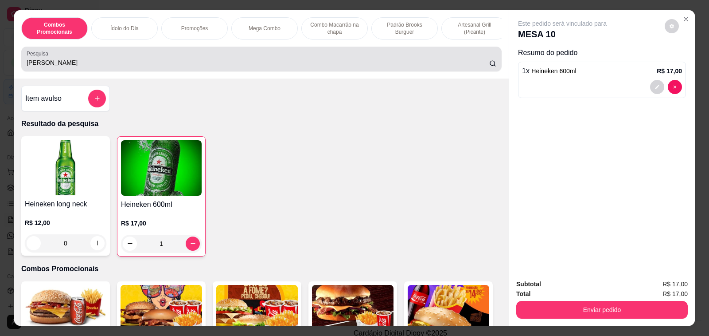
click at [66, 67] on input "[PERSON_NAME]" at bounding box center [258, 62] width 463 height 9
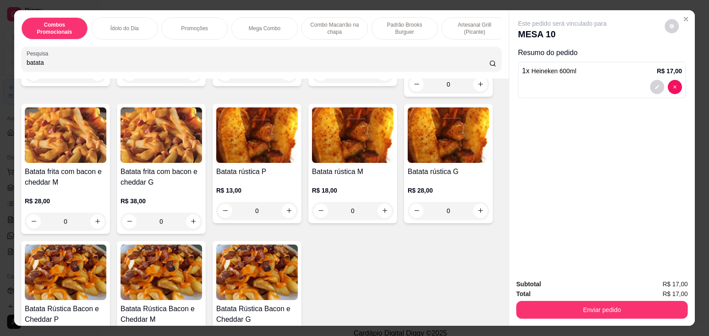
scroll to position [266, 0]
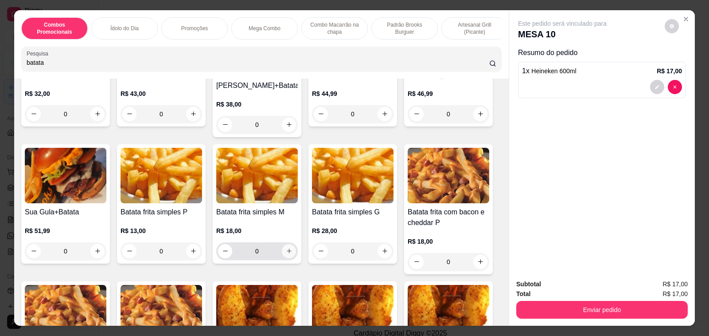
type input "batata"
click at [284, 247] on button "increase-product-quantity" at bounding box center [289, 251] width 14 height 14
type input "1"
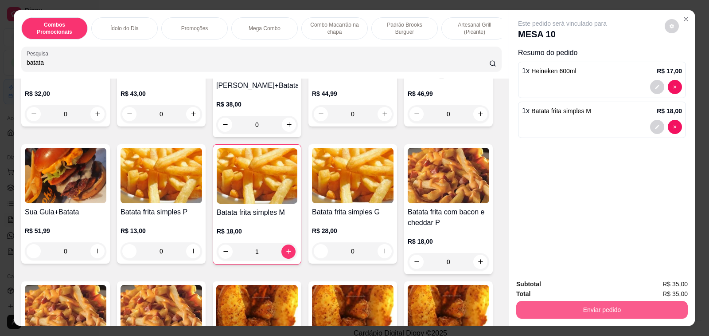
click at [572, 304] on button "Enviar pedido" at bounding box center [602, 310] width 172 height 18
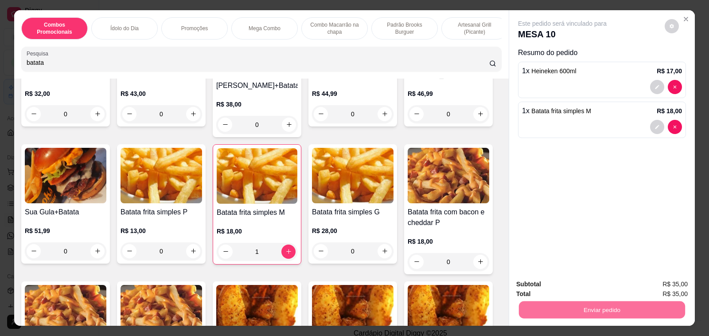
click at [556, 285] on button "Não registrar e enviar pedido" at bounding box center [572, 284] width 92 height 17
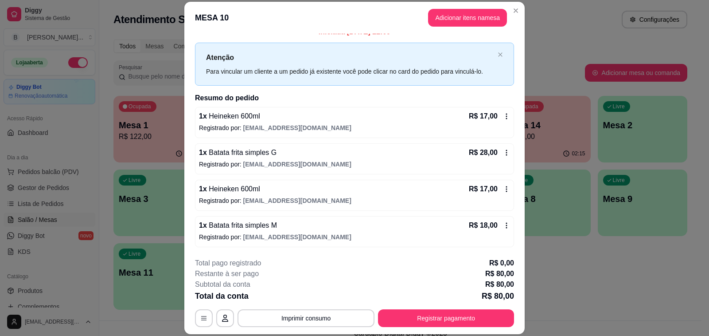
scroll to position [27, 0]
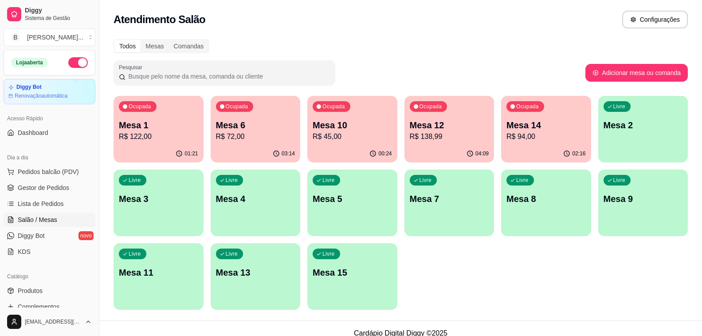
click at [441, 149] on div "04:09" at bounding box center [449, 153] width 90 height 17
click at [556, 132] on p "R$ 94,00" at bounding box center [545, 136] width 79 height 11
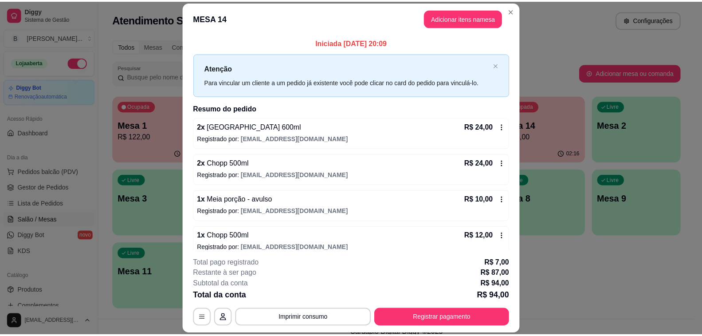
scroll to position [105, 0]
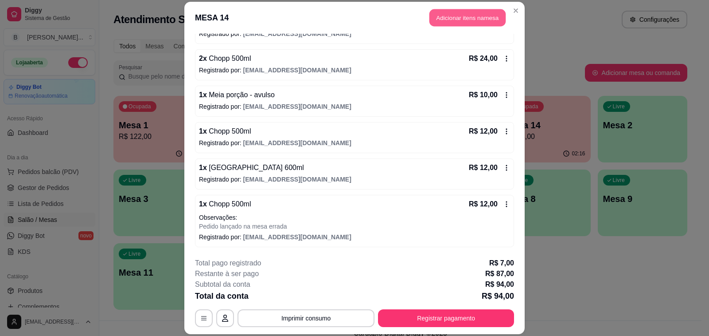
click at [459, 14] on button "Adicionar itens na mesa" at bounding box center [467, 17] width 76 height 17
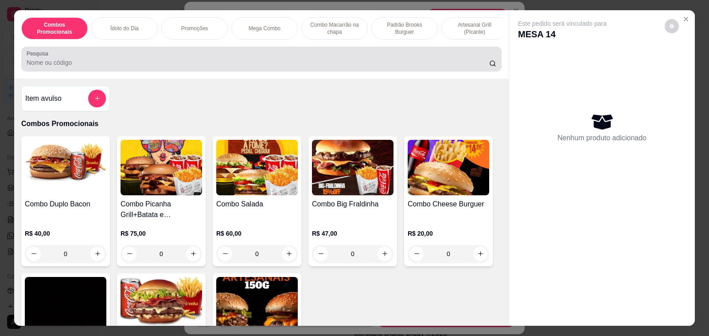
click at [160, 61] on div at bounding box center [262, 59] width 470 height 18
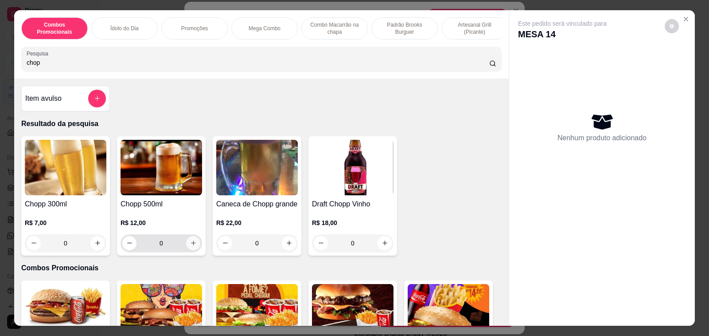
type input "chop"
click at [191, 245] on icon "increase-product-quantity" at bounding box center [193, 242] width 5 height 5
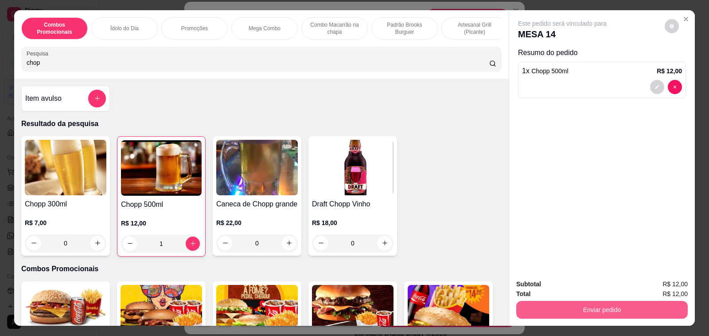
type input "1"
click at [591, 308] on button "Enviar pedido" at bounding box center [602, 309] width 166 height 17
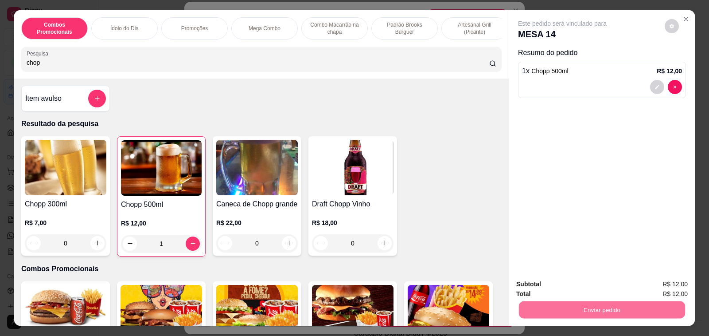
click at [577, 287] on button "Não registrar e enviar pedido" at bounding box center [572, 284] width 92 height 17
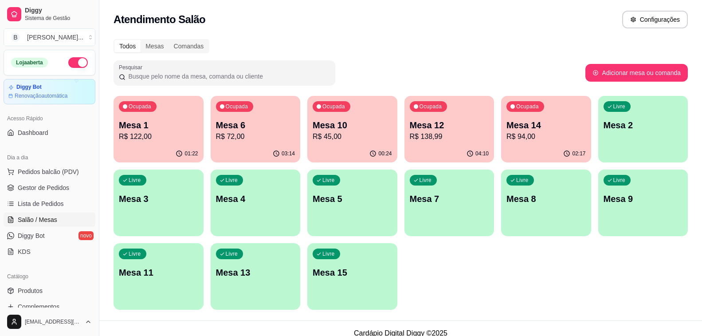
click at [174, 280] on div "Livre Mesa 11" at bounding box center [158, 271] width 90 height 56
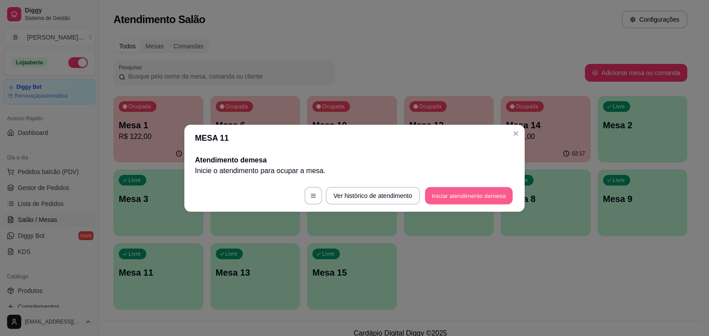
click at [473, 196] on button "Iniciar atendimento de mesa" at bounding box center [469, 195] width 88 height 17
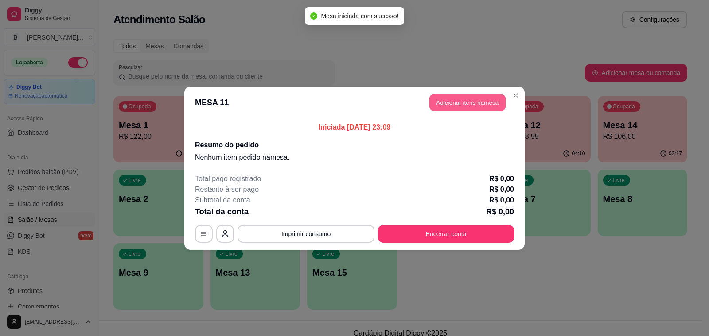
click at [463, 106] on button "Adicionar itens na mesa" at bounding box center [467, 102] width 76 height 17
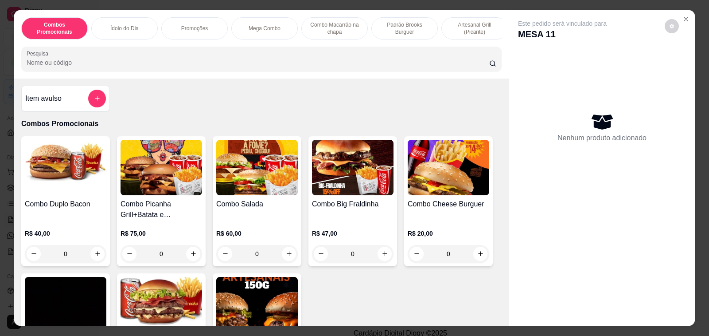
click at [51, 104] on h4 "Item avulso" at bounding box center [43, 98] width 36 height 11
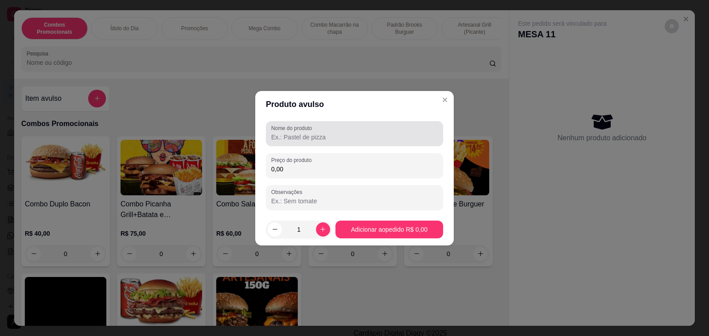
click at [351, 135] on input "Nome do produto" at bounding box center [354, 137] width 167 height 9
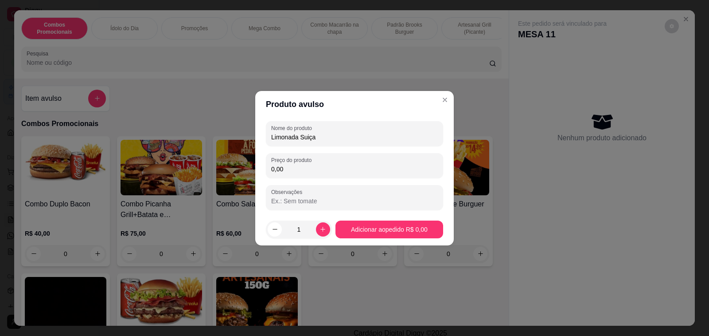
type input "Limonada Suiça"
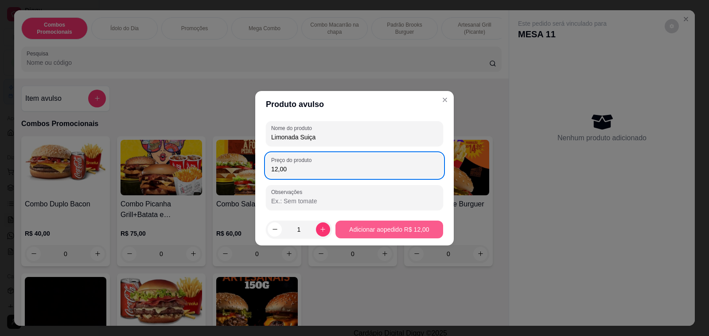
type input "12,00"
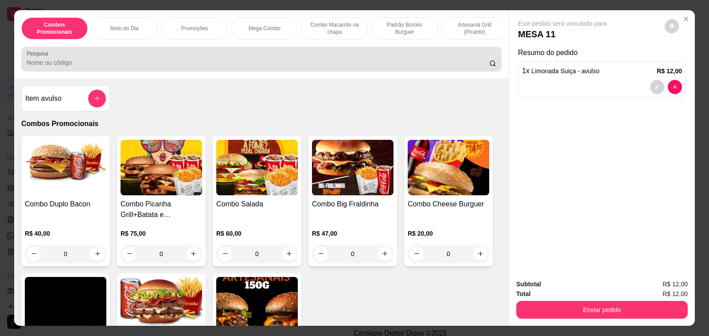
click at [57, 66] on input "Pesquisa" at bounding box center [258, 62] width 463 height 9
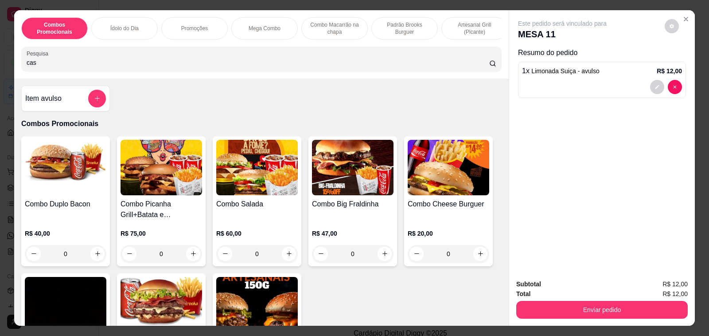
click at [57, 66] on input "cas" at bounding box center [258, 62] width 463 height 9
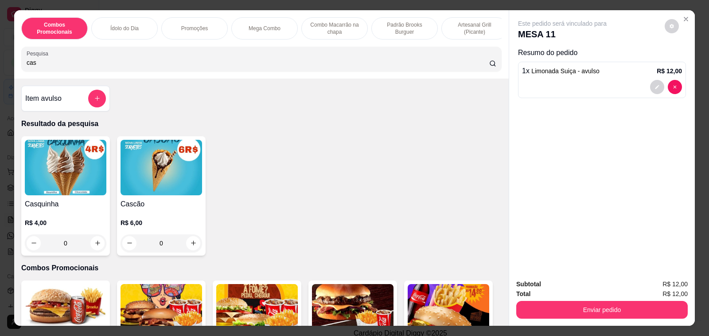
type input "cas"
click at [94, 248] on div "0" at bounding box center [66, 243] width 82 height 18
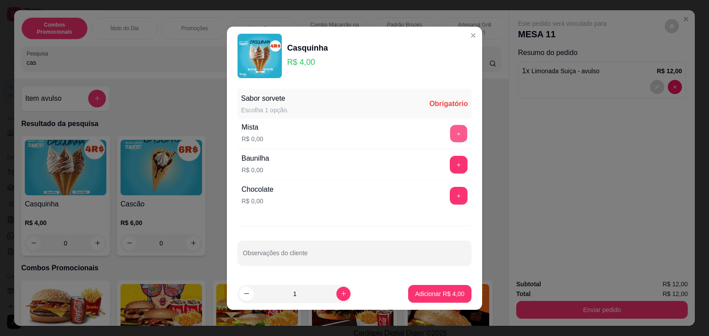
click at [454, 129] on button "+" at bounding box center [458, 133] width 17 height 17
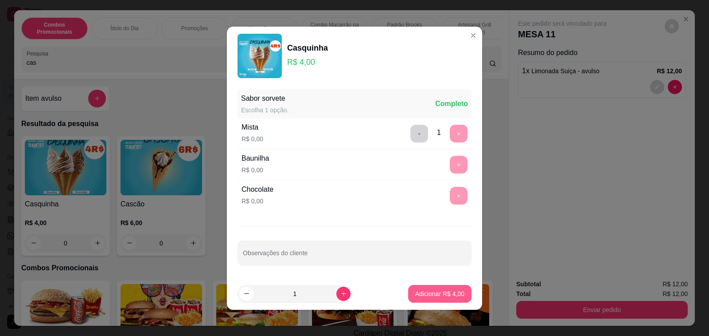
click at [436, 295] on p "Adicionar R$ 4,00" at bounding box center [439, 293] width 49 height 9
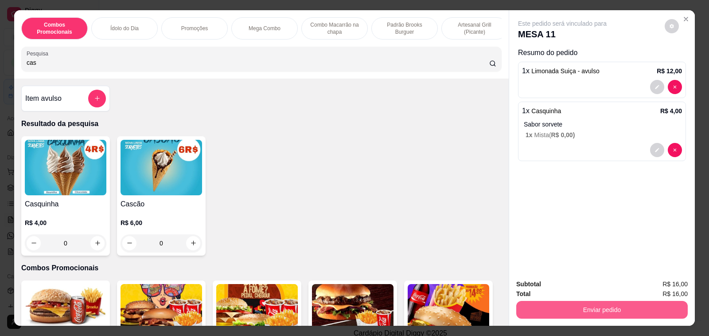
click at [583, 311] on button "Enviar pedido" at bounding box center [602, 310] width 172 height 18
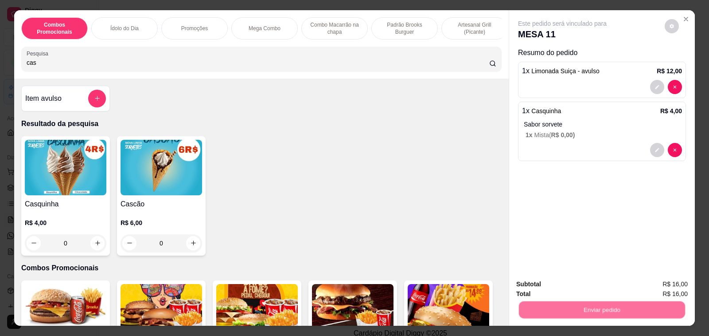
click at [575, 284] on button "Não registrar e enviar pedido" at bounding box center [572, 284] width 92 height 17
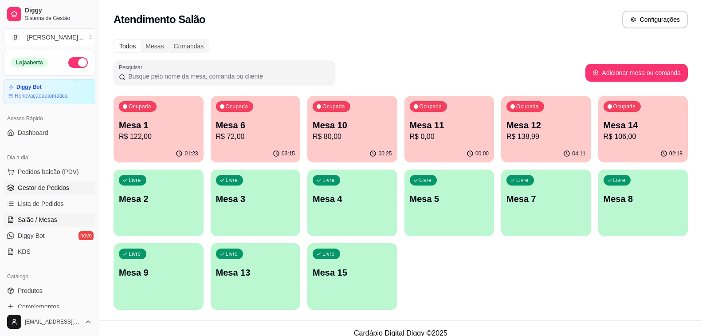
click at [62, 192] on link "Gestor de Pedidos" at bounding box center [50, 187] width 92 height 14
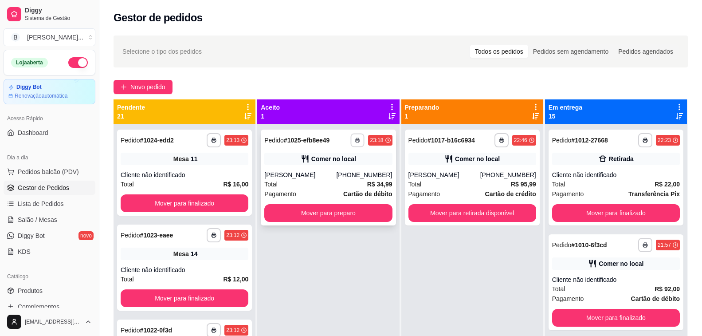
click at [356, 142] on rect "button" at bounding box center [357, 142] width 3 height 2
click at [342, 175] on button "Impressora" at bounding box center [332, 171] width 64 height 14
click at [360, 139] on button "button" at bounding box center [358, 140] width 14 height 14
click at [336, 168] on button "Impressora" at bounding box center [332, 171] width 64 height 14
click at [355, 136] on button "button" at bounding box center [357, 140] width 14 height 14
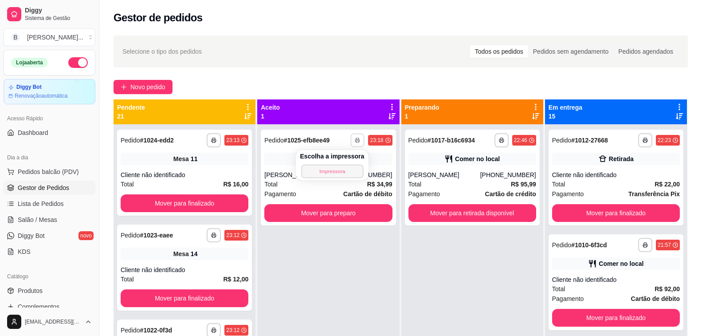
click at [346, 172] on button "Impressora" at bounding box center [332, 171] width 62 height 14
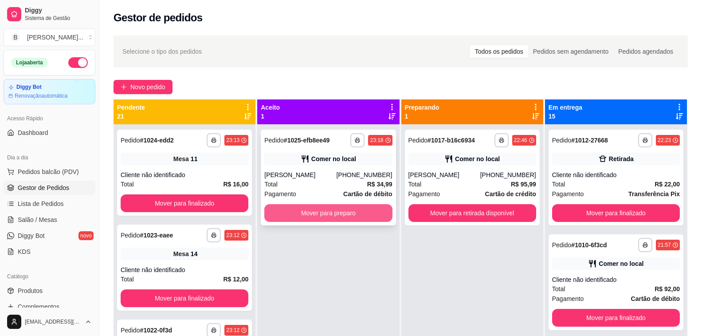
click at [338, 213] on button "Mover para preparo" at bounding box center [328, 213] width 128 height 18
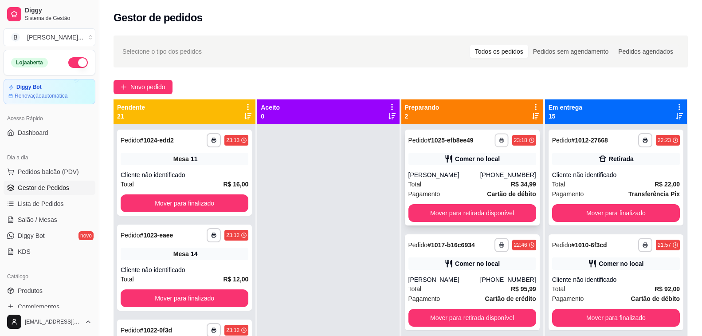
click at [497, 143] on button "button" at bounding box center [501, 140] width 14 height 14
click at [481, 169] on button "Impressora" at bounding box center [474, 171] width 62 height 14
click at [42, 223] on span "Salão / Mesas" at bounding box center [37, 219] width 39 height 9
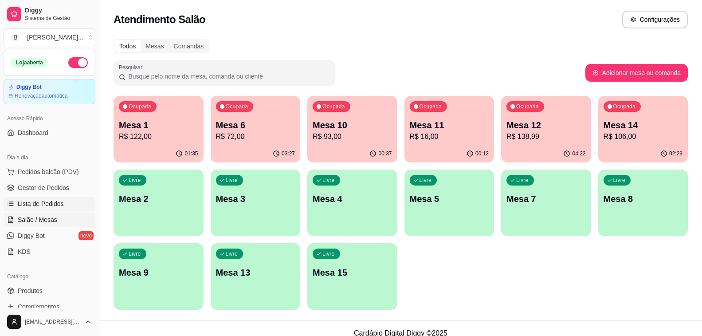
click at [63, 201] on link "Lista de Pedidos" at bounding box center [50, 203] width 92 height 14
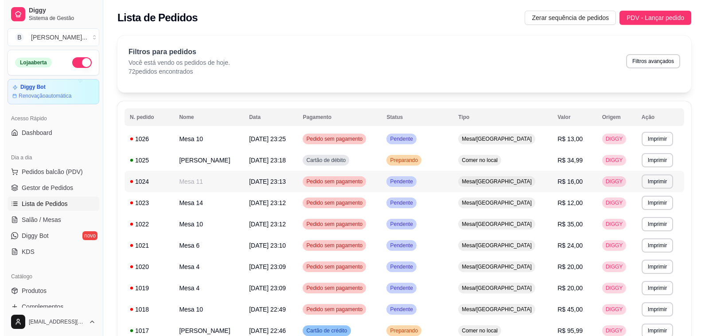
scroll to position [44, 0]
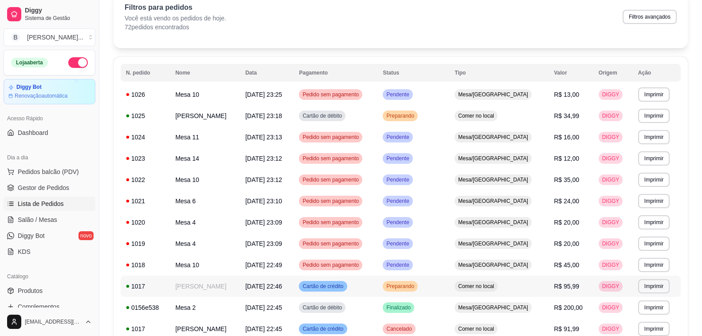
click at [215, 280] on td "[PERSON_NAME]" at bounding box center [205, 285] width 70 height 21
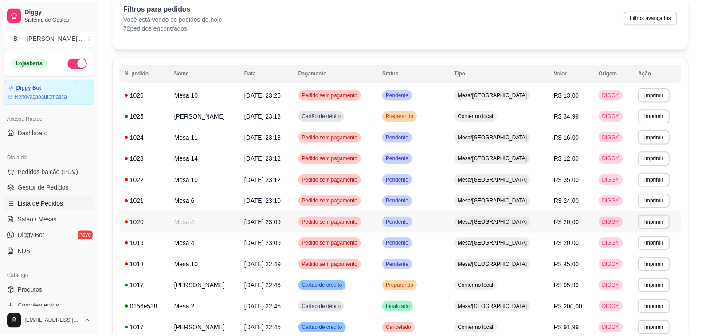
scroll to position [89, 0]
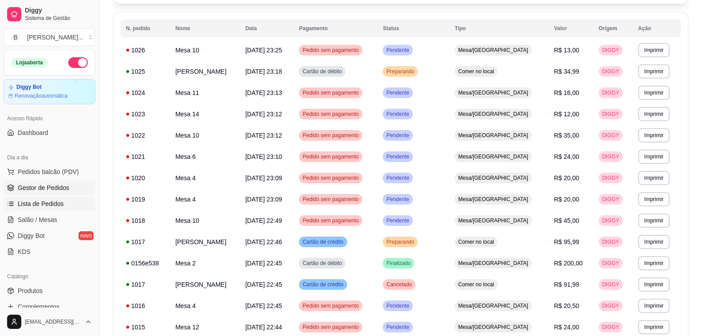
click at [43, 187] on span "Gestor de Pedidos" at bounding box center [43, 187] width 51 height 9
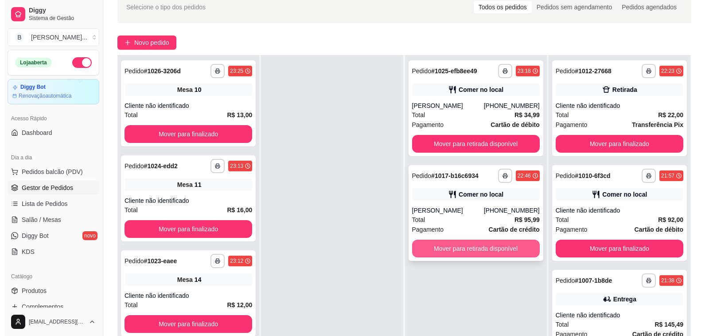
scroll to position [135, 0]
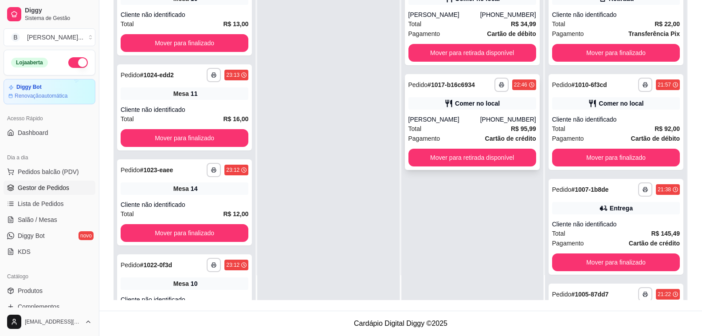
click at [487, 126] on div "Total R$ 95,99" at bounding box center [472, 129] width 128 height 10
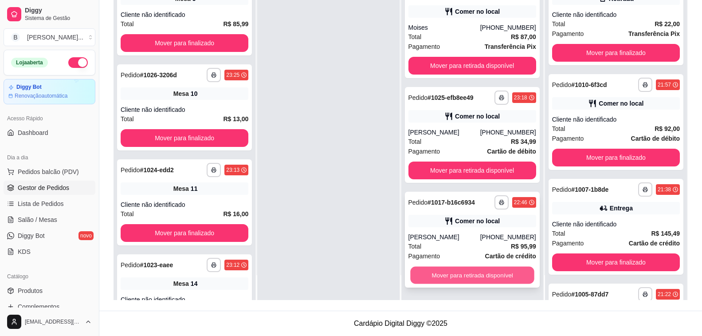
click at [450, 279] on button "Mover para retirada disponível" at bounding box center [472, 274] width 124 height 17
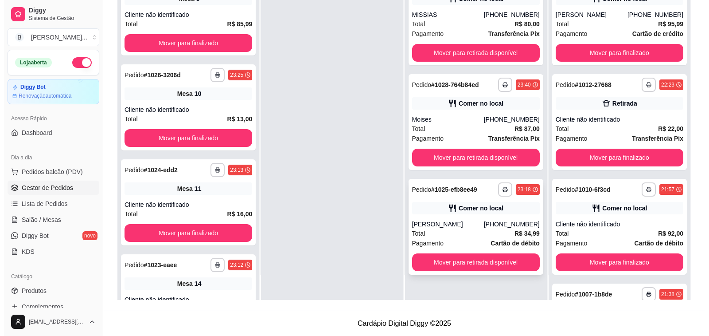
scroll to position [0, 0]
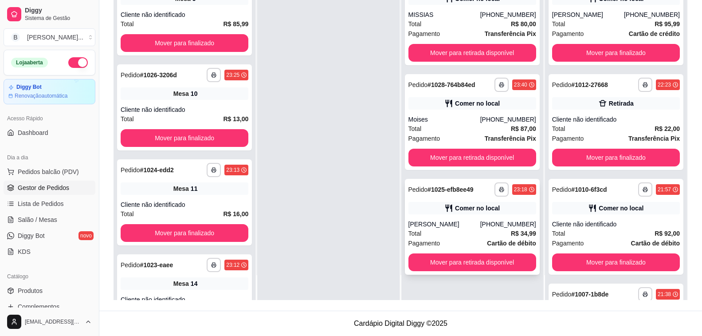
click at [433, 220] on div "[PERSON_NAME]" at bounding box center [444, 223] width 72 height 9
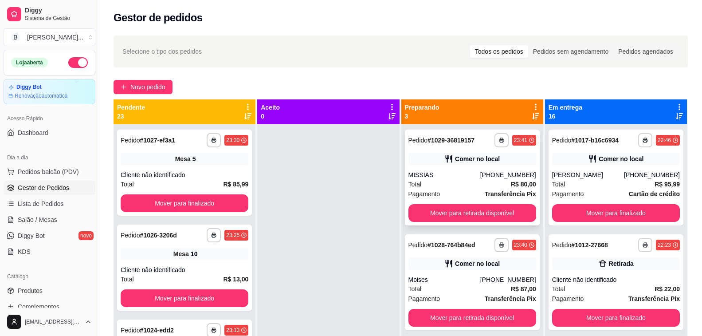
click at [525, 183] on strong "R$ 80,00" at bounding box center [523, 183] width 25 height 7
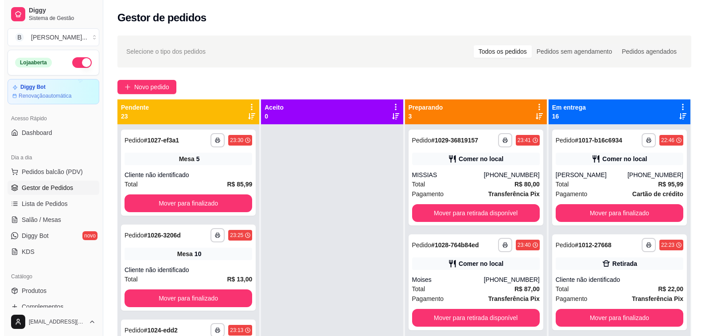
scroll to position [25, 0]
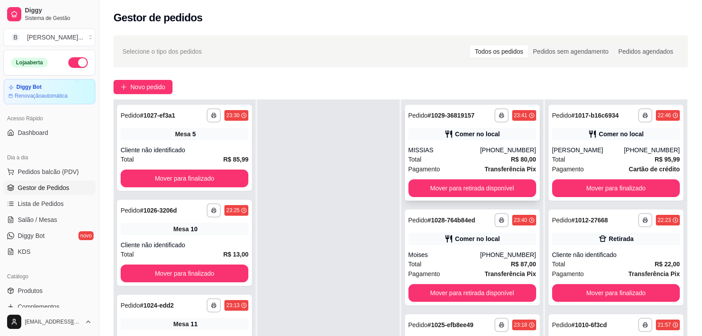
click at [510, 148] on div "[PHONE_NUMBER]" at bounding box center [508, 149] width 56 height 9
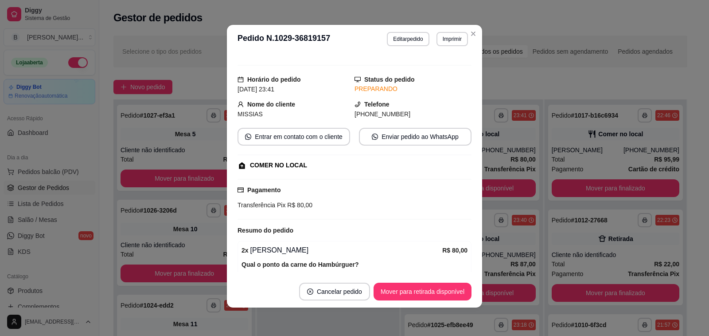
scroll to position [0, 0]
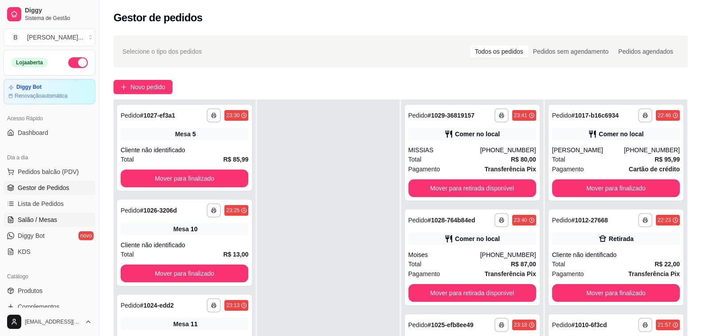
click at [36, 217] on span "Salão / Mesas" at bounding box center [37, 219] width 39 height 9
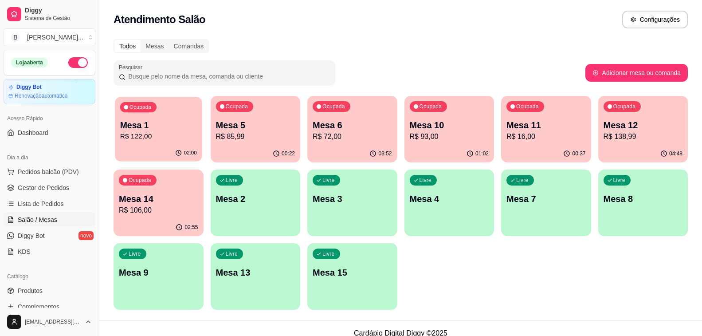
click at [152, 133] on p "R$ 122,00" at bounding box center [158, 136] width 77 height 10
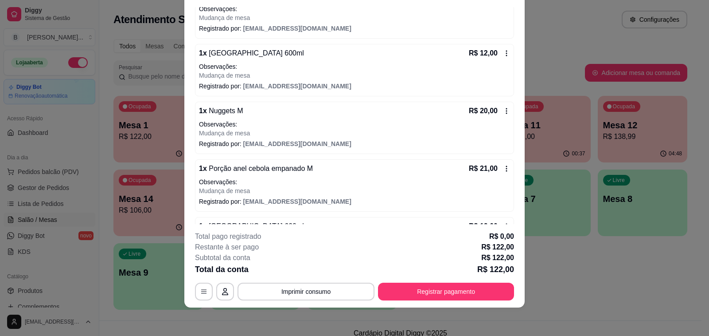
scroll to position [376, 0]
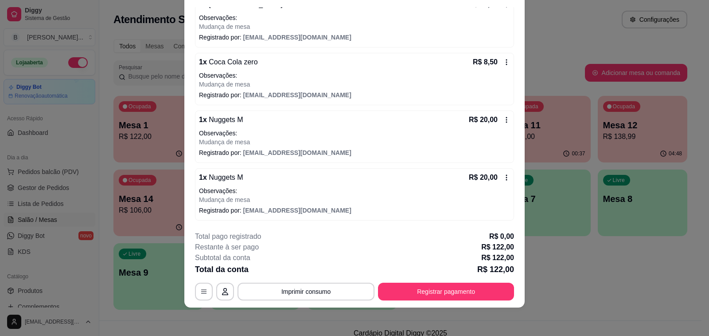
click at [503, 177] on icon at bounding box center [506, 177] width 7 height 7
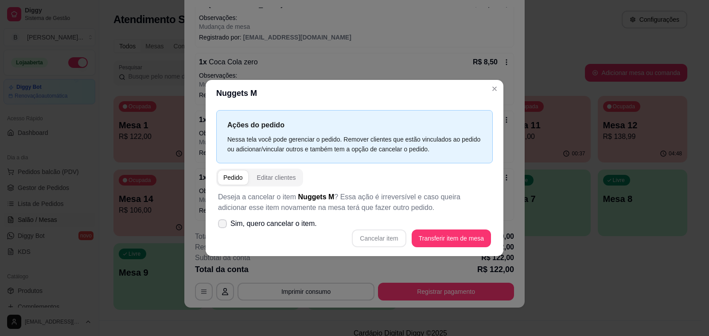
click at [245, 223] on span "Sim, quero cancelar o item." at bounding box center [273, 223] width 86 height 11
click at [223, 225] on input "Sim, quero cancelar o item." at bounding box center [221, 228] width 6 height 6
checkbox input "true"
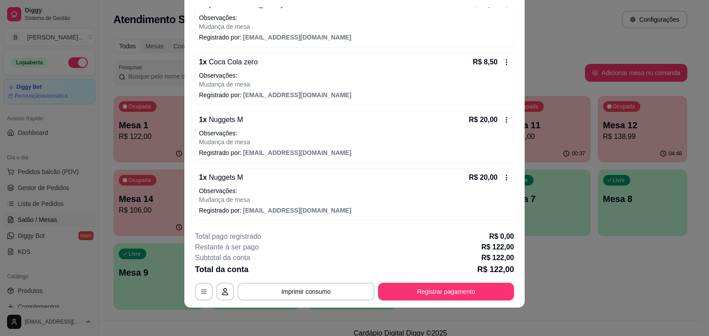
click at [503, 175] on icon at bounding box center [506, 177] width 7 height 7
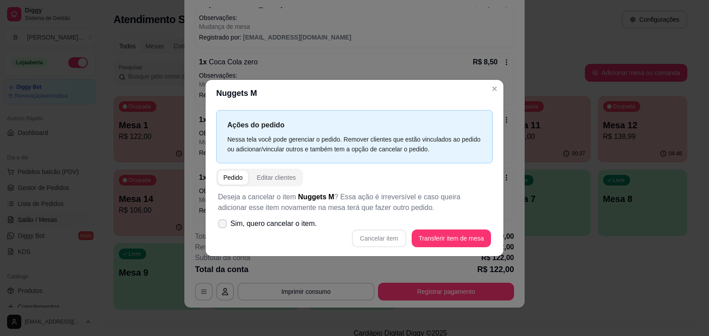
click at [221, 223] on icon at bounding box center [222, 223] width 7 height 5
click at [221, 225] on input "Sim, quero cancelar o item." at bounding box center [221, 228] width 6 height 6
checkbox input "true"
click at [372, 238] on button "Cancelar item" at bounding box center [379, 237] width 53 height 17
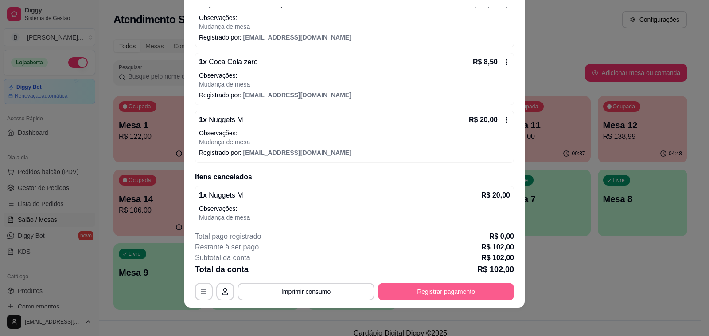
click at [445, 293] on button "Registrar pagamento" at bounding box center [446, 291] width 136 height 18
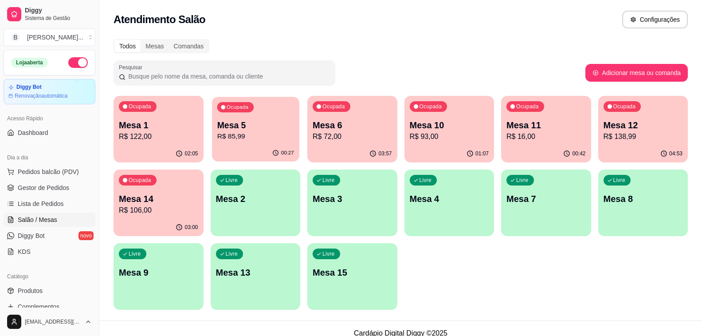
click at [270, 138] on p "R$ 85,99" at bounding box center [255, 136] width 77 height 10
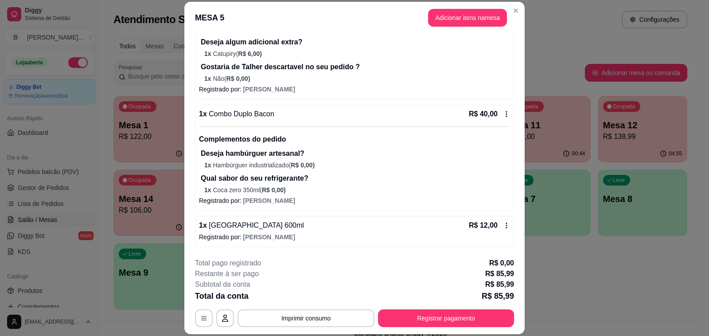
scroll to position [27, 0]
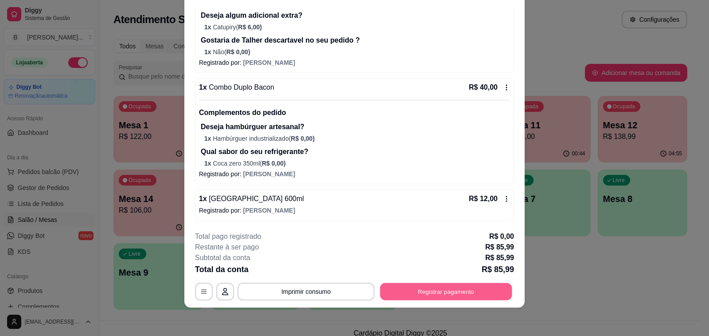
click at [436, 289] on button "Registrar pagamento" at bounding box center [446, 291] width 132 height 17
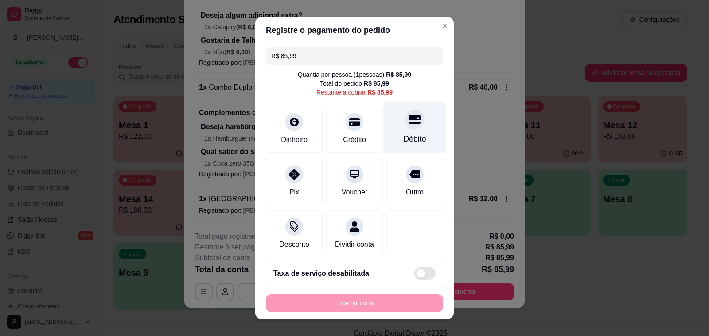
click at [409, 120] on icon at bounding box center [415, 119] width 12 height 9
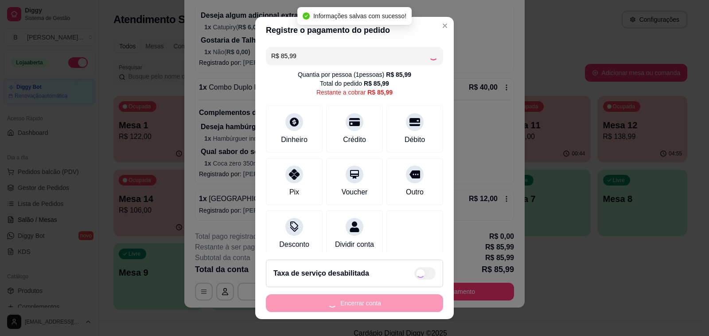
type input "R$ 0,00"
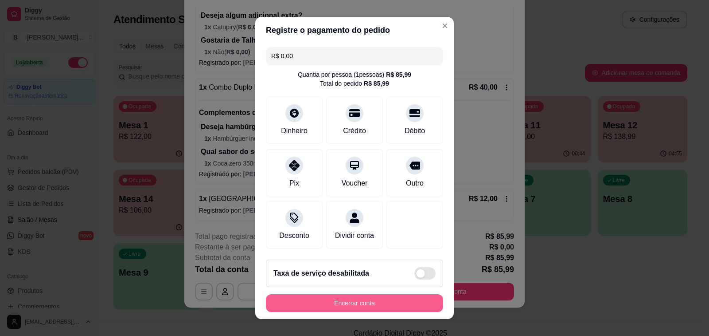
click at [316, 310] on button "Encerrar conta" at bounding box center [354, 303] width 177 height 18
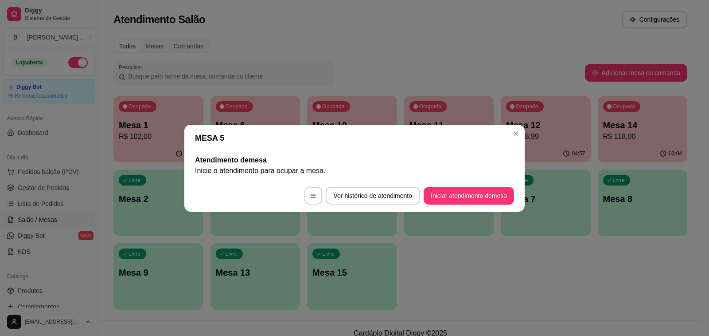
scroll to position [0, 0]
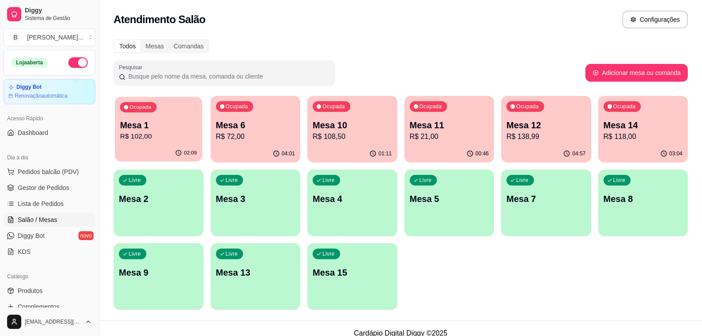
click at [188, 133] on p "R$ 102,00" at bounding box center [158, 136] width 77 height 10
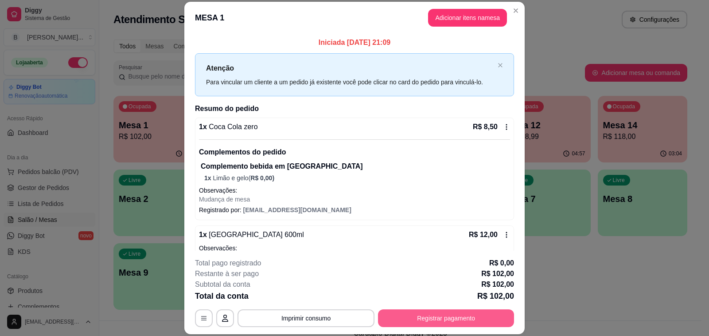
click at [415, 316] on button "Registrar pagamento" at bounding box center [446, 318] width 136 height 18
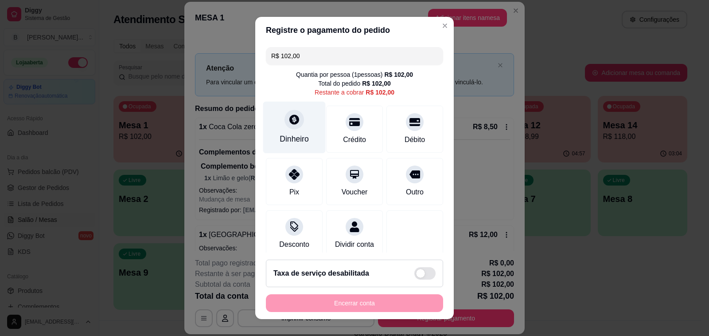
click at [292, 131] on div "Dinheiro" at bounding box center [294, 127] width 62 height 52
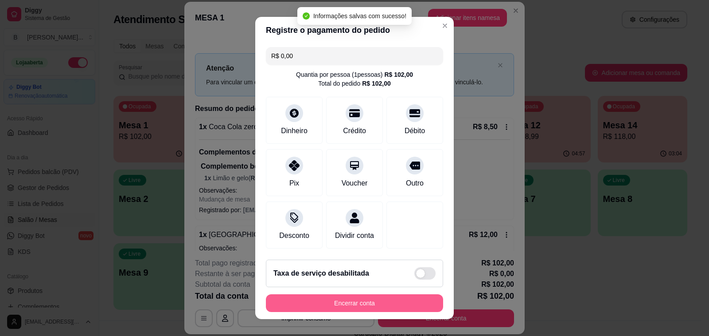
type input "R$ 0,00"
click at [359, 304] on button "Encerrar conta" at bounding box center [355, 302] width 172 height 17
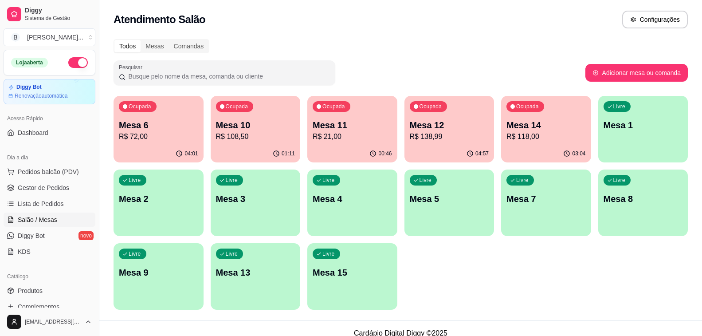
click at [145, 144] on div "Ocupada Mesa 6 R$ 72,00" at bounding box center [158, 120] width 90 height 49
click at [258, 137] on p "R$ 108,50" at bounding box center [255, 136] width 79 height 11
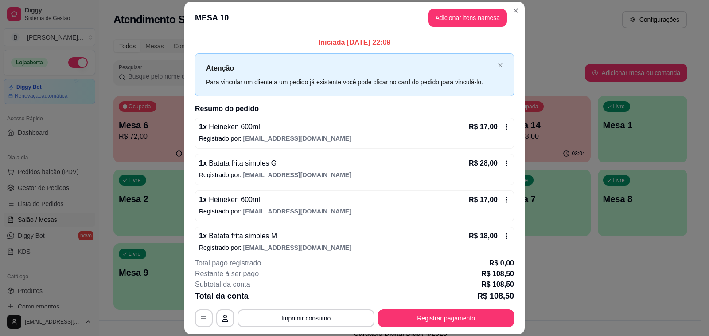
scroll to position [252, 0]
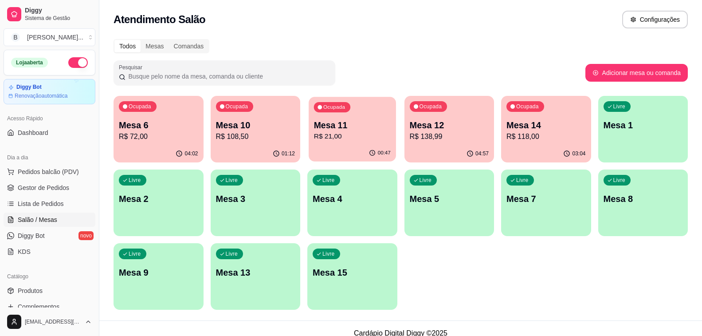
click at [348, 145] on div "00:47" at bounding box center [351, 152] width 87 height 17
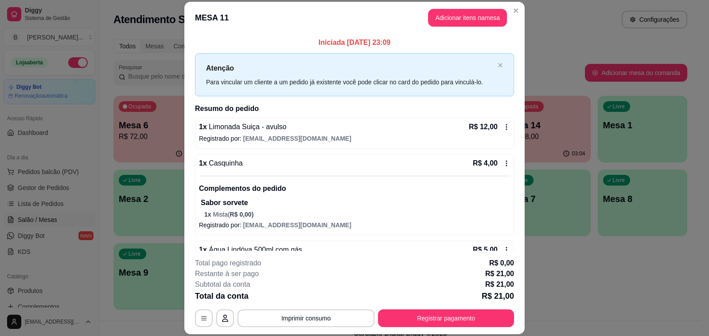
scroll to position [24, 0]
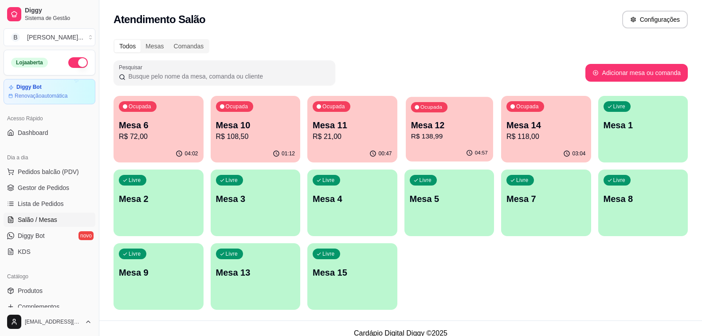
click at [463, 134] on p "R$ 138,99" at bounding box center [448, 136] width 77 height 10
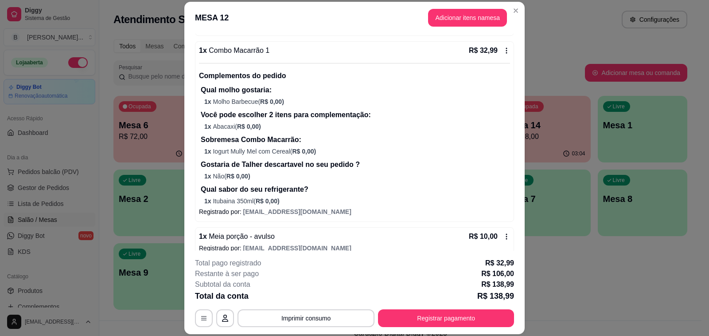
scroll to position [269, 0]
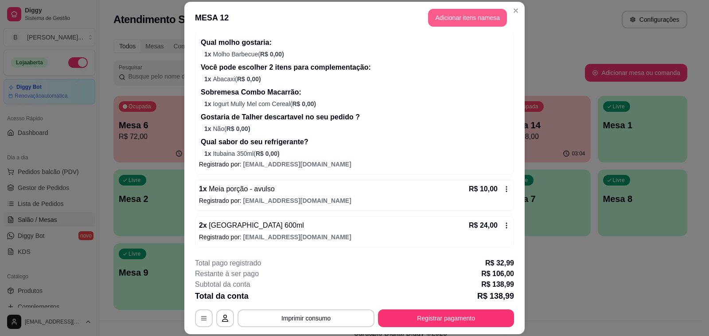
click at [450, 21] on button "Adicionar itens na mesa" at bounding box center [467, 18] width 79 height 18
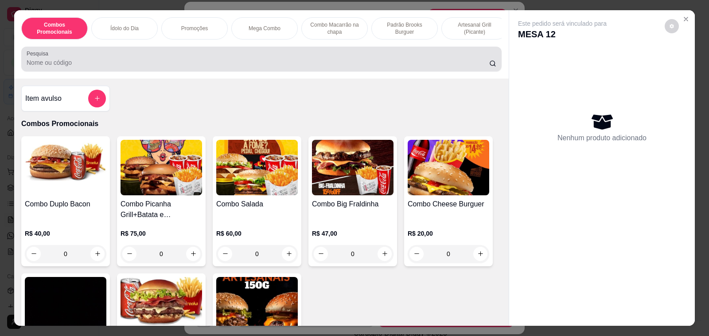
click at [233, 63] on input "Pesquisa" at bounding box center [258, 62] width 463 height 9
click at [270, 66] on input "antar" at bounding box center [258, 62] width 463 height 9
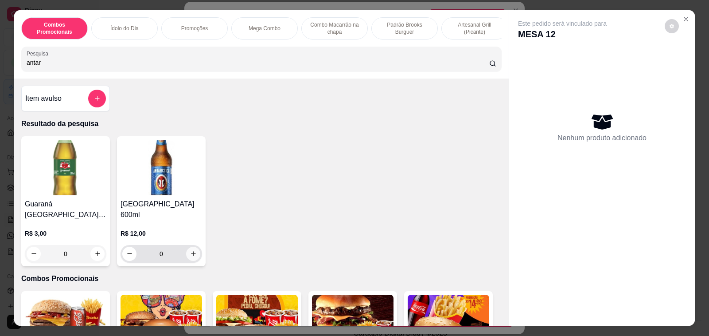
type input "antar"
click at [191, 250] on icon "increase-product-quantity" at bounding box center [193, 253] width 7 height 7
type input "1"
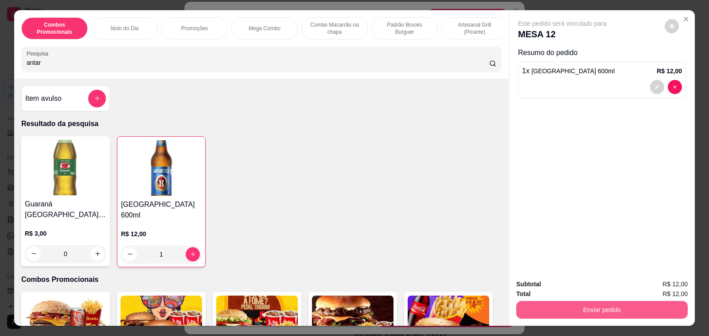
click at [551, 301] on button "Enviar pedido" at bounding box center [602, 310] width 172 height 18
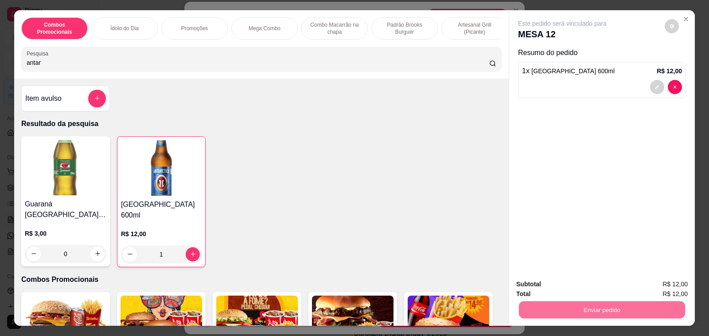
click at [548, 285] on button "Não registrar e enviar pedido" at bounding box center [572, 284] width 90 height 16
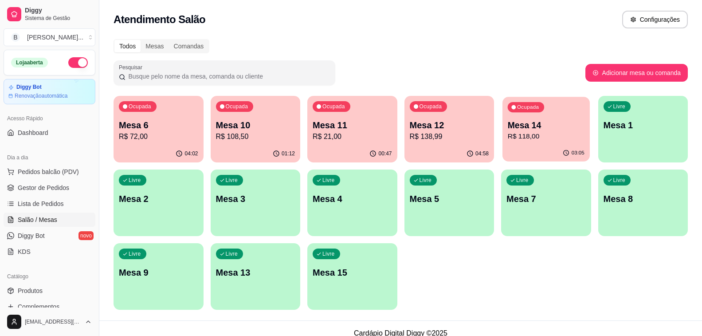
click at [532, 133] on p "R$ 118,00" at bounding box center [545, 136] width 77 height 10
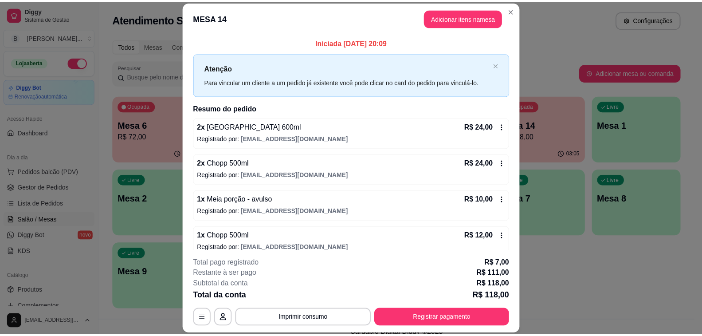
scroll to position [177, 0]
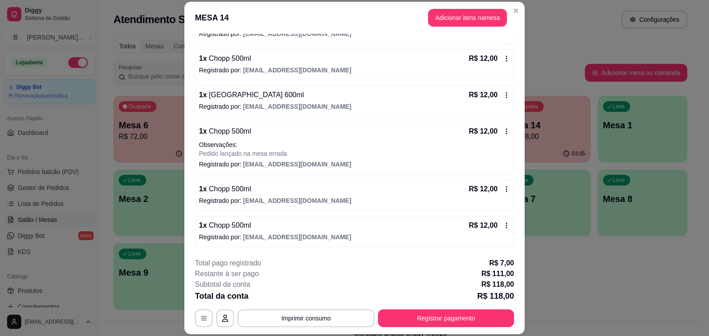
click at [503, 226] on icon at bounding box center [506, 225] width 7 height 7
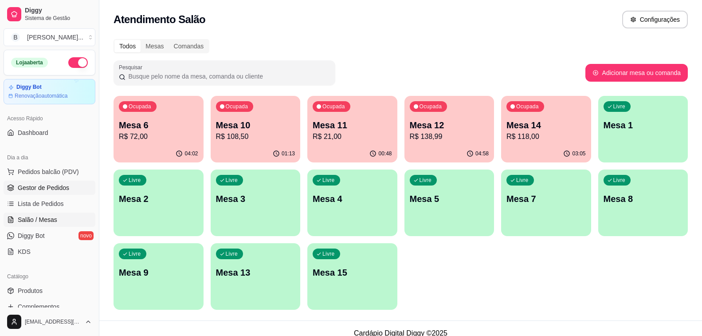
click at [55, 180] on link "Gestor de Pedidos" at bounding box center [50, 187] width 92 height 14
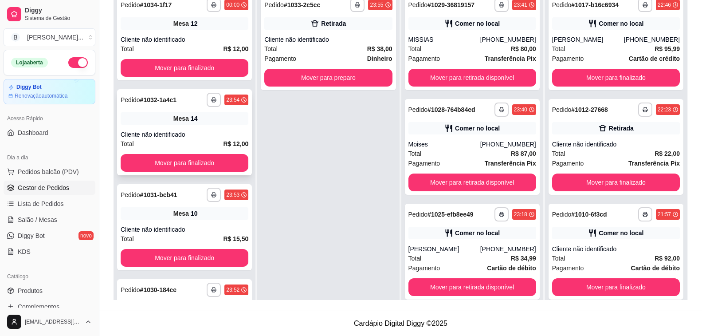
click at [176, 133] on div "Cliente não identificado" at bounding box center [185, 134] width 128 height 9
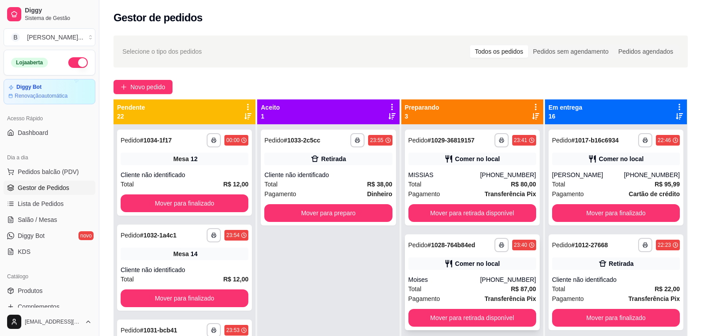
click at [493, 285] on div "Total R$ 87,00" at bounding box center [472, 289] width 128 height 10
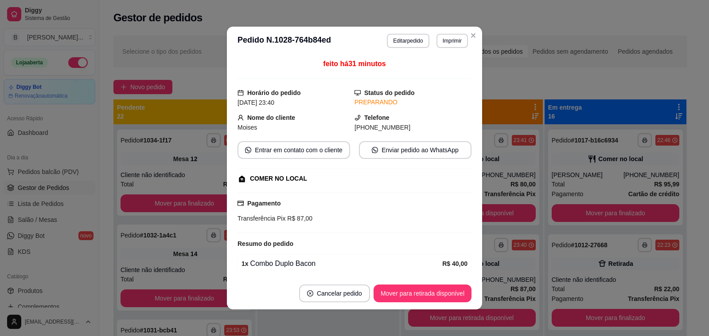
scroll to position [164, 0]
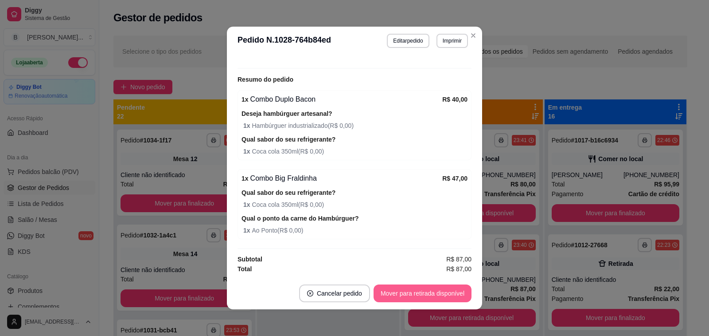
click at [422, 292] on button "Mover para retirada disponível" at bounding box center [423, 293] width 98 height 18
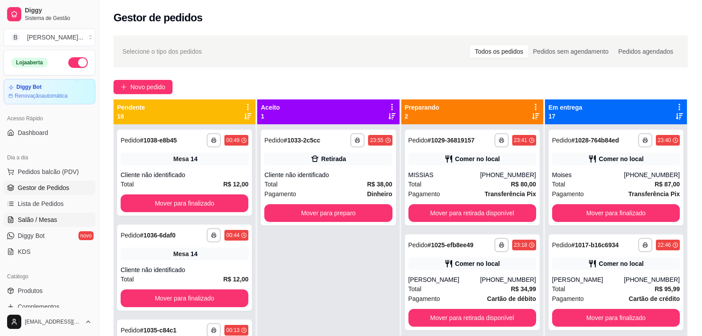
click at [61, 219] on link "Salão / Mesas" at bounding box center [50, 219] width 92 height 14
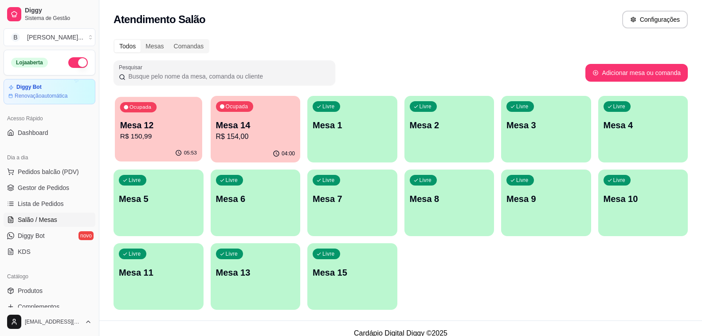
click at [152, 127] on p "Mesa 12" at bounding box center [158, 125] width 77 height 12
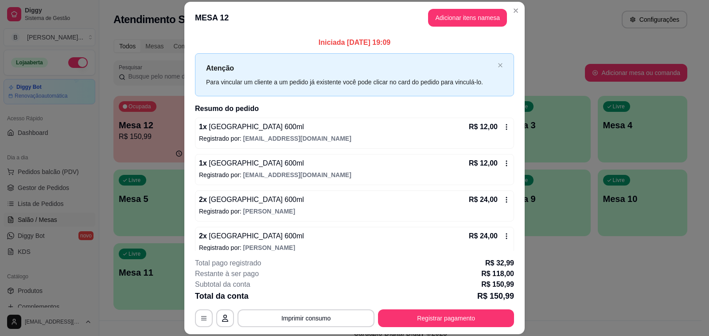
scroll to position [89, 0]
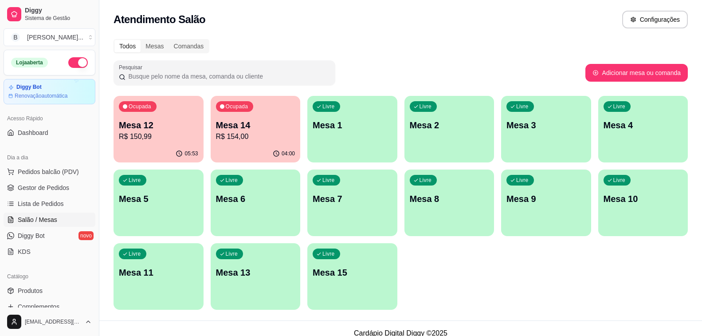
click at [246, 140] on p "R$ 154,00" at bounding box center [255, 136] width 79 height 11
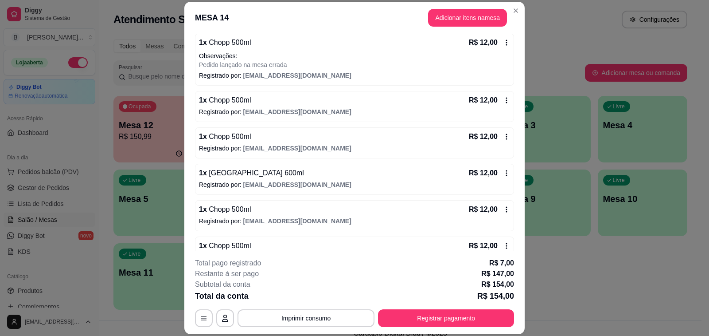
scroll to position [286, 0]
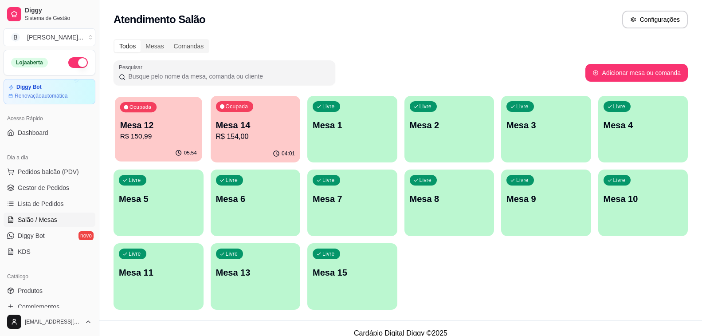
click at [155, 130] on p "Mesa 12" at bounding box center [158, 125] width 77 height 12
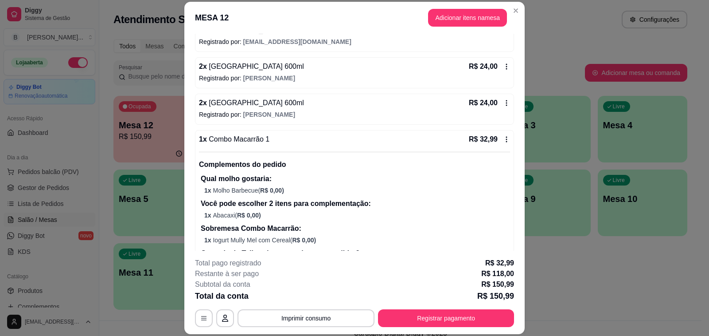
scroll to position [222, 0]
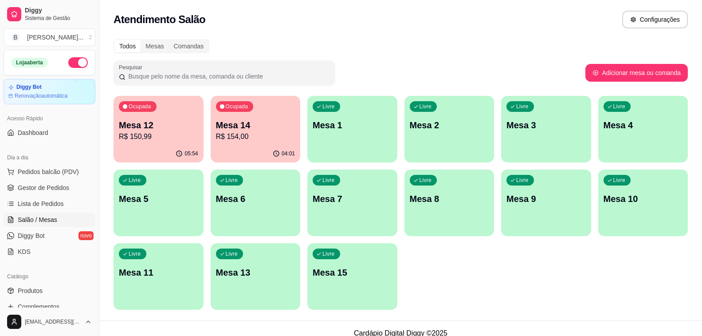
click at [257, 133] on p "R$ 154,00" at bounding box center [255, 136] width 79 height 11
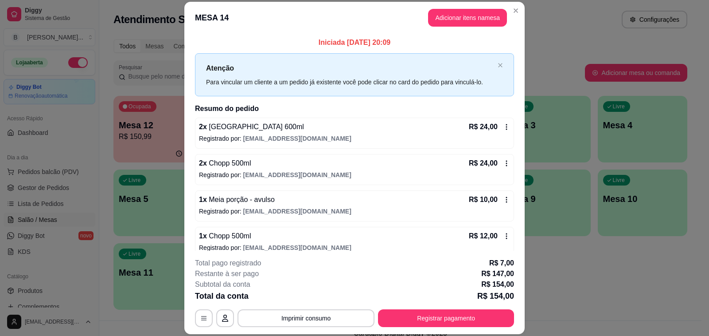
scroll to position [44, 0]
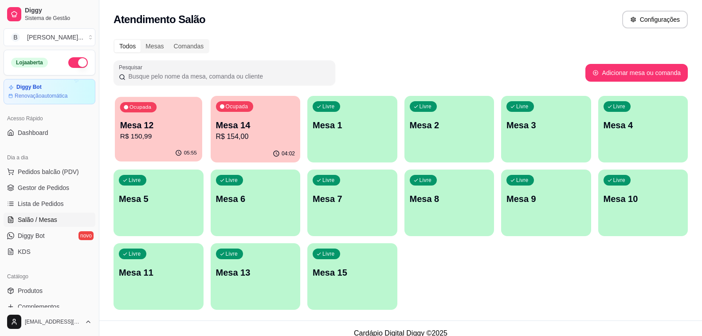
click at [140, 139] on p "R$ 150,99" at bounding box center [158, 136] width 77 height 10
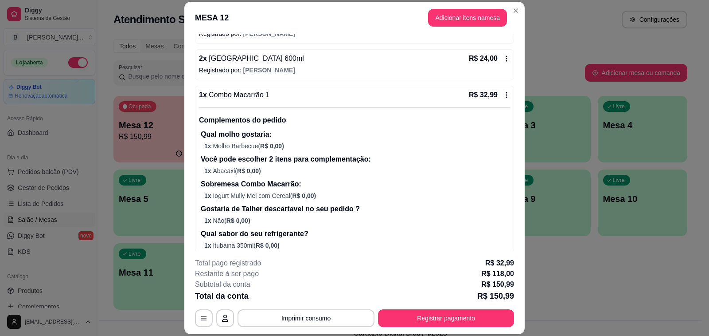
scroll to position [222, 0]
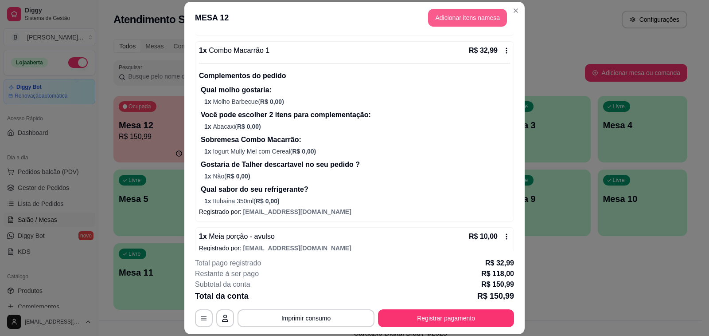
click at [468, 20] on button "Adicionar itens na mesa" at bounding box center [467, 18] width 79 height 18
click at [80, 62] on input "Pesquisa" at bounding box center [258, 62] width 463 height 9
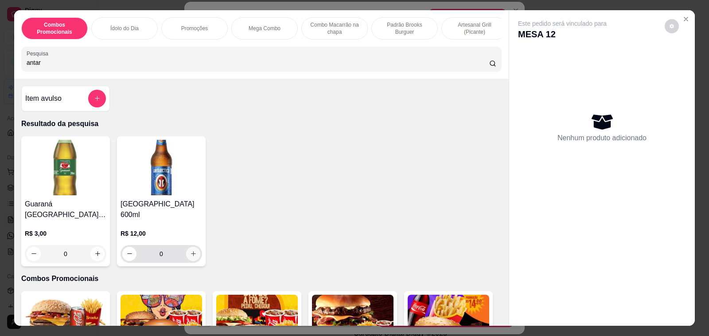
type input "antar"
click at [186, 246] on button "increase-product-quantity" at bounding box center [193, 253] width 14 height 14
type input "1"
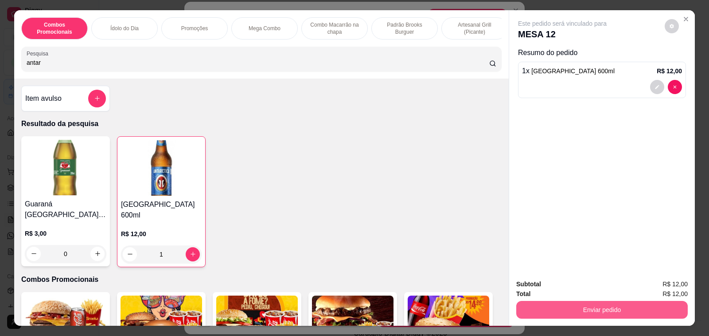
click at [565, 308] on button "Enviar pedido" at bounding box center [602, 310] width 172 height 18
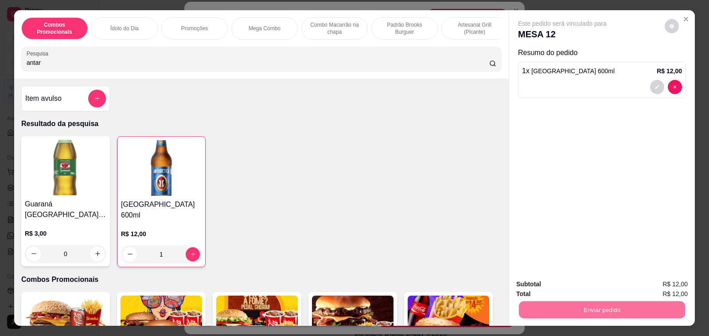
click at [539, 278] on button "Não registrar e enviar pedido" at bounding box center [572, 284] width 90 height 16
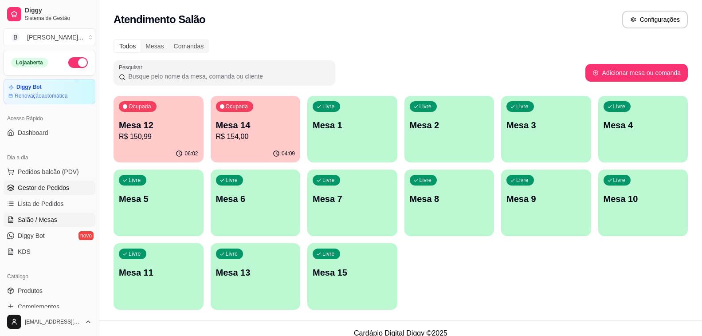
click at [48, 185] on span "Gestor de Pedidos" at bounding box center [43, 187] width 51 height 9
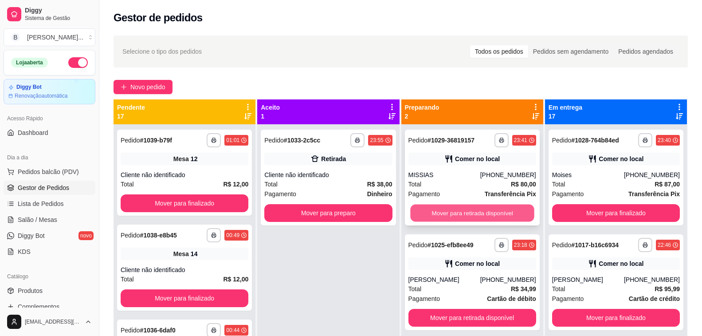
click at [454, 213] on button "Mover para retirada disponível" at bounding box center [472, 212] width 124 height 17
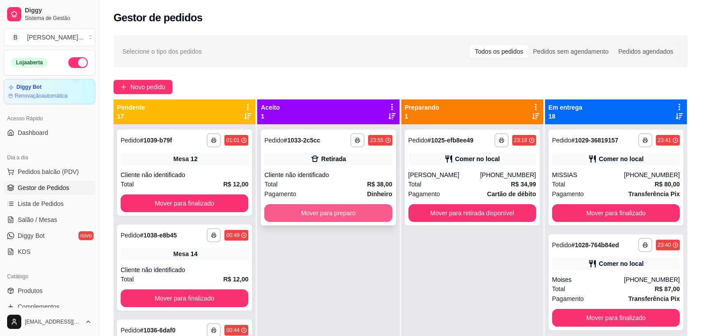
click at [353, 212] on button "Mover para preparo" at bounding box center [328, 213] width 128 height 18
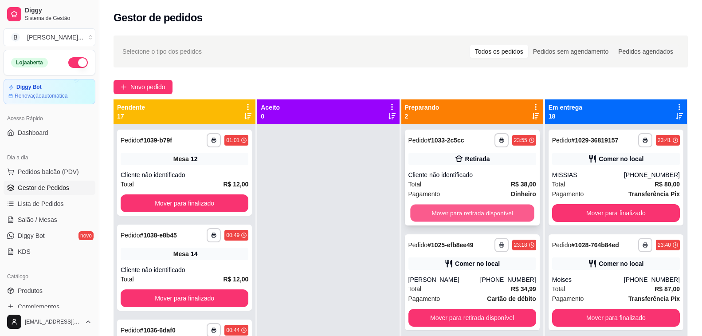
click at [447, 215] on button "Mover para retirada disponível" at bounding box center [472, 212] width 124 height 17
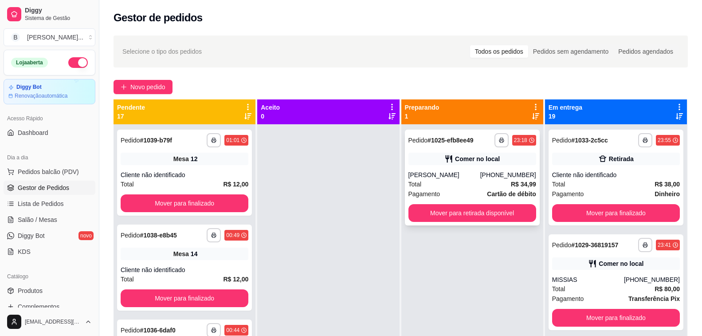
click at [451, 165] on div "**********" at bounding box center [472, 177] width 135 height 96
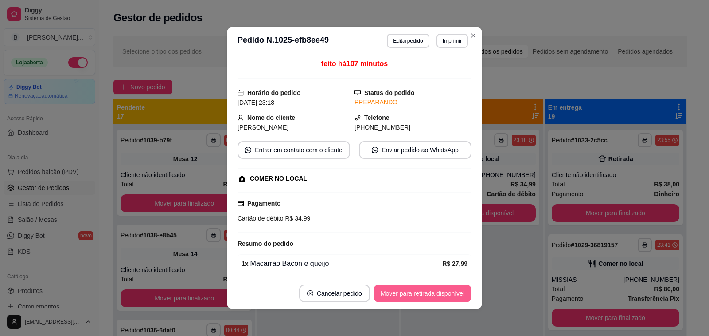
click at [444, 291] on button "Mover para retirada disponível" at bounding box center [423, 293] width 98 height 18
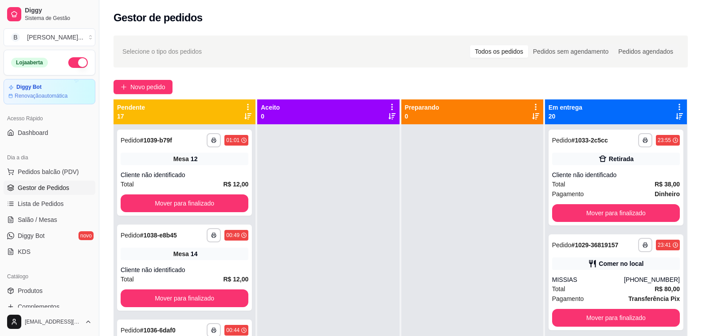
click at [413, 86] on div "Novo pedido" at bounding box center [400, 87] width 574 height 14
click at [607, 213] on button "Mover para finalizado" at bounding box center [616, 213] width 128 height 18
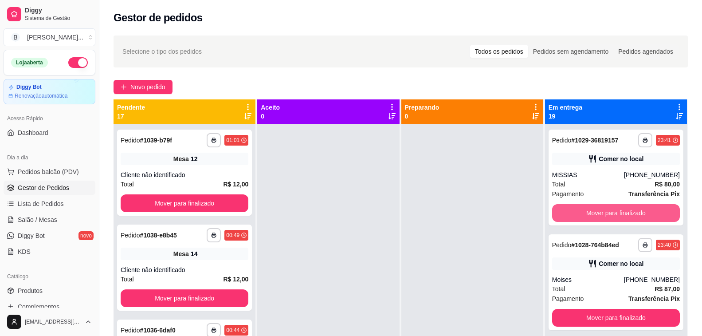
click at [607, 213] on button "Mover para finalizado" at bounding box center [616, 213] width 128 height 18
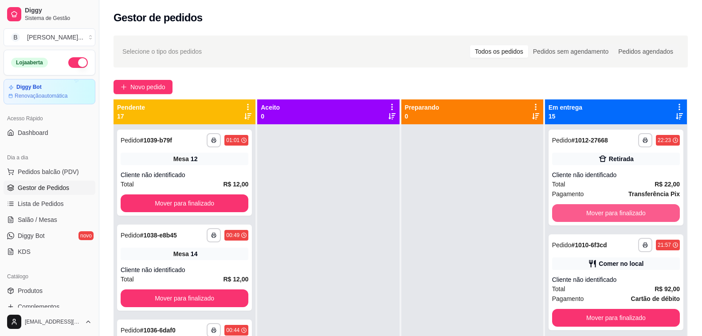
click at [607, 213] on button "Mover para finalizado" at bounding box center [616, 213] width 128 height 18
click at [607, 213] on button "Mover para finalizado" at bounding box center [616, 212] width 124 height 17
click at [607, 213] on button "Mover para finalizado" at bounding box center [616, 213] width 128 height 18
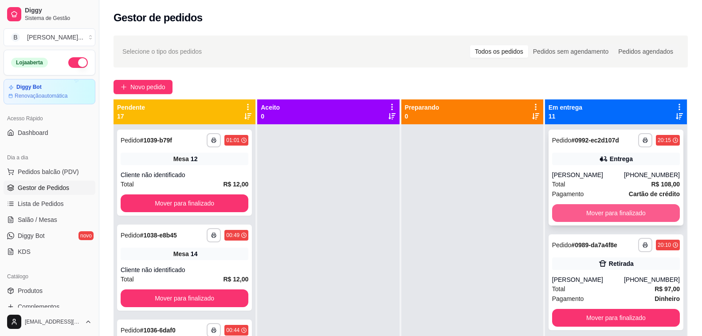
click at [593, 213] on button "Mover para finalizado" at bounding box center [616, 213] width 128 height 18
click at [593, 213] on button "Mover para finalizado" at bounding box center [616, 212] width 124 height 17
click at [601, 215] on button "Mover para finalizado" at bounding box center [616, 212] width 124 height 17
click at [601, 212] on button "Mover para finalizado" at bounding box center [616, 212] width 124 height 17
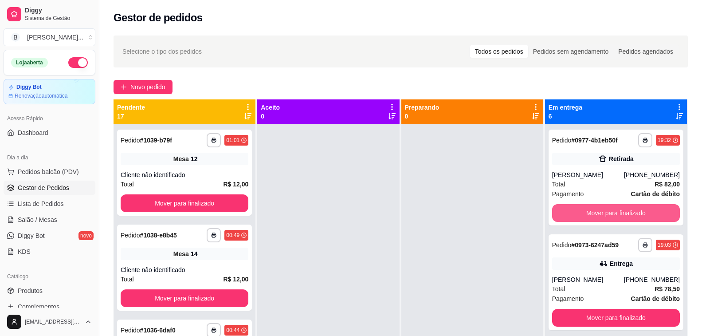
click at [601, 212] on button "Mover para finalizado" at bounding box center [616, 213] width 128 height 18
click at [603, 221] on button "Mover para finalizado" at bounding box center [616, 212] width 124 height 17
click at [603, 221] on button "Mover para finalizado" at bounding box center [616, 213] width 128 height 18
click at [595, 212] on button "Mover para finalizado" at bounding box center [616, 213] width 128 height 18
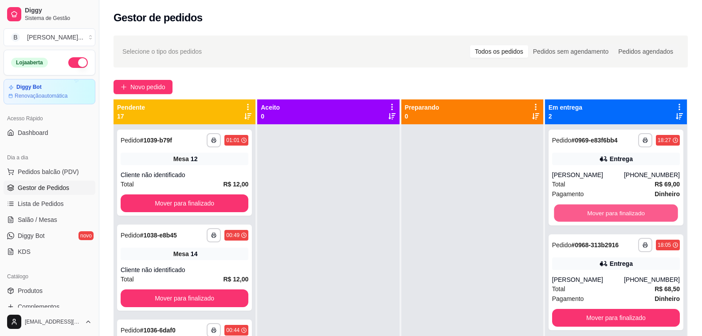
click at [595, 212] on button "Mover para finalizado" at bounding box center [616, 212] width 124 height 17
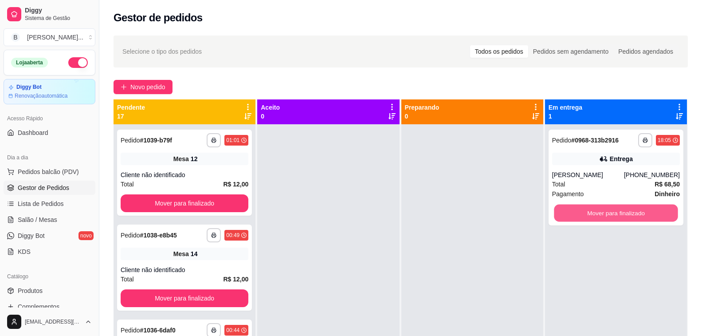
click at [595, 212] on button "Mover para finalizado" at bounding box center [616, 212] width 124 height 17
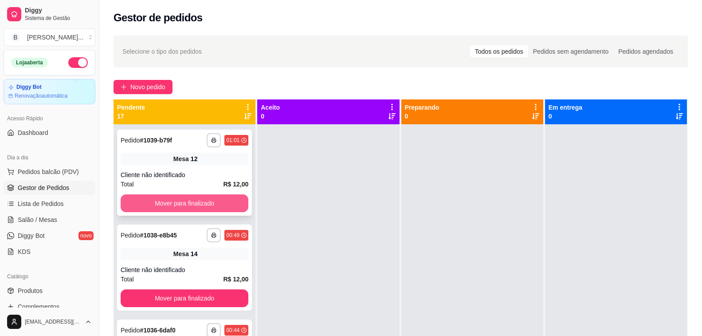
click at [186, 198] on button "Mover para finalizado" at bounding box center [185, 203] width 128 height 18
click at [186, 198] on button "Mover para finalizado" at bounding box center [184, 203] width 124 height 17
click at [186, 198] on button "Mover para finalizado" at bounding box center [185, 203] width 128 height 18
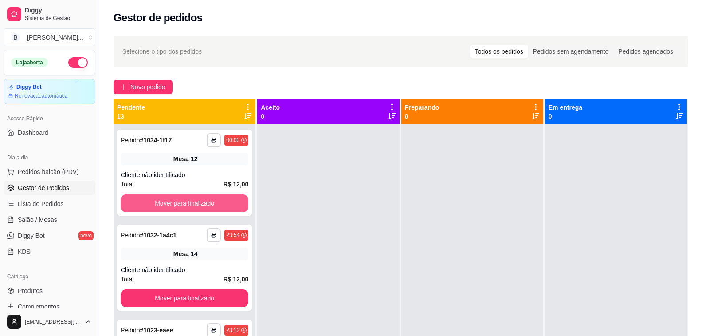
click at [186, 198] on div "Mover para finalizado" at bounding box center [185, 203] width 128 height 18
click at [48, 218] on span "Salão / Mesas" at bounding box center [37, 219] width 39 height 9
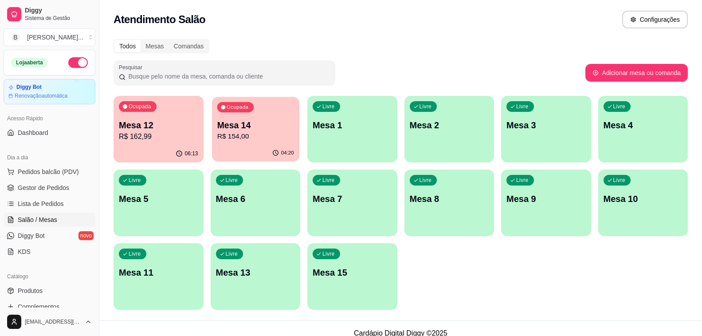
click at [220, 133] on p "R$ 154,00" at bounding box center [255, 136] width 77 height 10
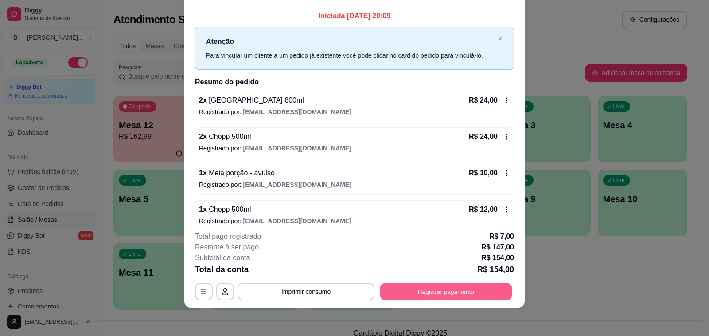
click at [404, 297] on button "Registrar pagamento" at bounding box center [446, 291] width 132 height 17
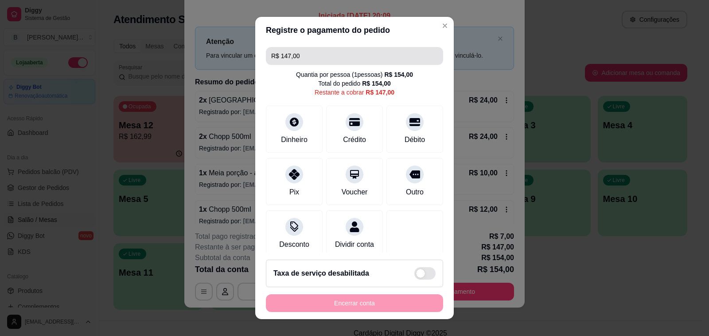
click at [309, 57] on input "R$ 147,00" at bounding box center [354, 56] width 167 height 18
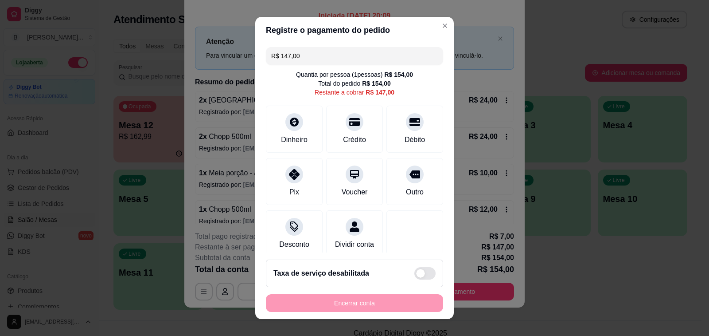
click at [309, 57] on input "R$ 147,00" at bounding box center [354, 56] width 167 height 18
click at [405, 124] on div at bounding box center [415, 119] width 20 height 20
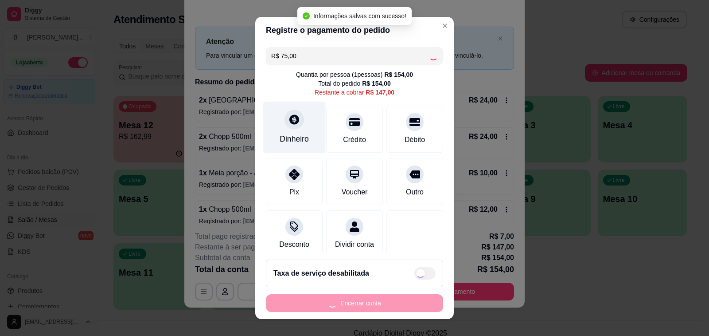
type input "R$ 72,00"
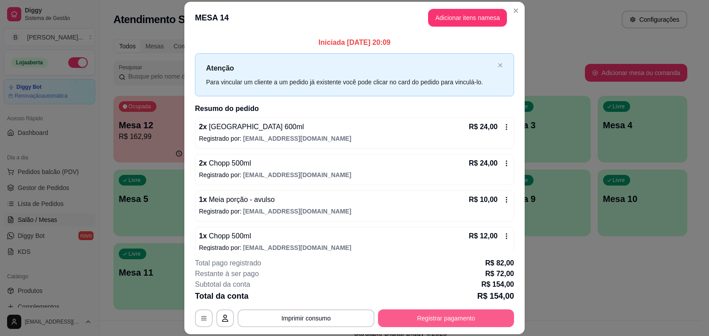
click at [433, 315] on button "Registrar pagamento" at bounding box center [446, 318] width 136 height 18
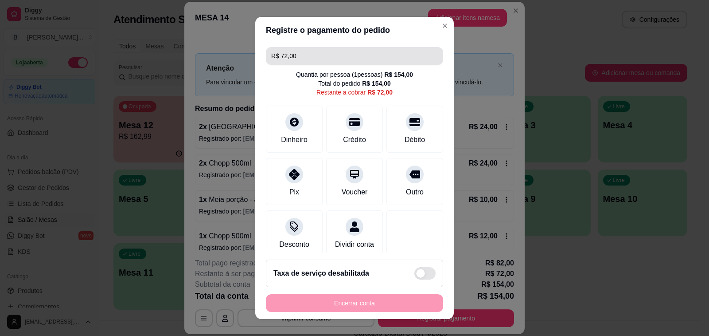
click at [317, 51] on input "R$ 72,00" at bounding box center [354, 56] width 167 height 18
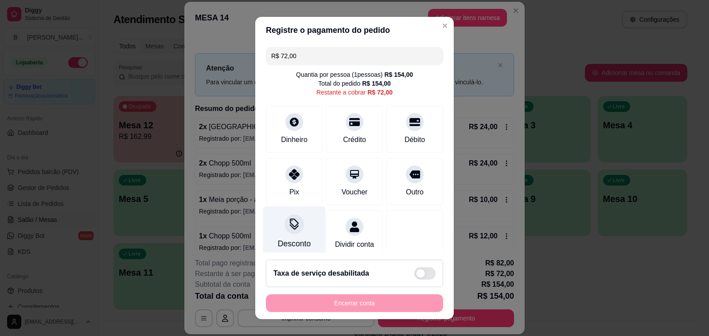
click at [281, 231] on div "Desconto" at bounding box center [294, 232] width 62 height 52
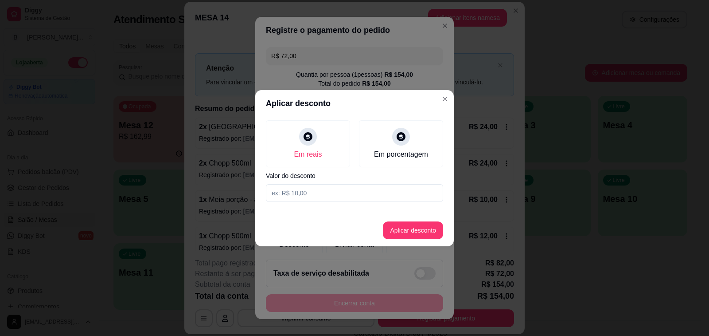
click at [321, 195] on input at bounding box center [354, 193] width 177 height 18
type input "36,00"
click at [397, 225] on button "Aplicar desconto" at bounding box center [413, 230] width 60 height 18
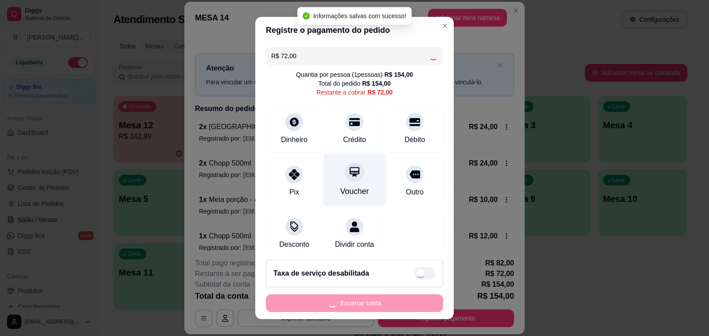
type input "R$ 36,00"
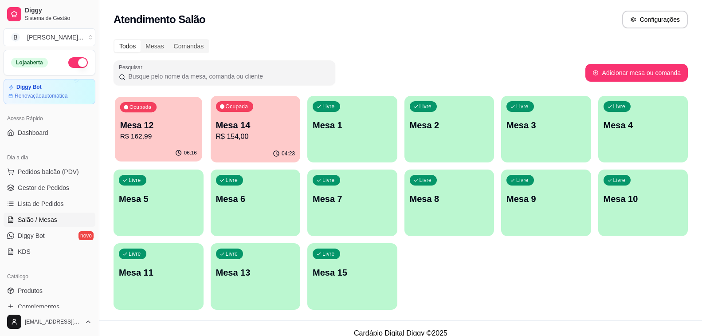
click at [163, 121] on p "Mesa 12" at bounding box center [158, 125] width 77 height 12
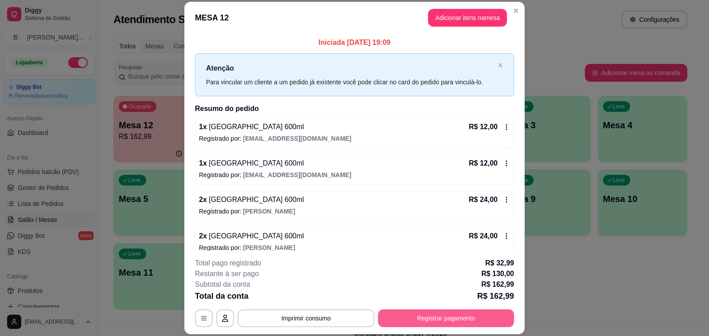
click at [441, 318] on button "Registrar pagamento" at bounding box center [446, 318] width 136 height 18
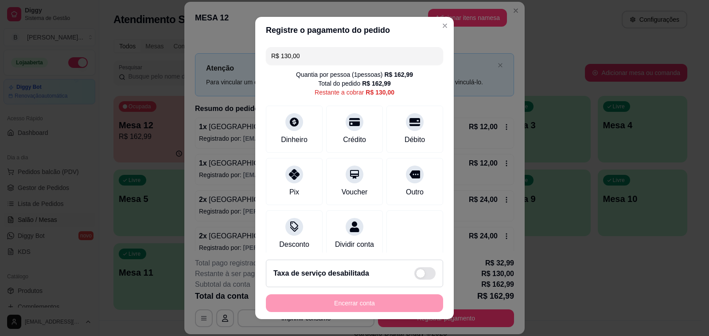
click at [312, 57] on input "R$ 130,00" at bounding box center [354, 56] width 167 height 18
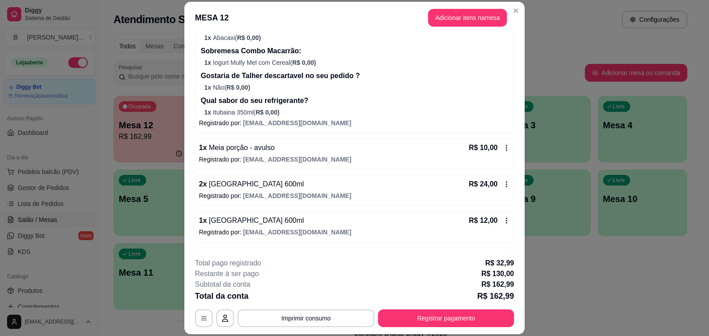
scroll to position [342, 0]
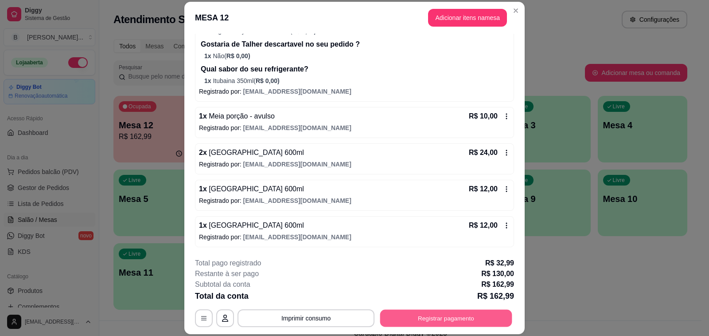
click at [467, 316] on button "Registrar pagamento" at bounding box center [446, 317] width 132 height 17
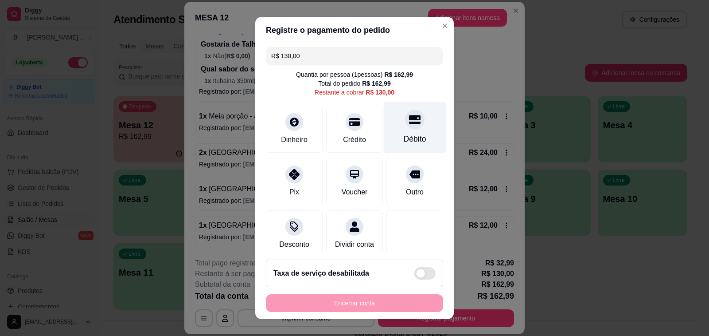
click at [404, 133] on div "Débito" at bounding box center [415, 139] width 23 height 12
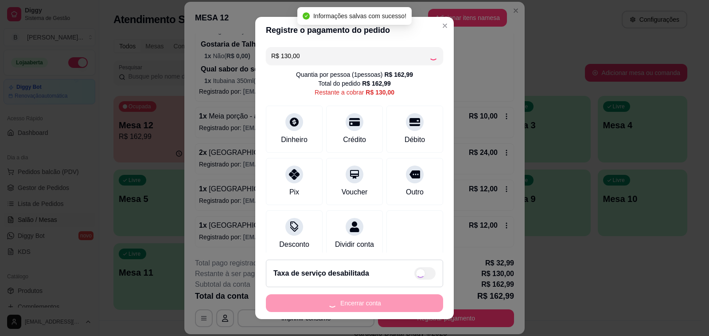
type input "R$ 0,00"
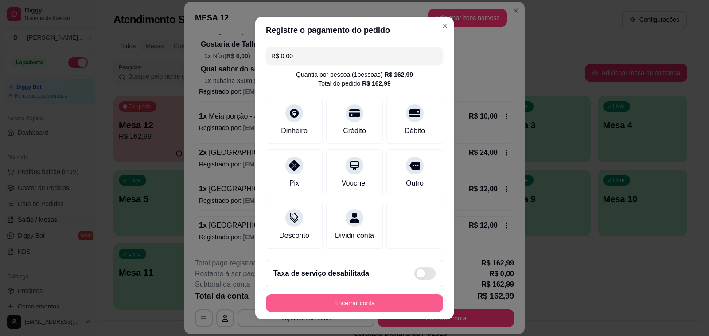
click at [364, 296] on button "Encerrar conta" at bounding box center [354, 303] width 177 height 18
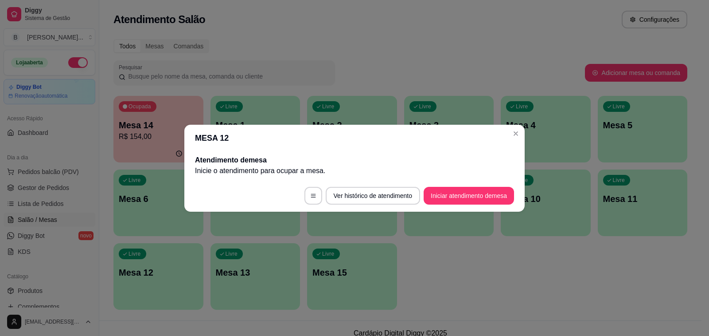
scroll to position [0, 0]
